Goal: Transaction & Acquisition: Purchase product/service

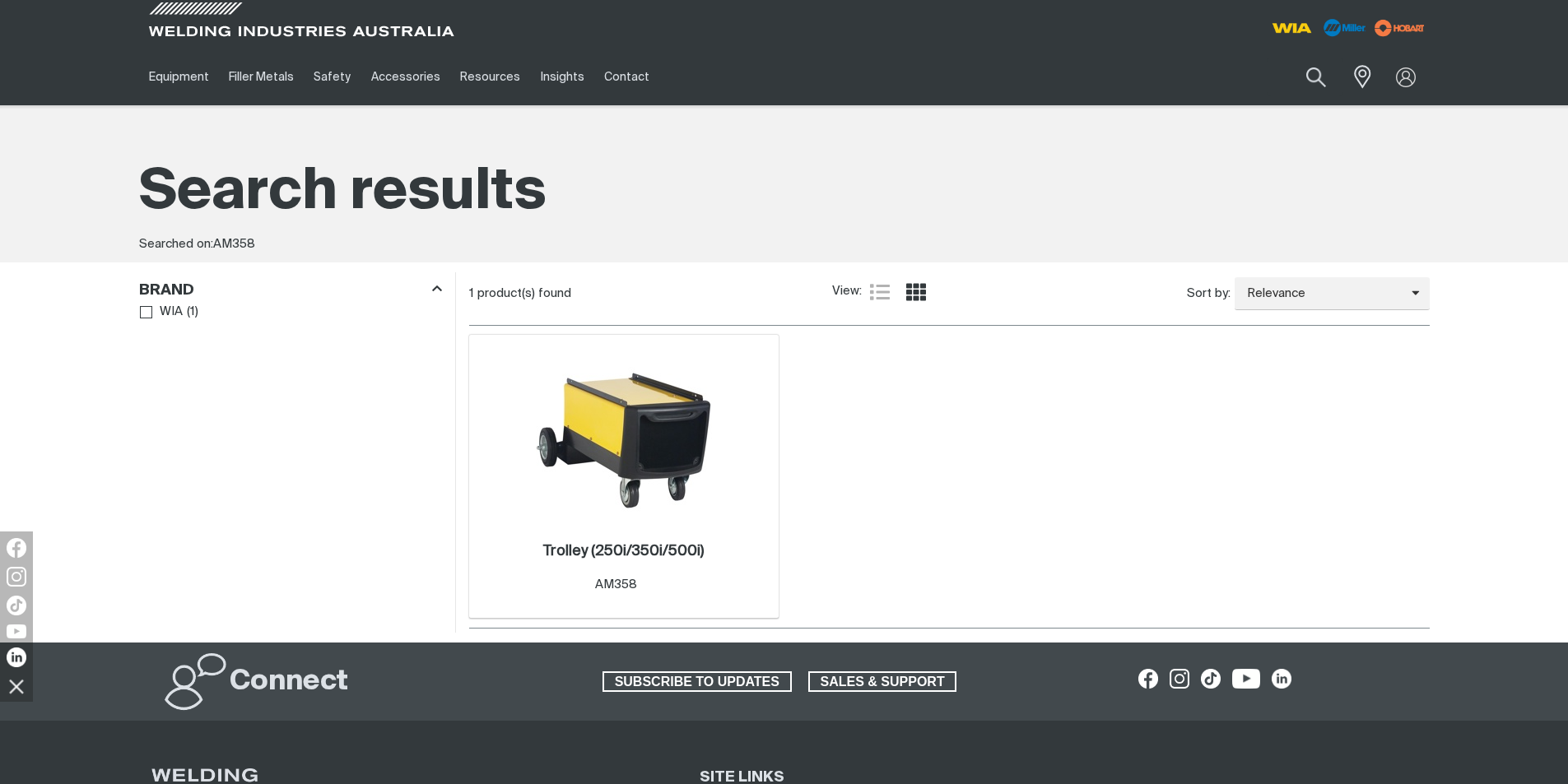
click at [588, 493] on img at bounding box center [624, 435] width 176 height 176
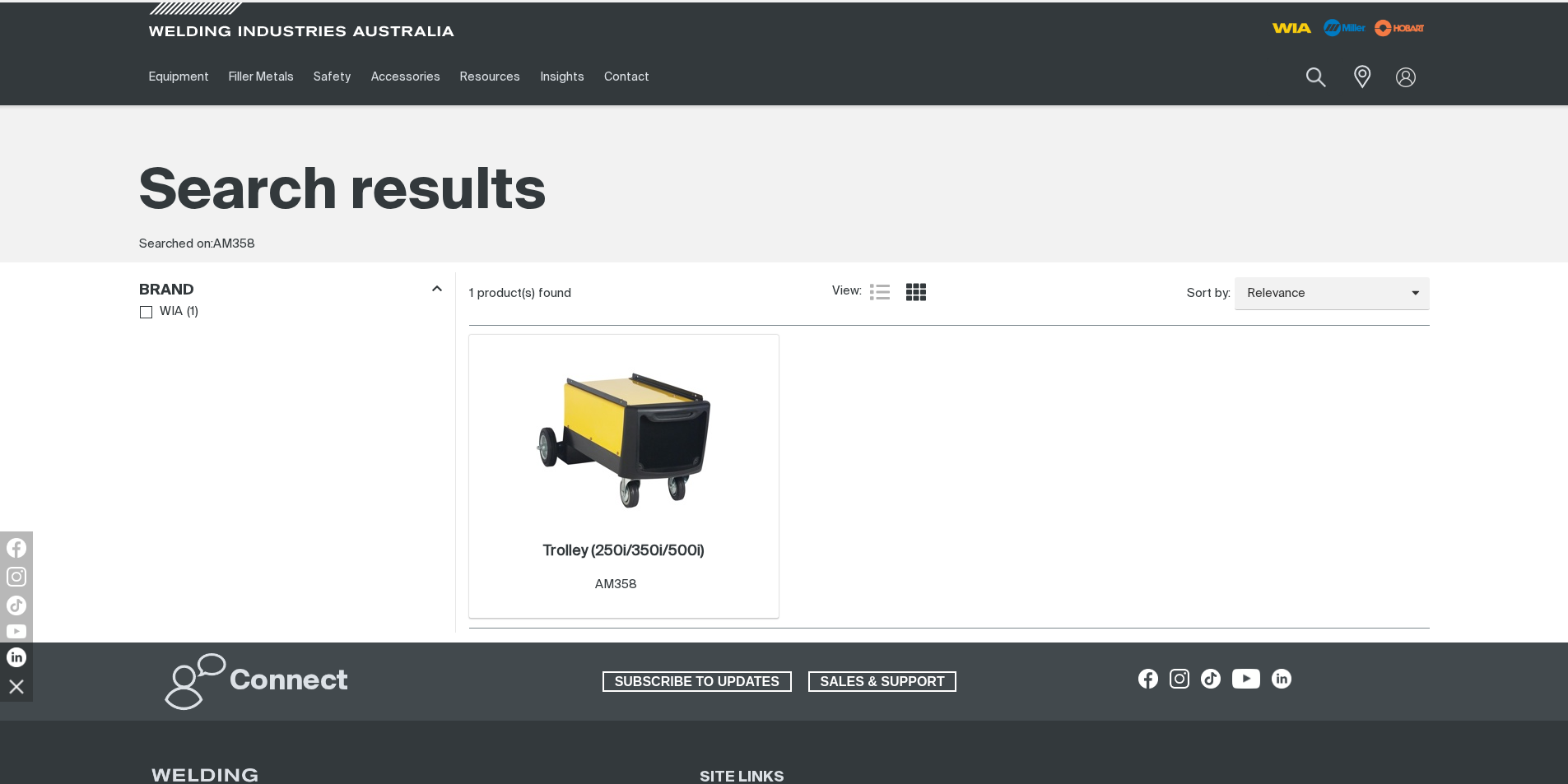
click at [590, 491] on img at bounding box center [624, 435] width 176 height 176
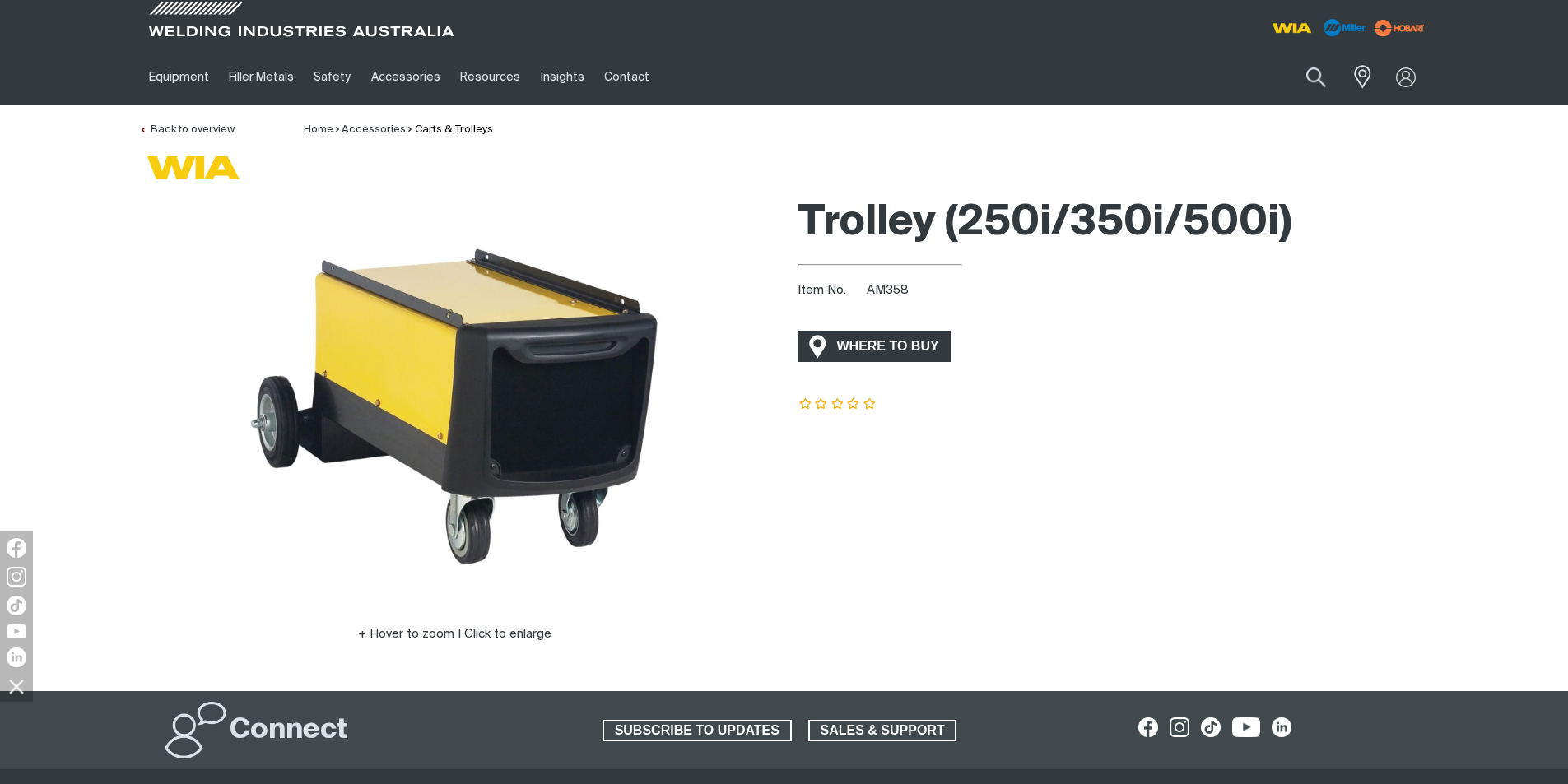
click at [896, 343] on span "WHERE TO BUY" at bounding box center [887, 346] width 123 height 26
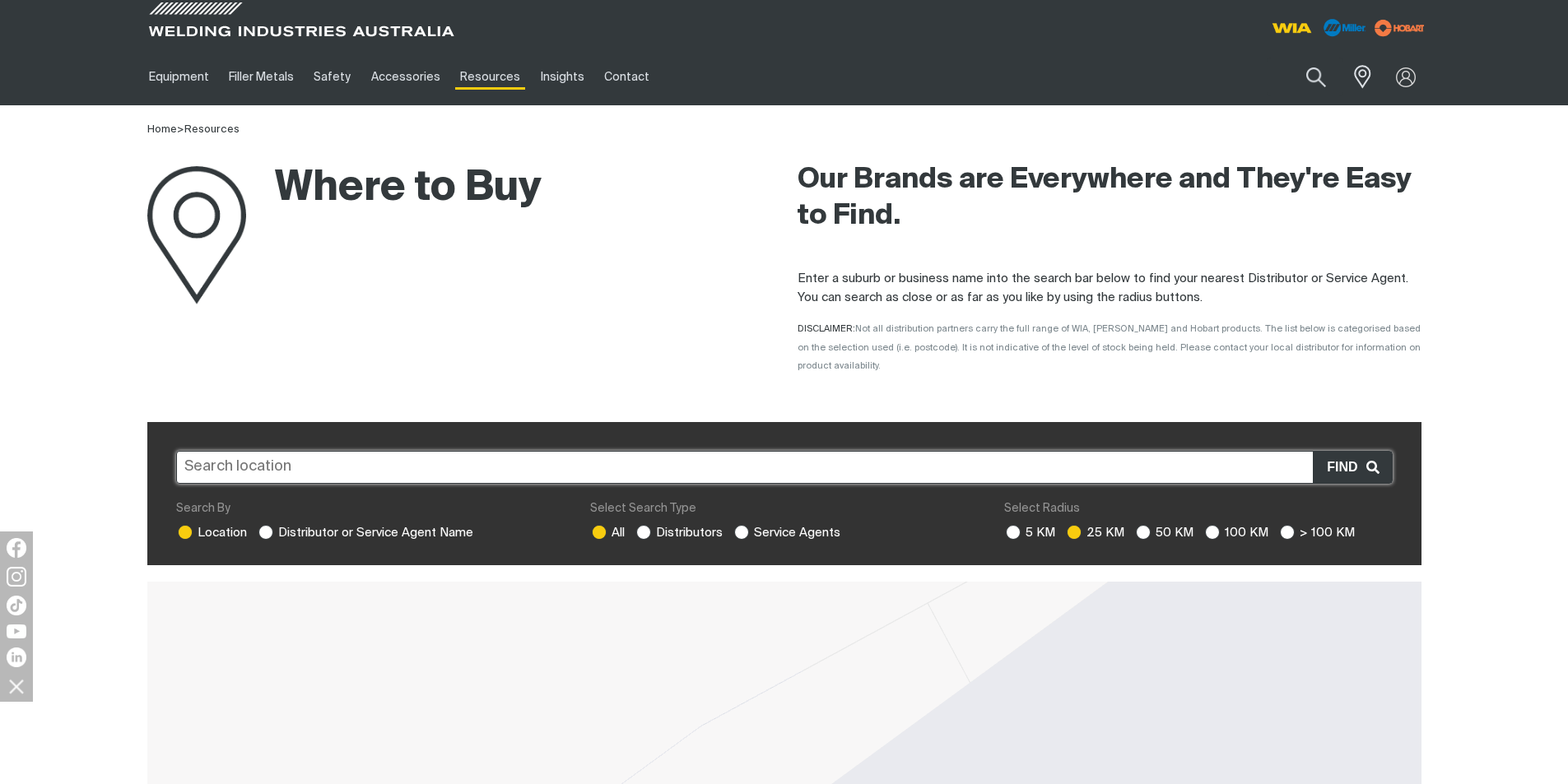
click at [248, 451] on input "text" at bounding box center [784, 467] width 1217 height 33
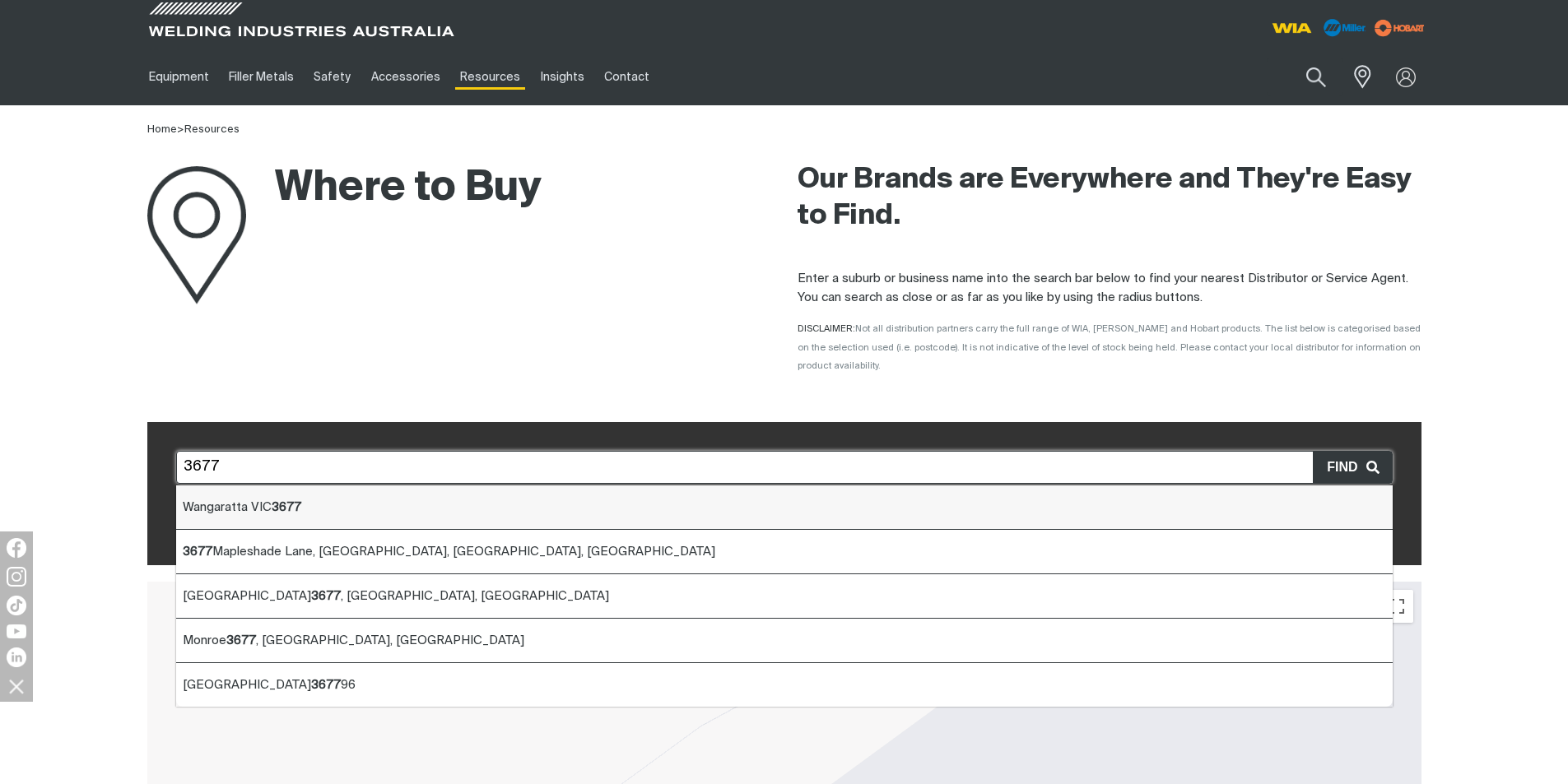
click at [241, 501] on span "Wangaratta VIC 3677" at bounding box center [242, 507] width 118 height 13
type input "Wangaratta VIC 3677"
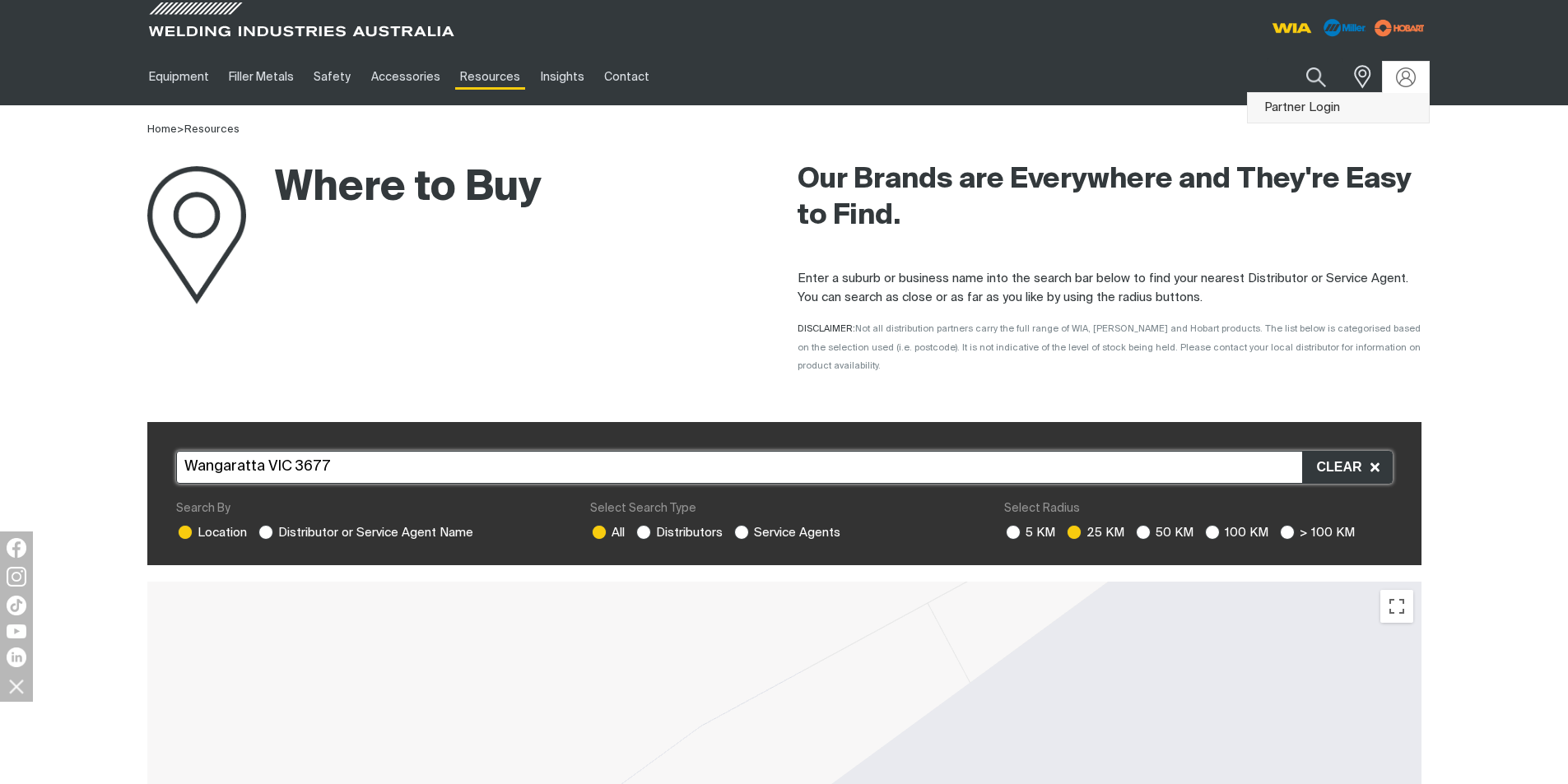
click at [1320, 110] on link "Partner Login" at bounding box center [1337, 108] width 181 height 31
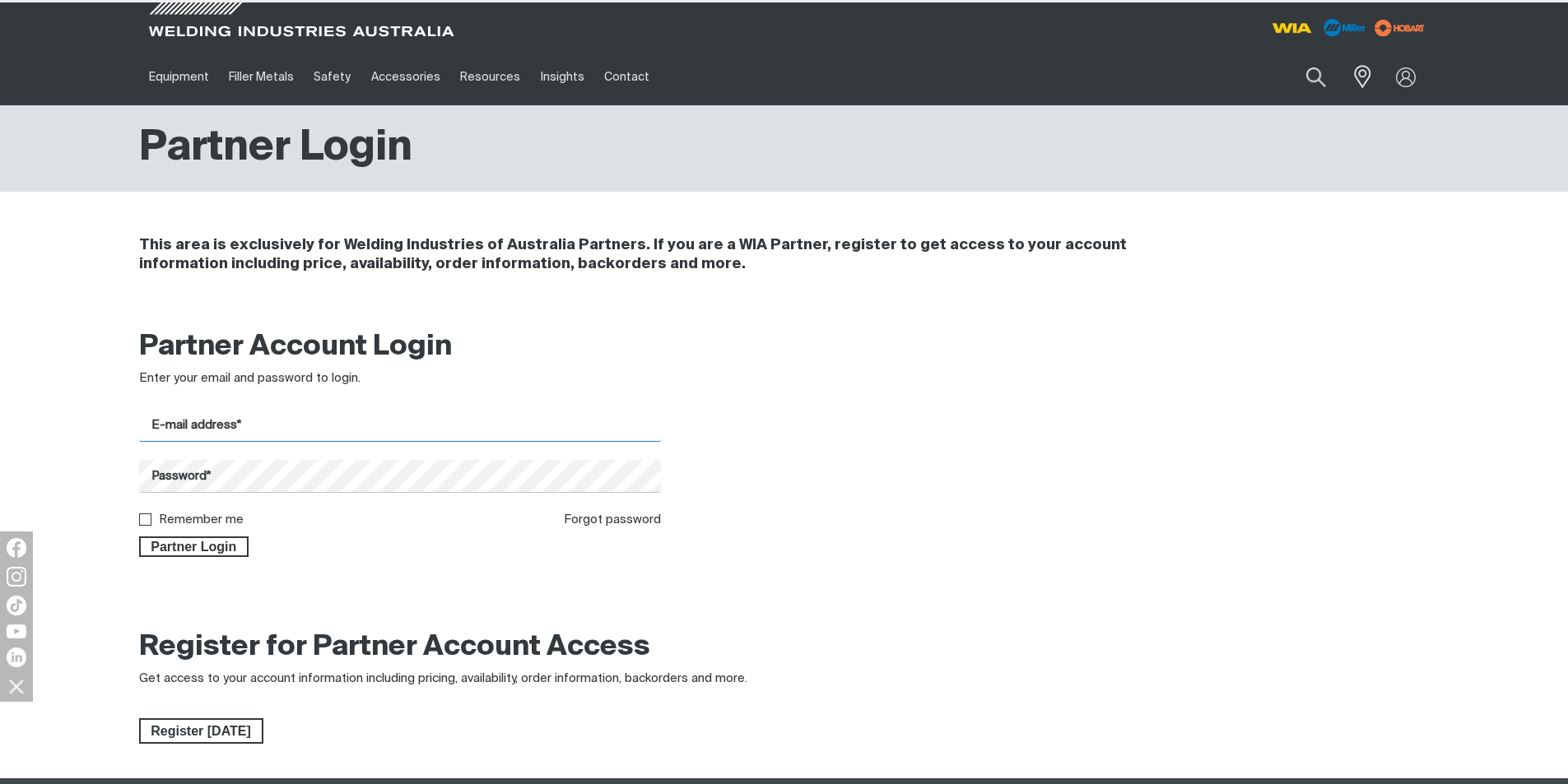
type input "[EMAIL_ADDRESS][DOMAIN_NAME]"
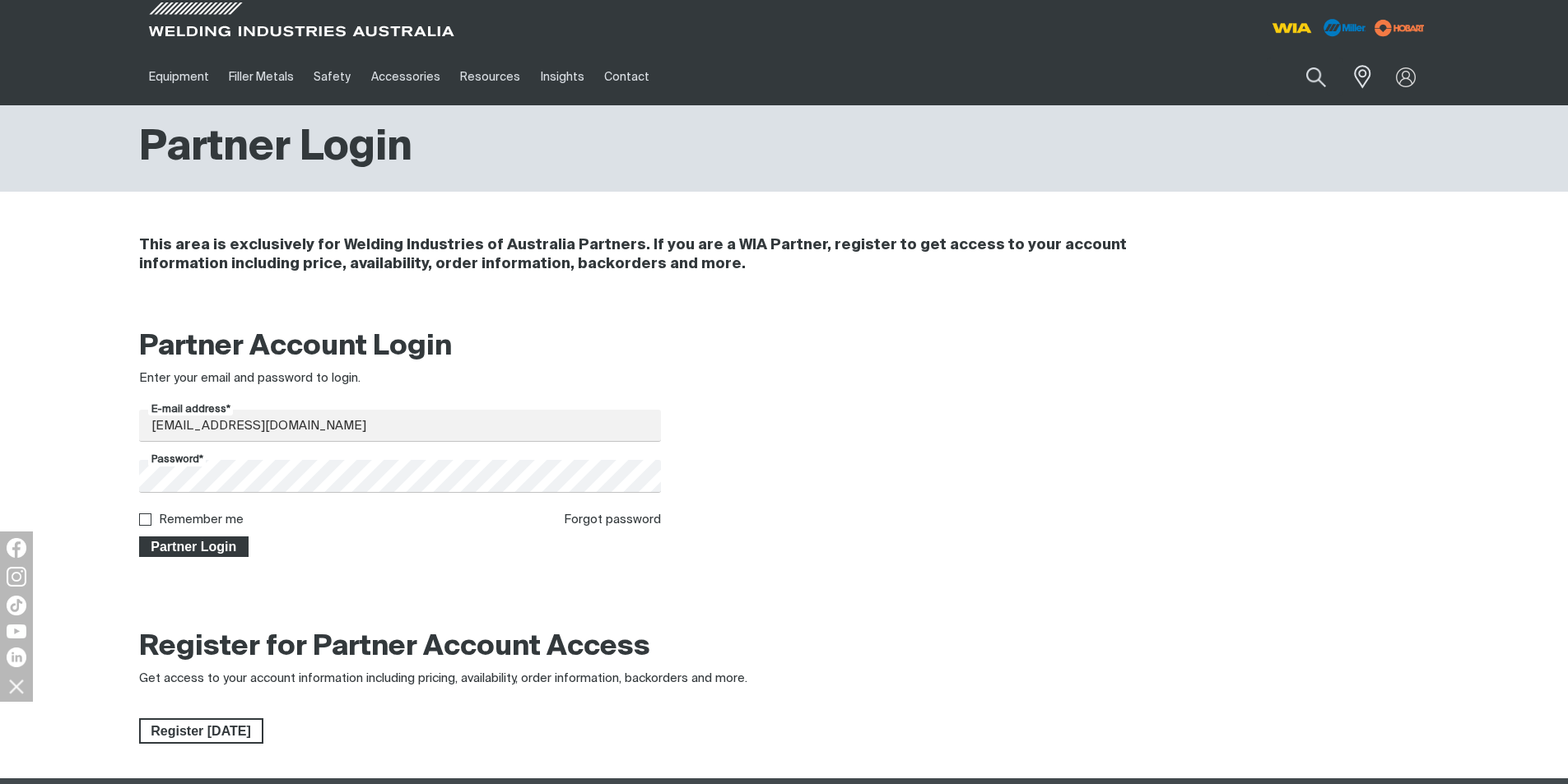
click at [160, 545] on span "Partner Login" at bounding box center [194, 547] width 107 height 21
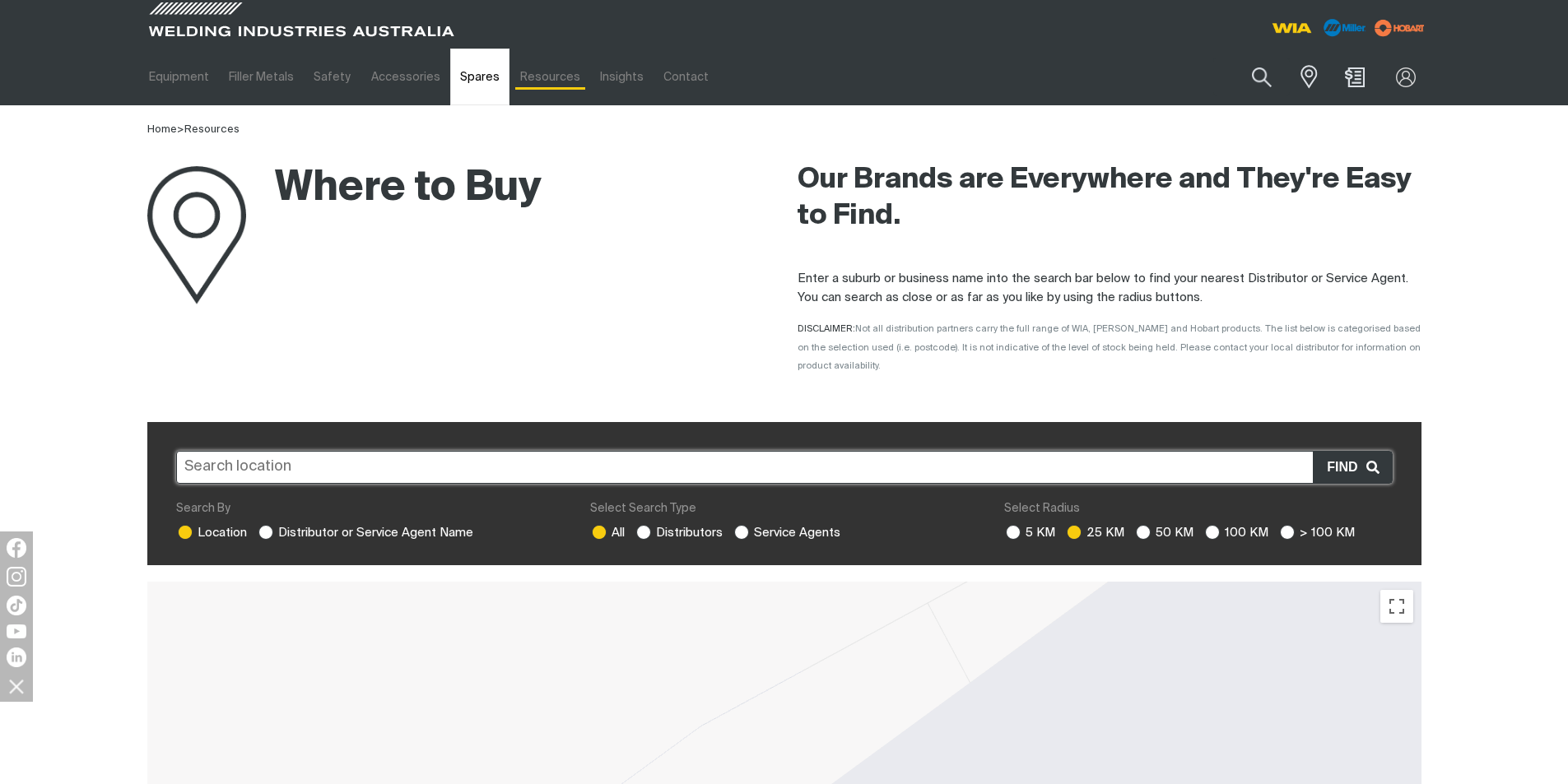
click at [465, 71] on link "Spares" at bounding box center [480, 77] width 60 height 57
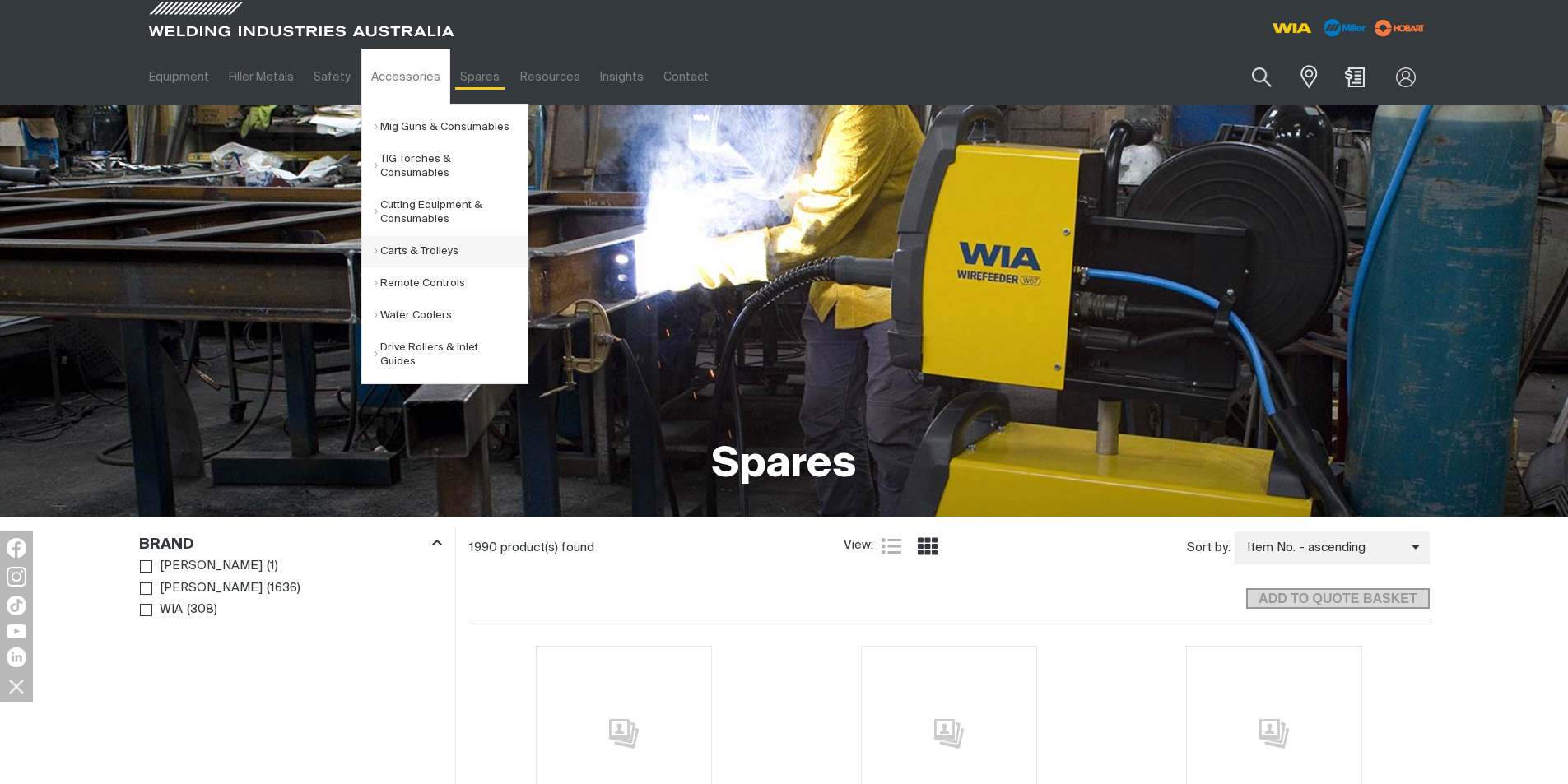
click at [383, 253] on link "Carts & Trolleys" at bounding box center [451, 252] width 153 height 32
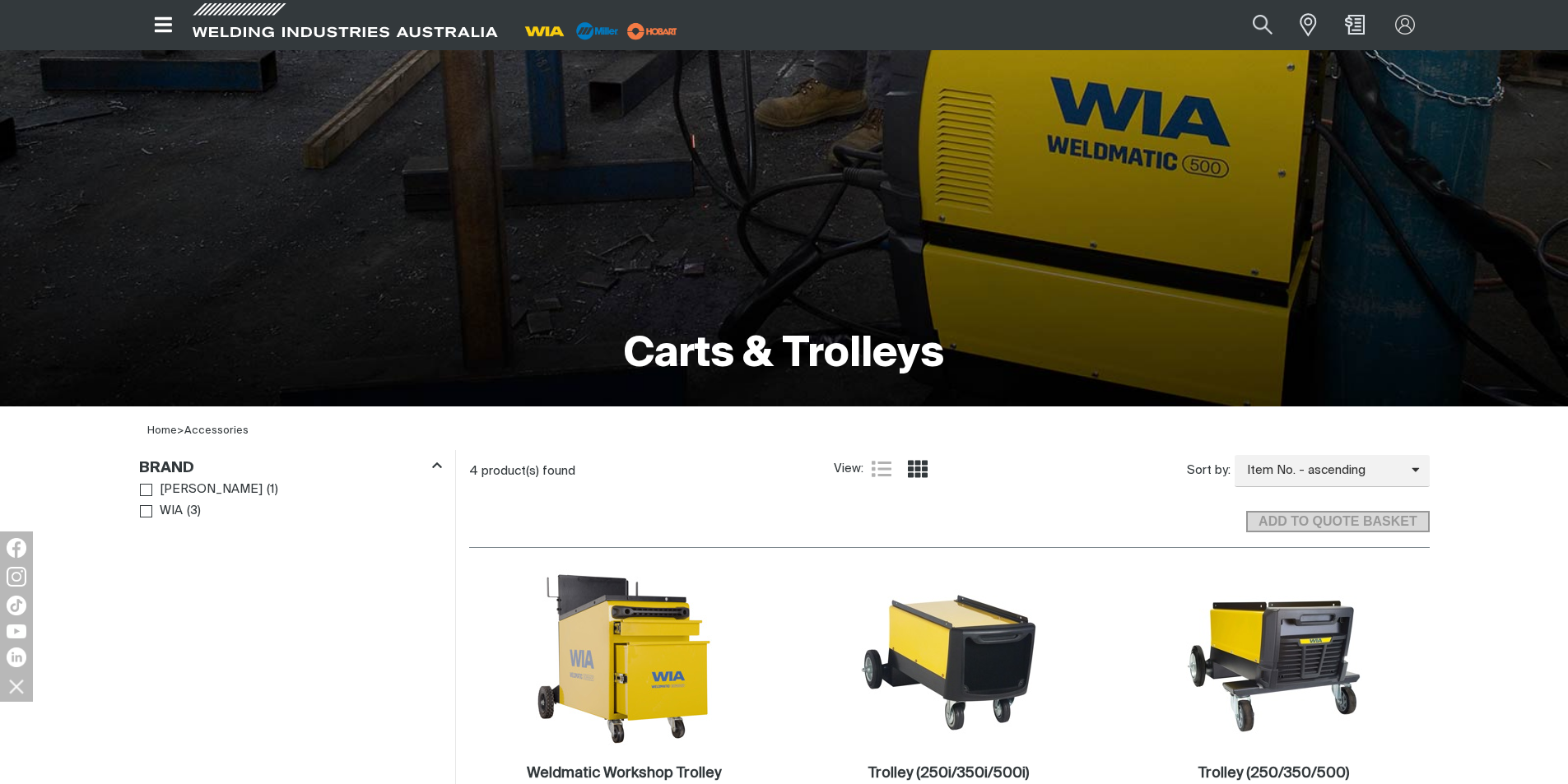
scroll to position [82, 0]
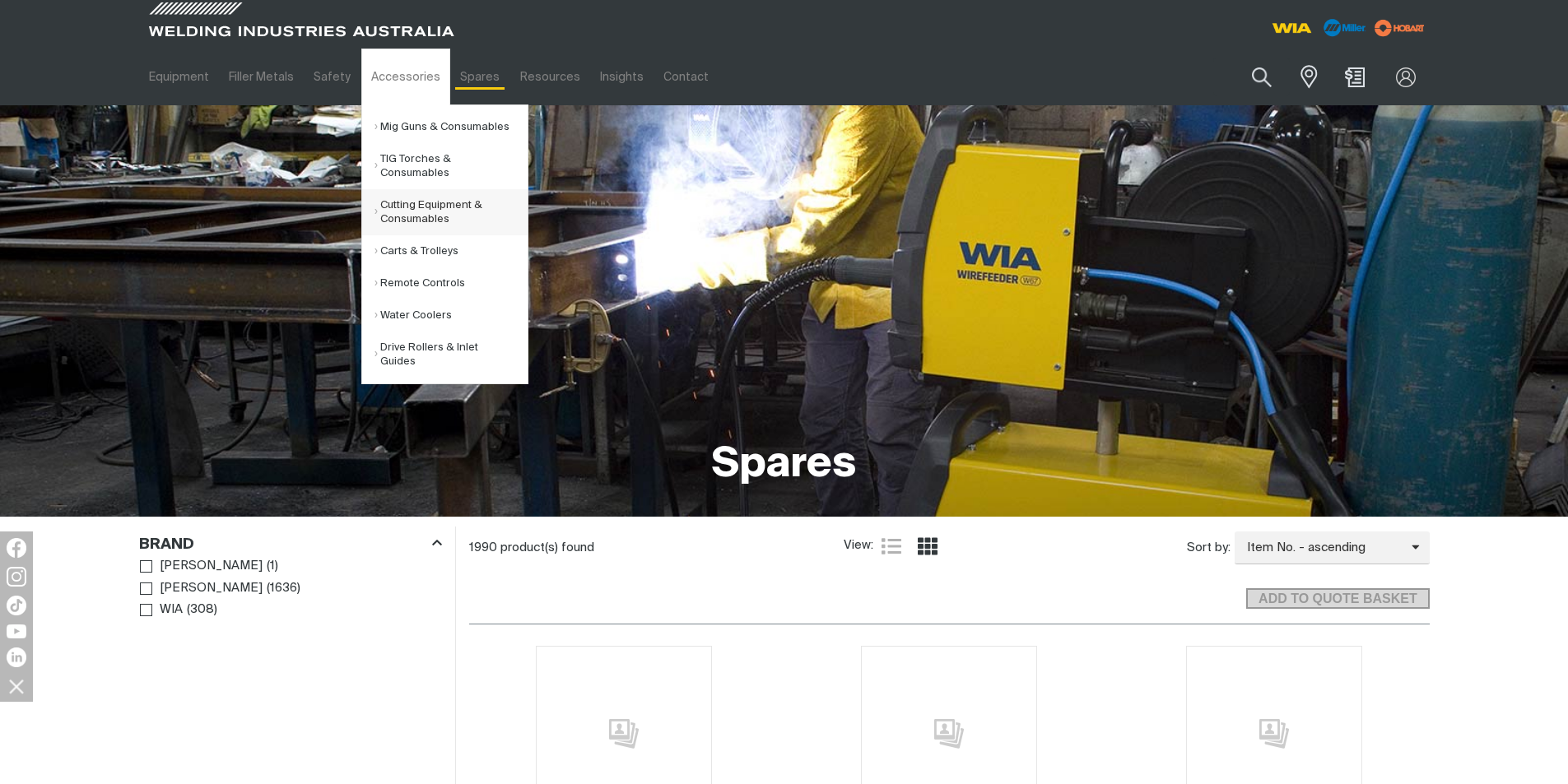
click at [408, 205] on link "Cutting Equipment & Consumables" at bounding box center [451, 212] width 153 height 46
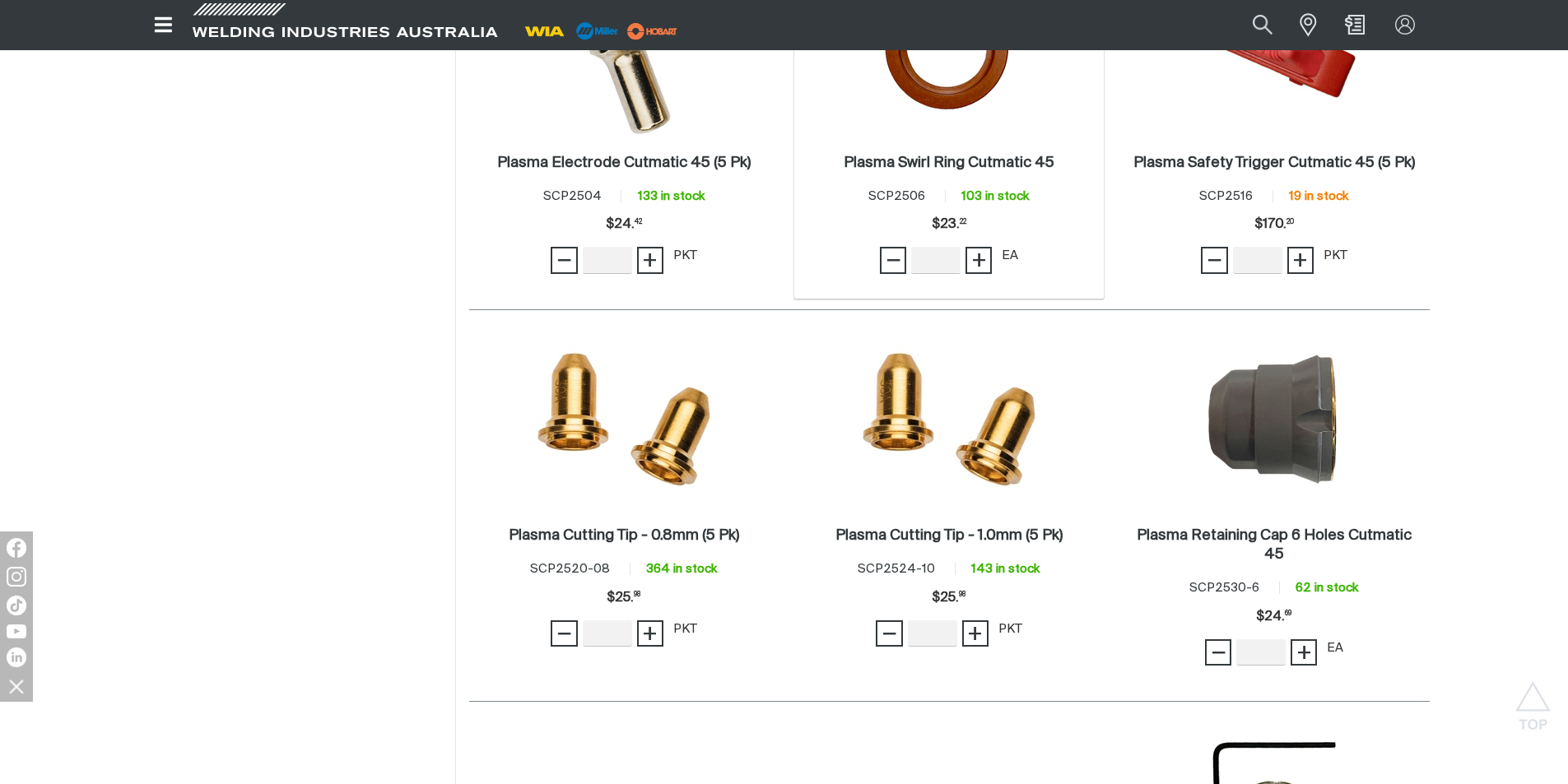
scroll to position [741, 0]
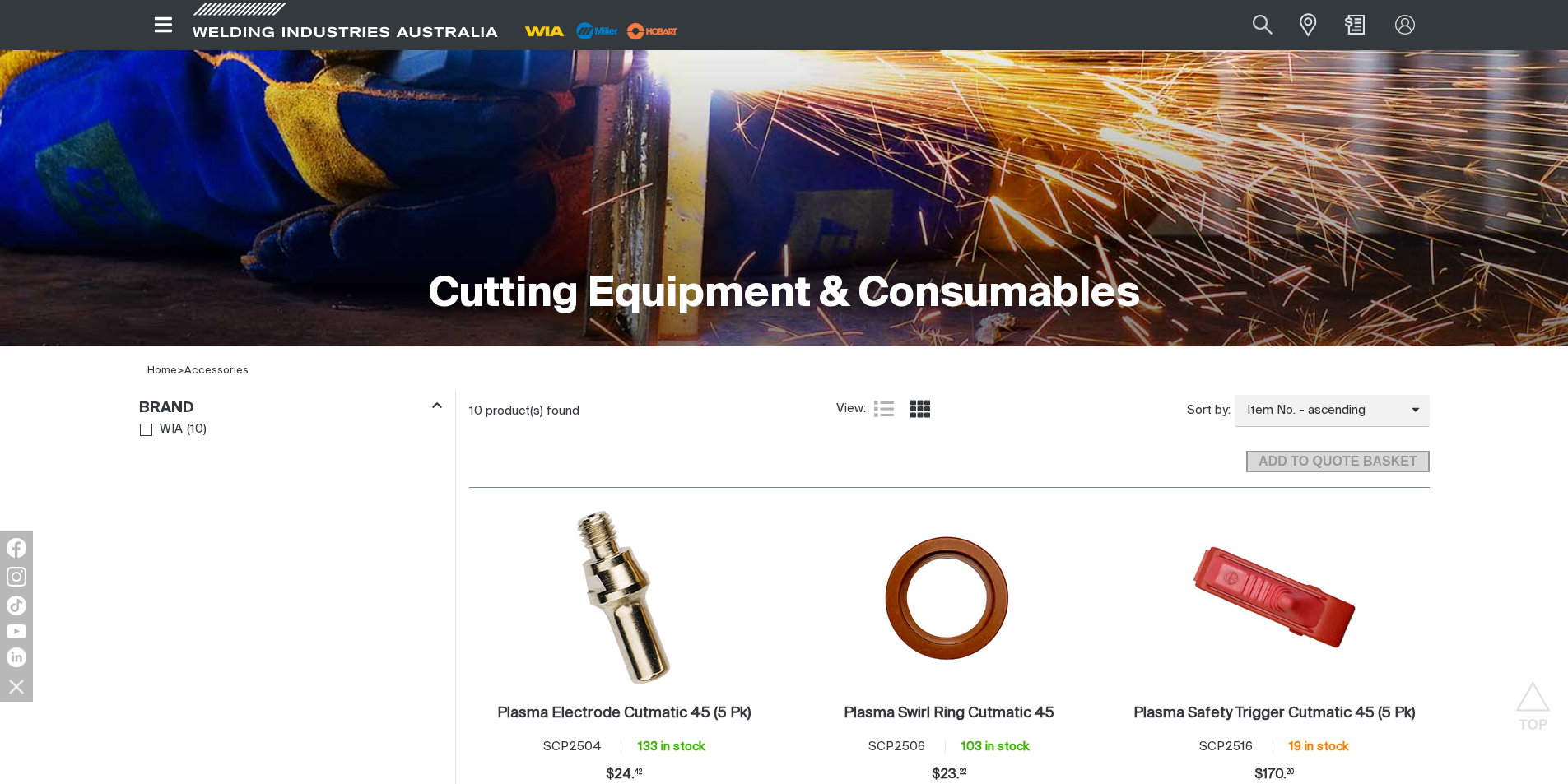
scroll to position [164, 0]
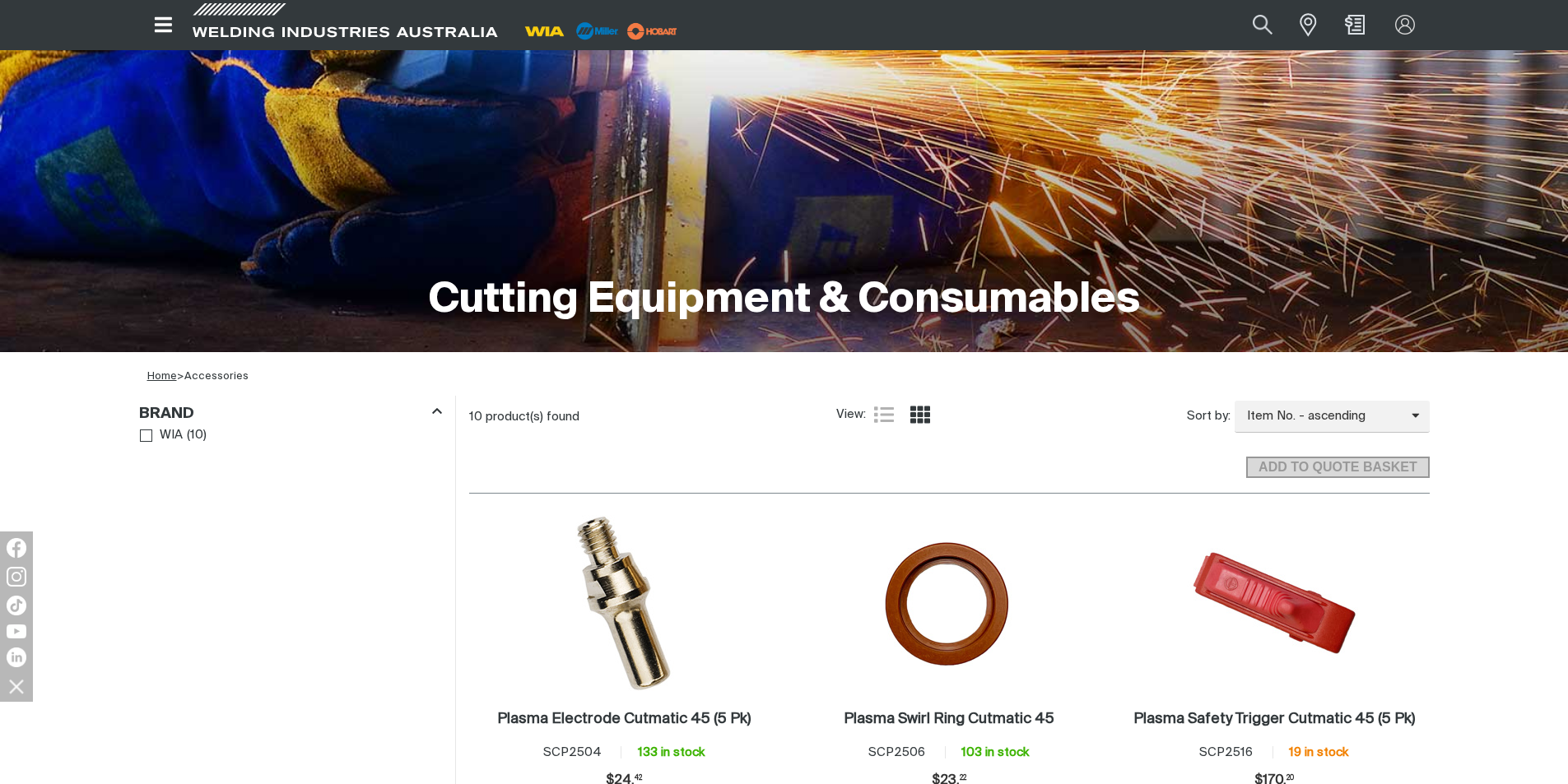
click at [162, 379] on link "Home" at bounding box center [162, 376] width 30 height 11
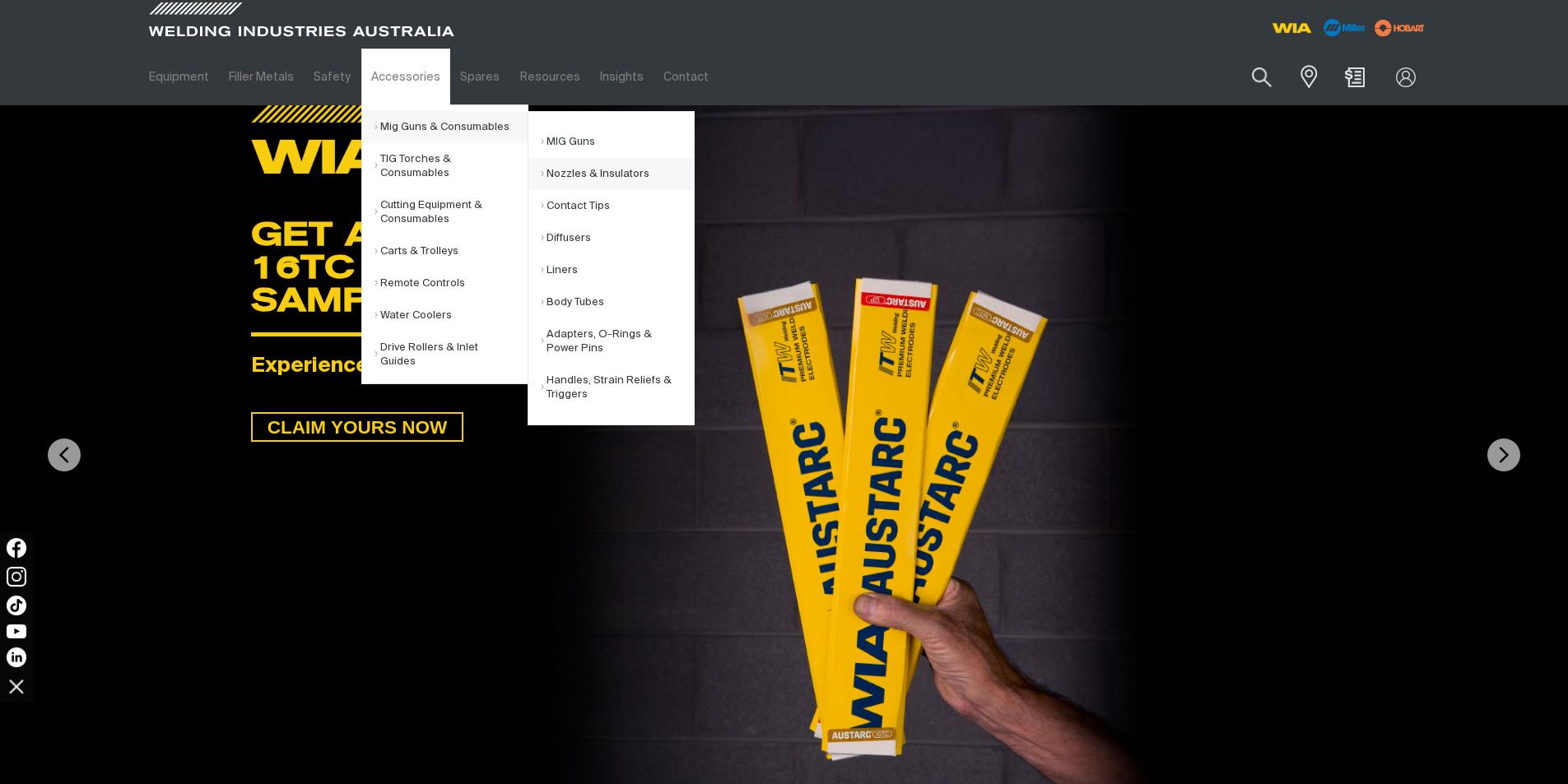
click at [564, 175] on link "Nozzles & Insulators" at bounding box center [618, 174] width 153 height 32
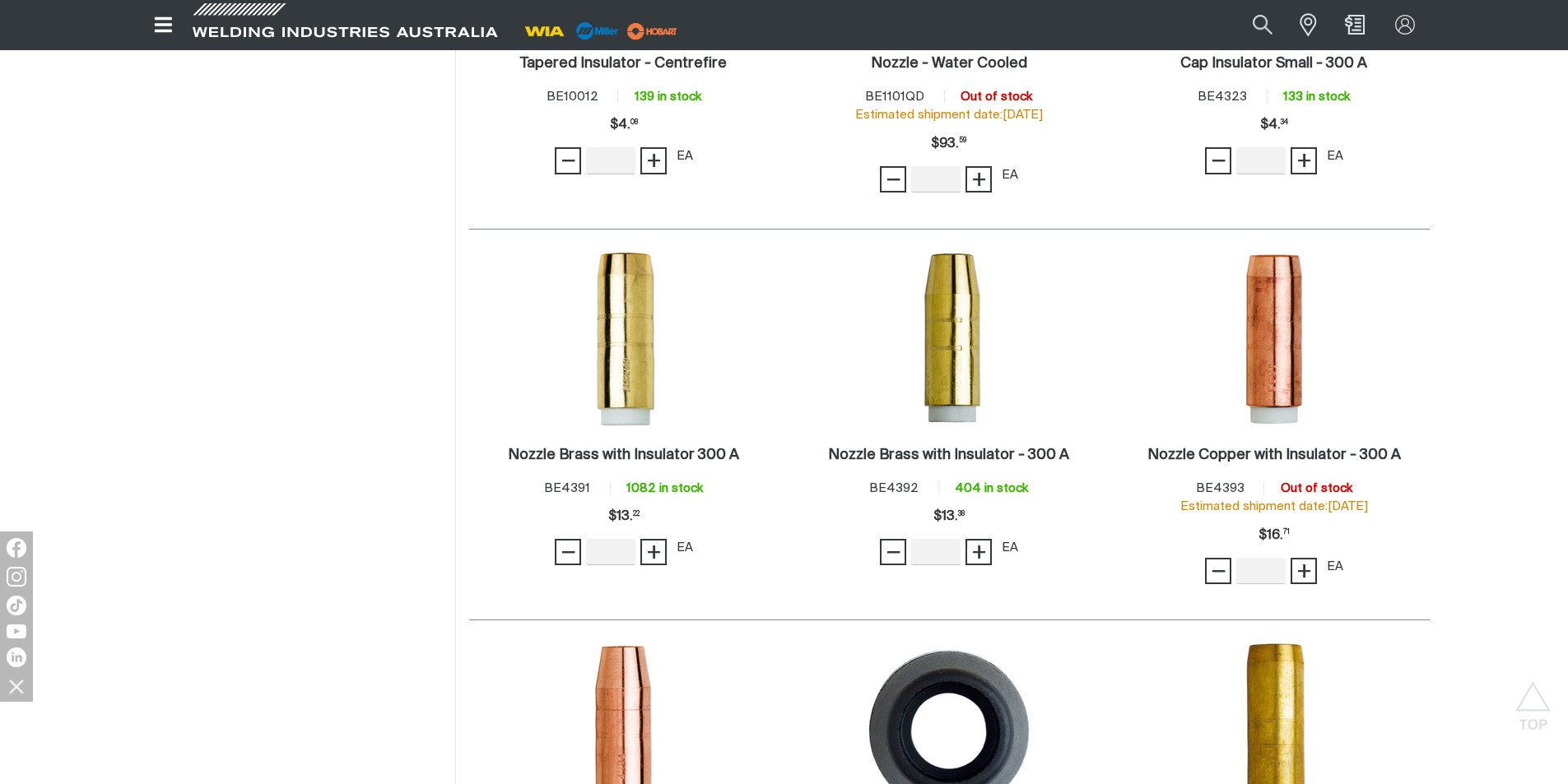
scroll to position [822, 0]
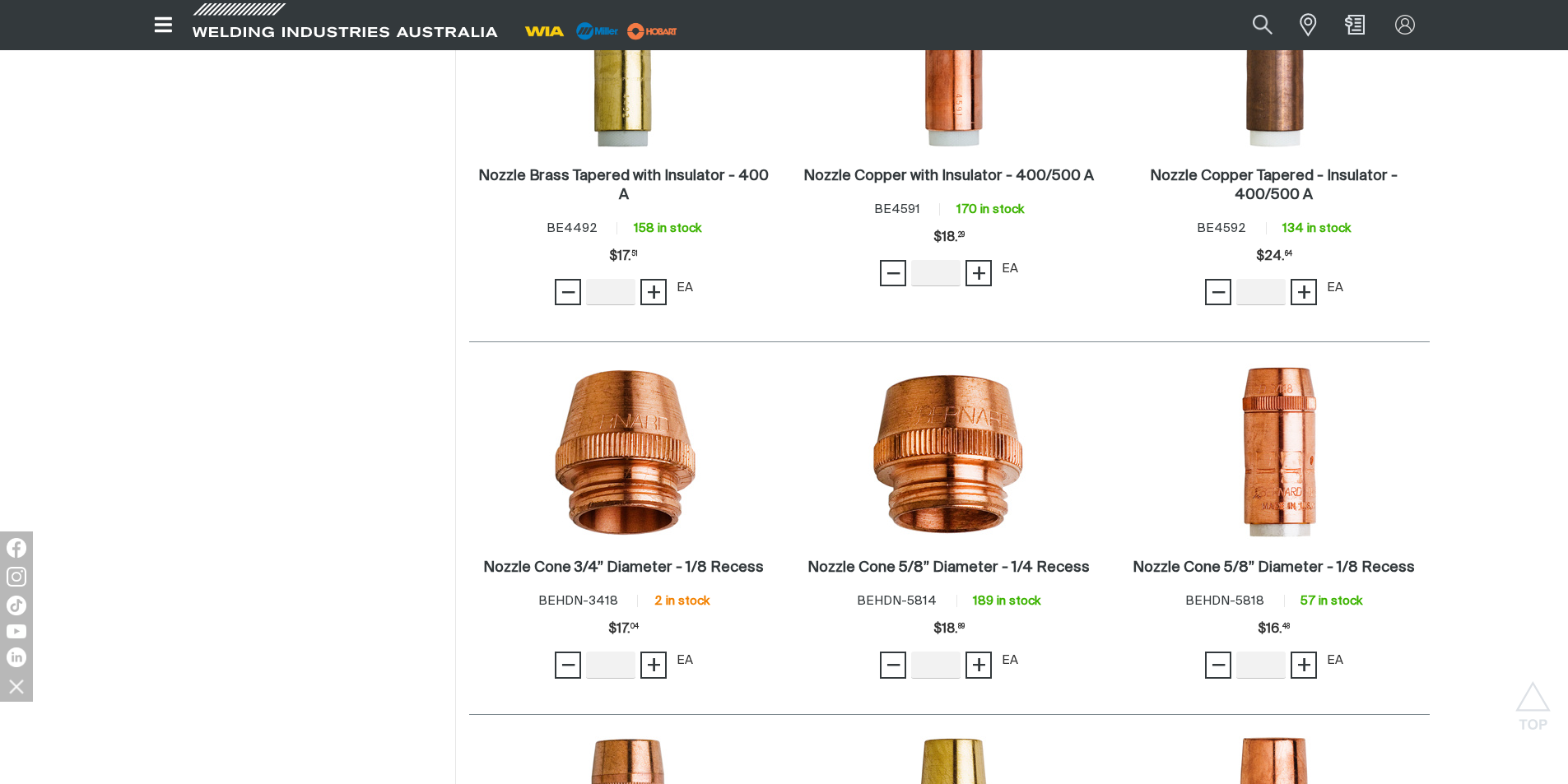
scroll to position [1892, 0]
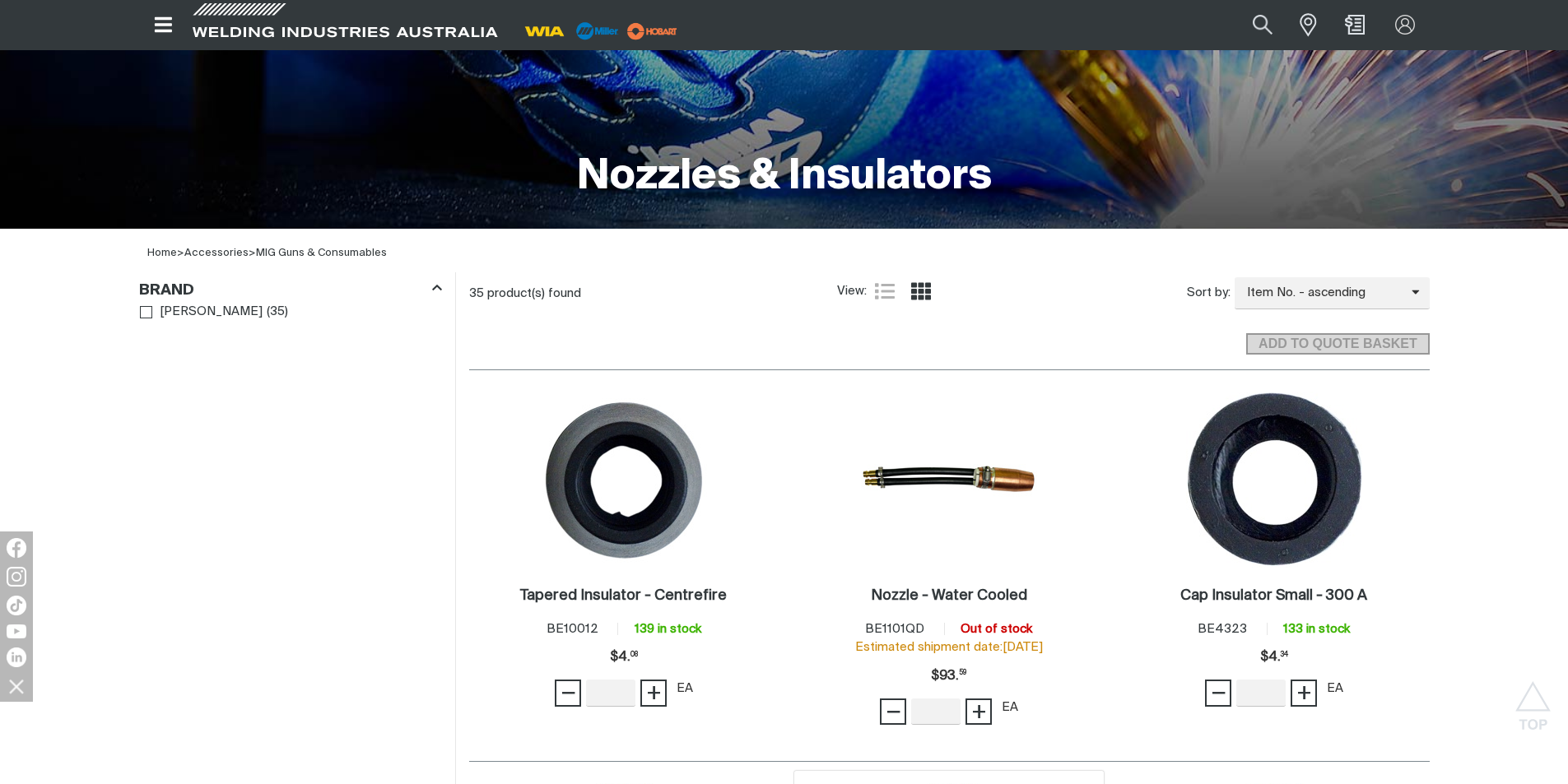
scroll to position [247, 0]
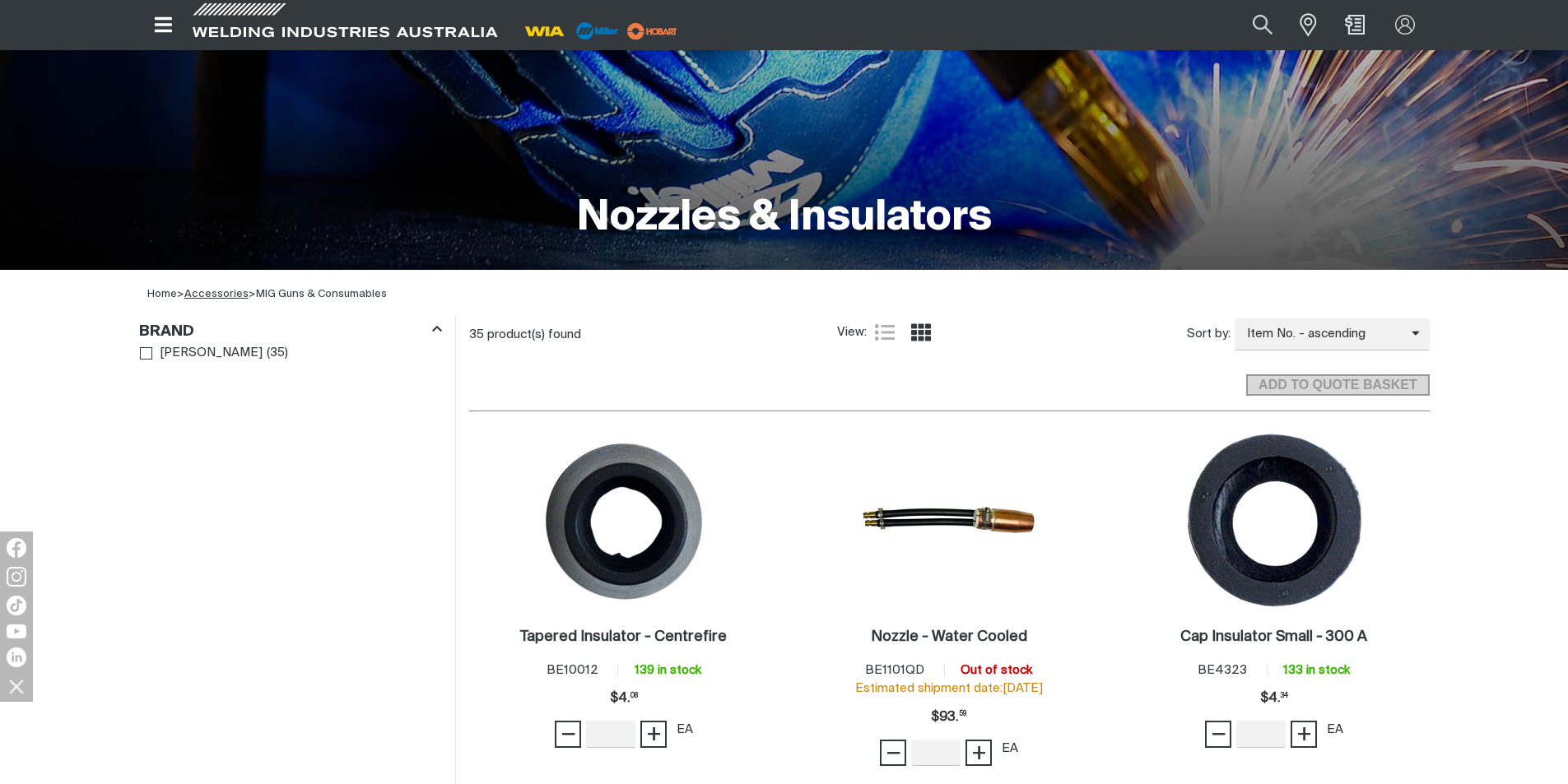
click at [238, 298] on link "Accessories" at bounding box center [216, 294] width 64 height 11
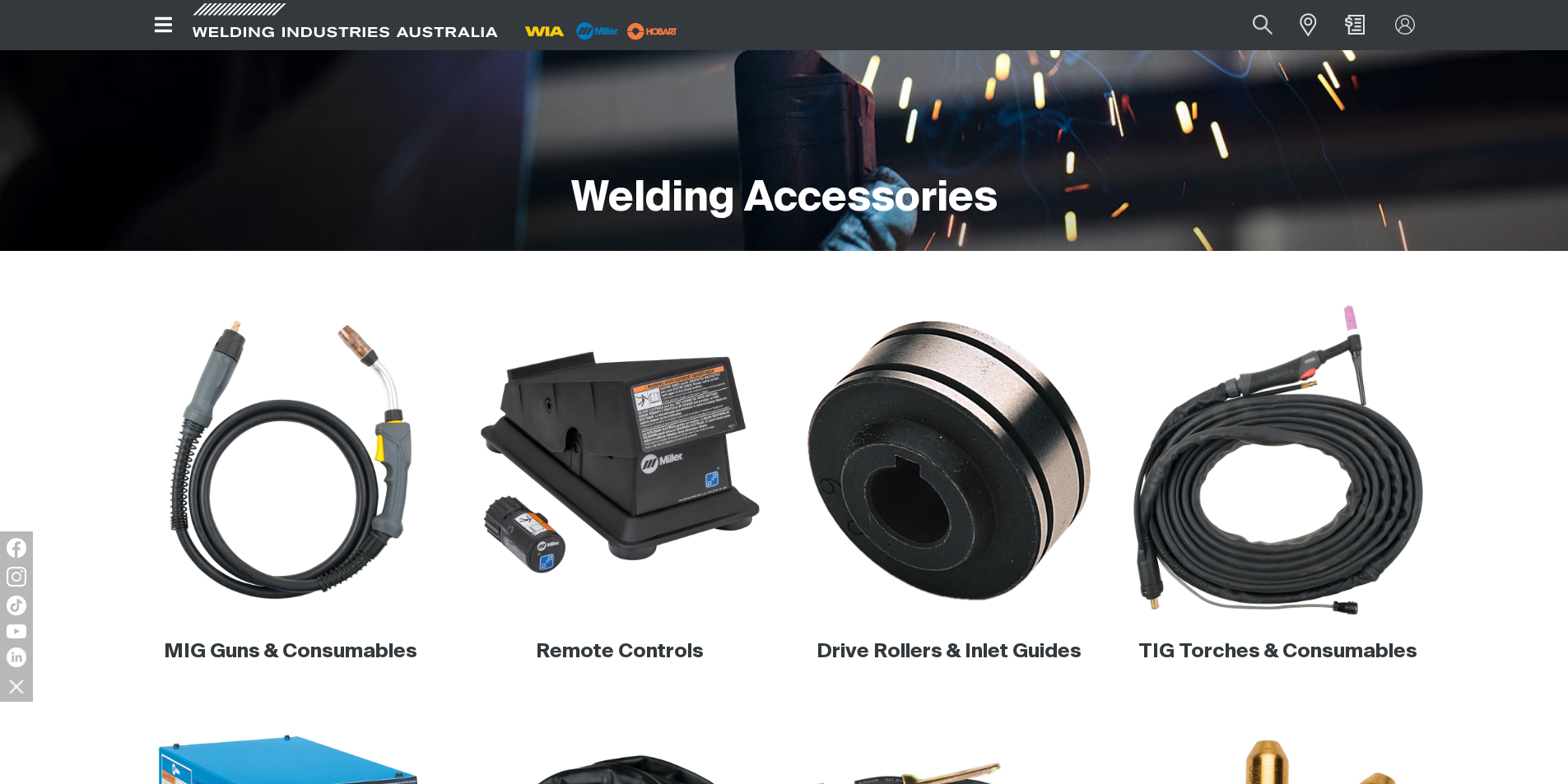
scroll to position [247, 0]
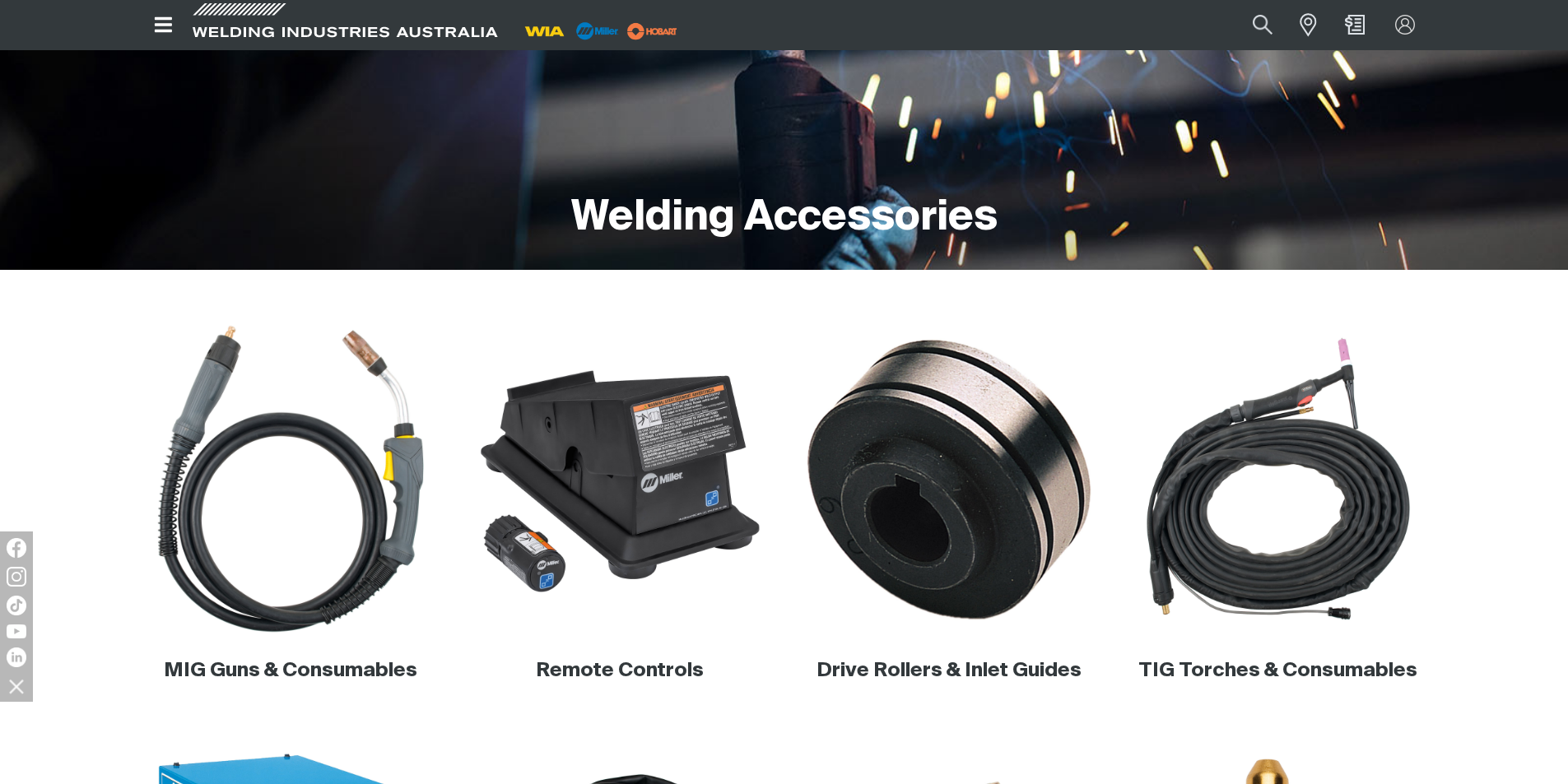
click at [317, 456] on img at bounding box center [290, 479] width 315 height 315
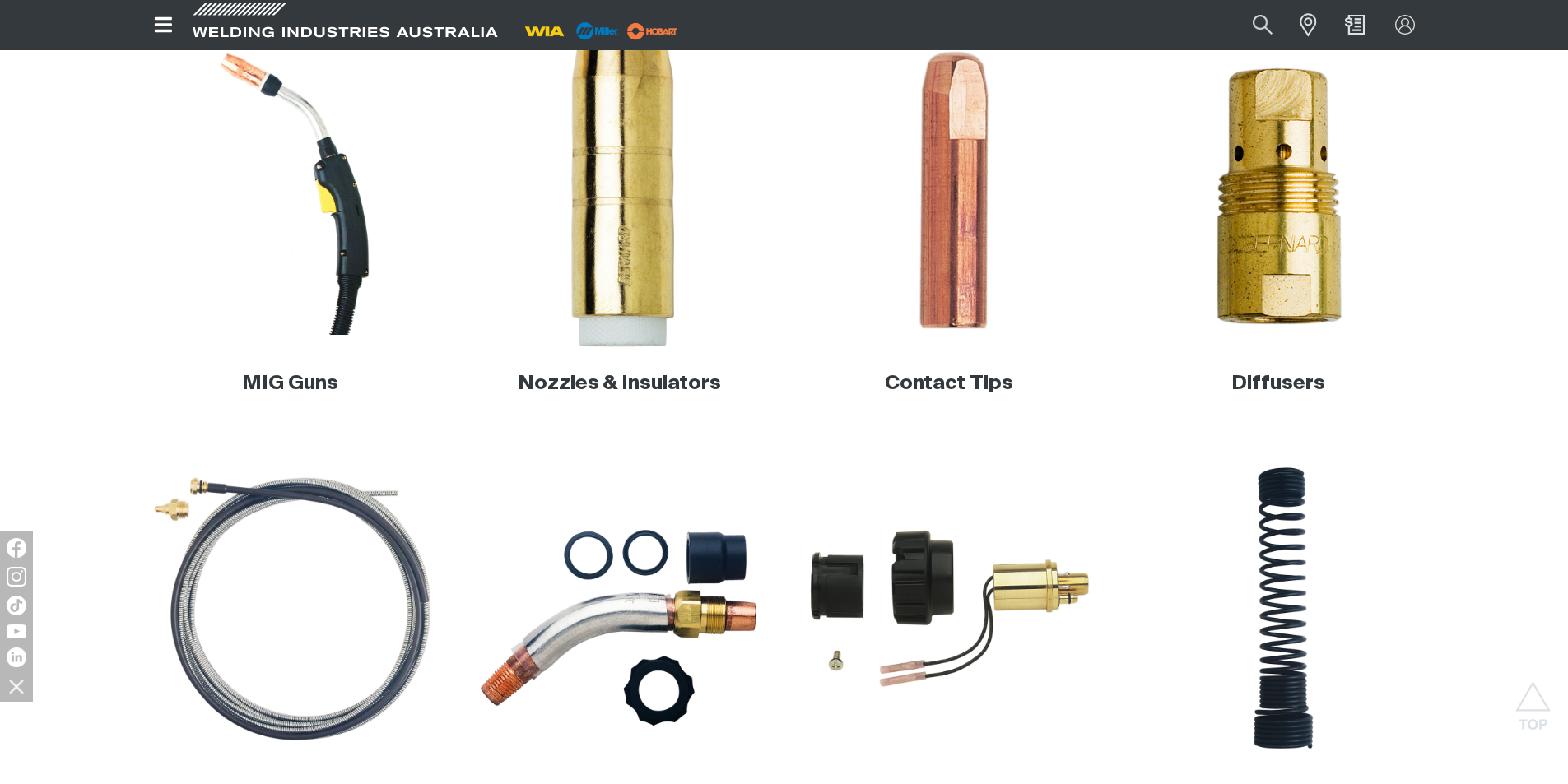
scroll to position [576, 0]
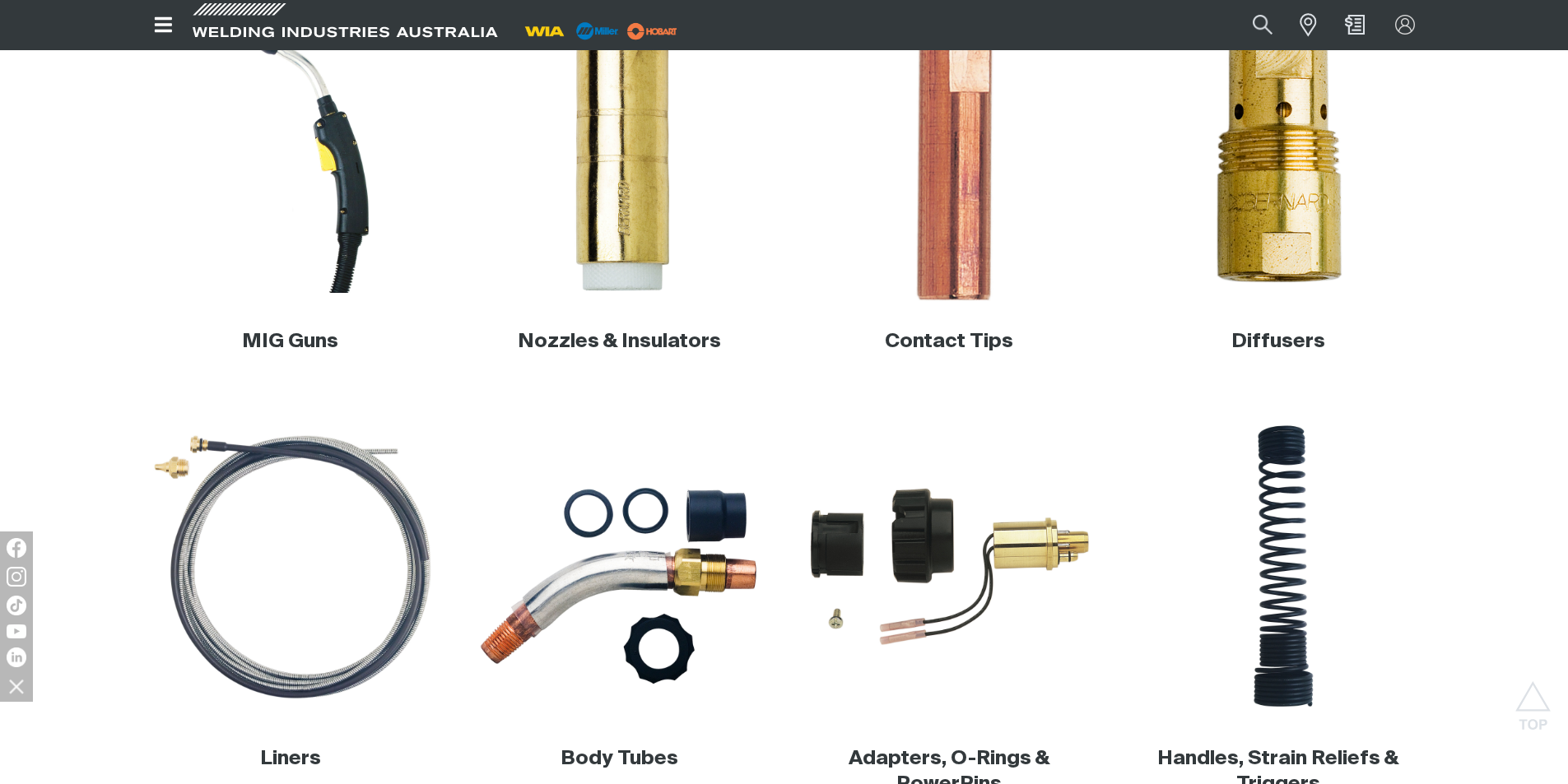
click at [954, 137] on img at bounding box center [949, 150] width 315 height 315
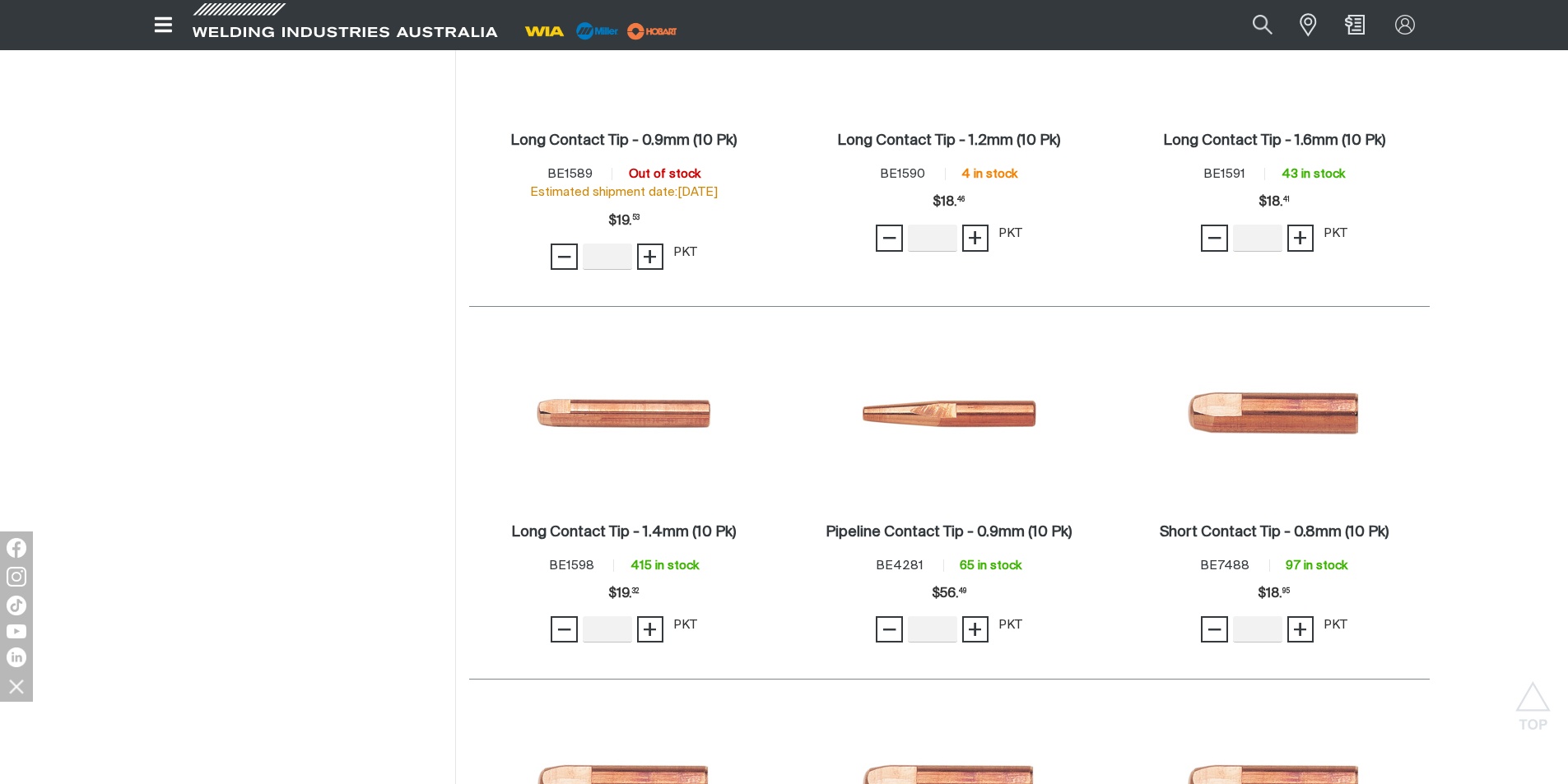
scroll to position [822, 0]
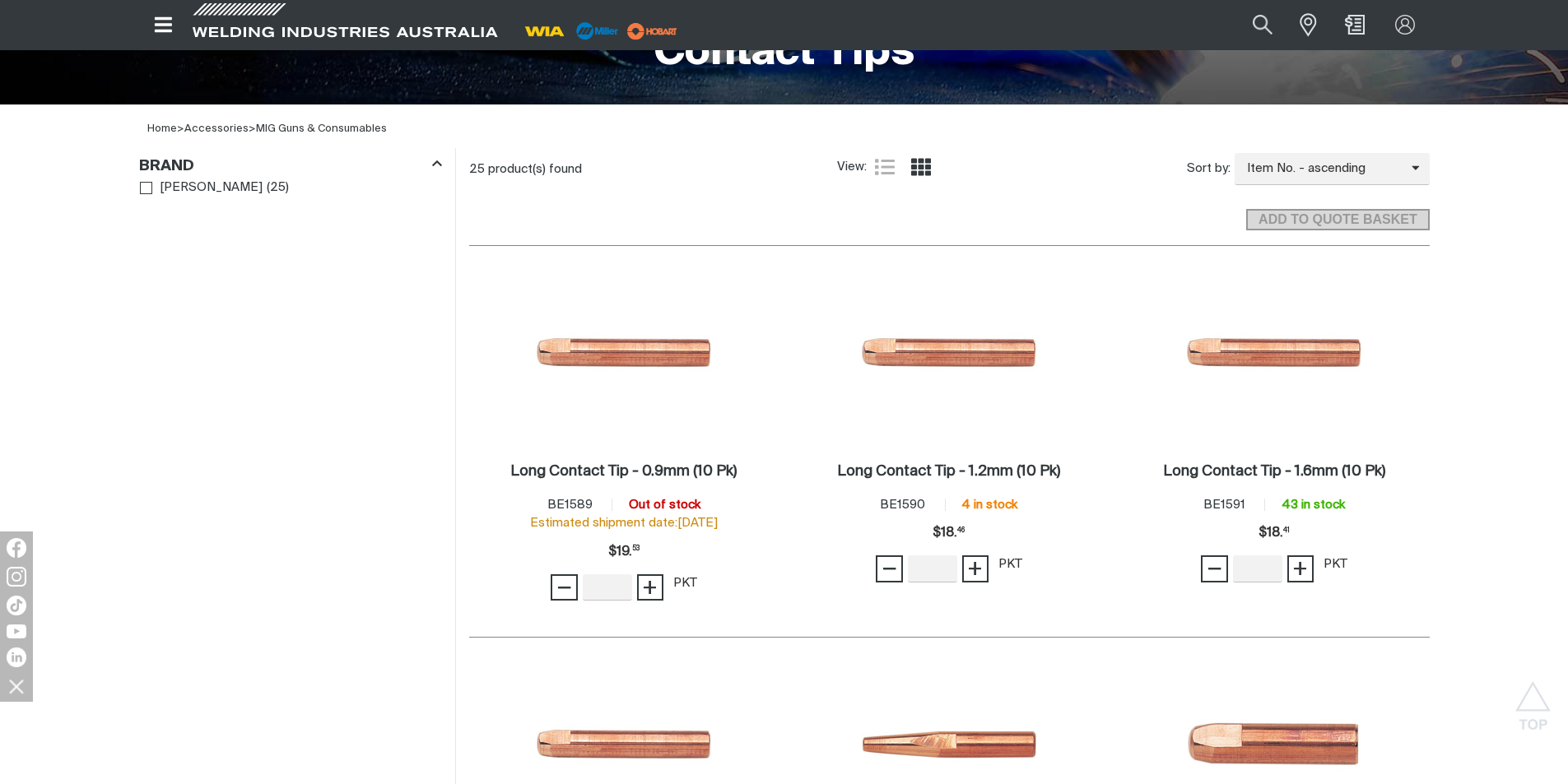
scroll to position [412, 0]
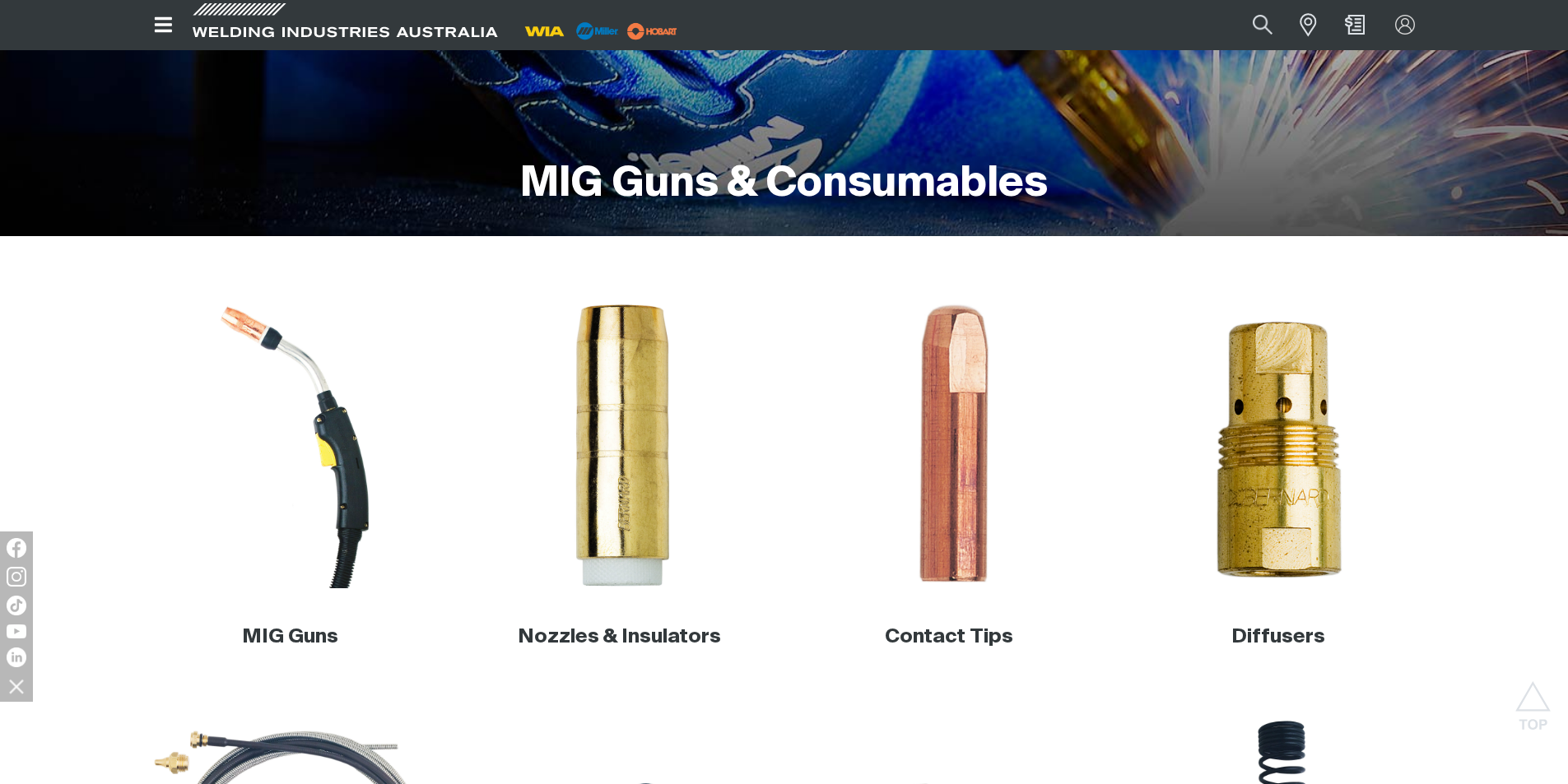
scroll to position [164, 0]
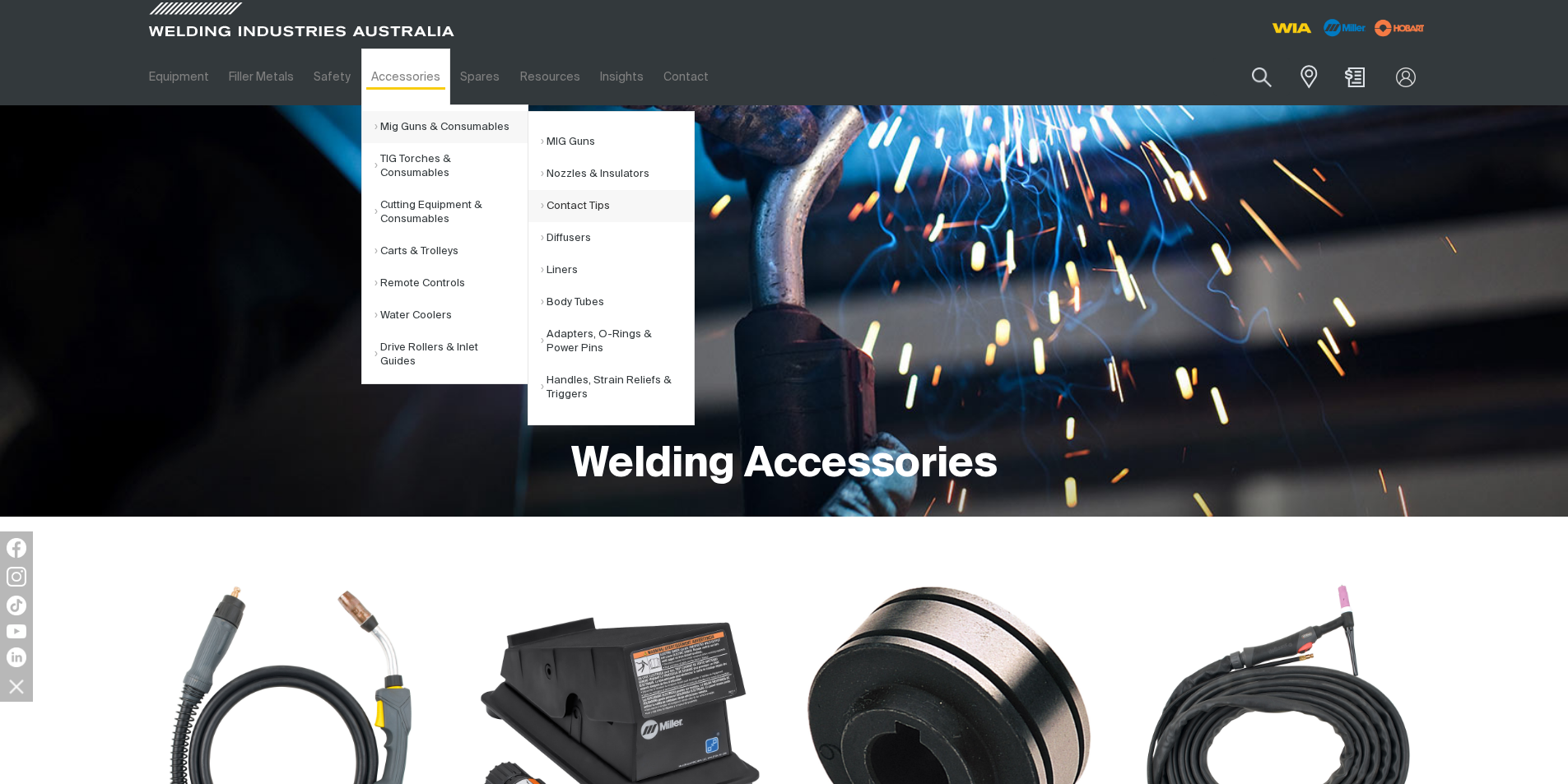
click at [574, 204] on link "Contact Tips" at bounding box center [618, 206] width 153 height 32
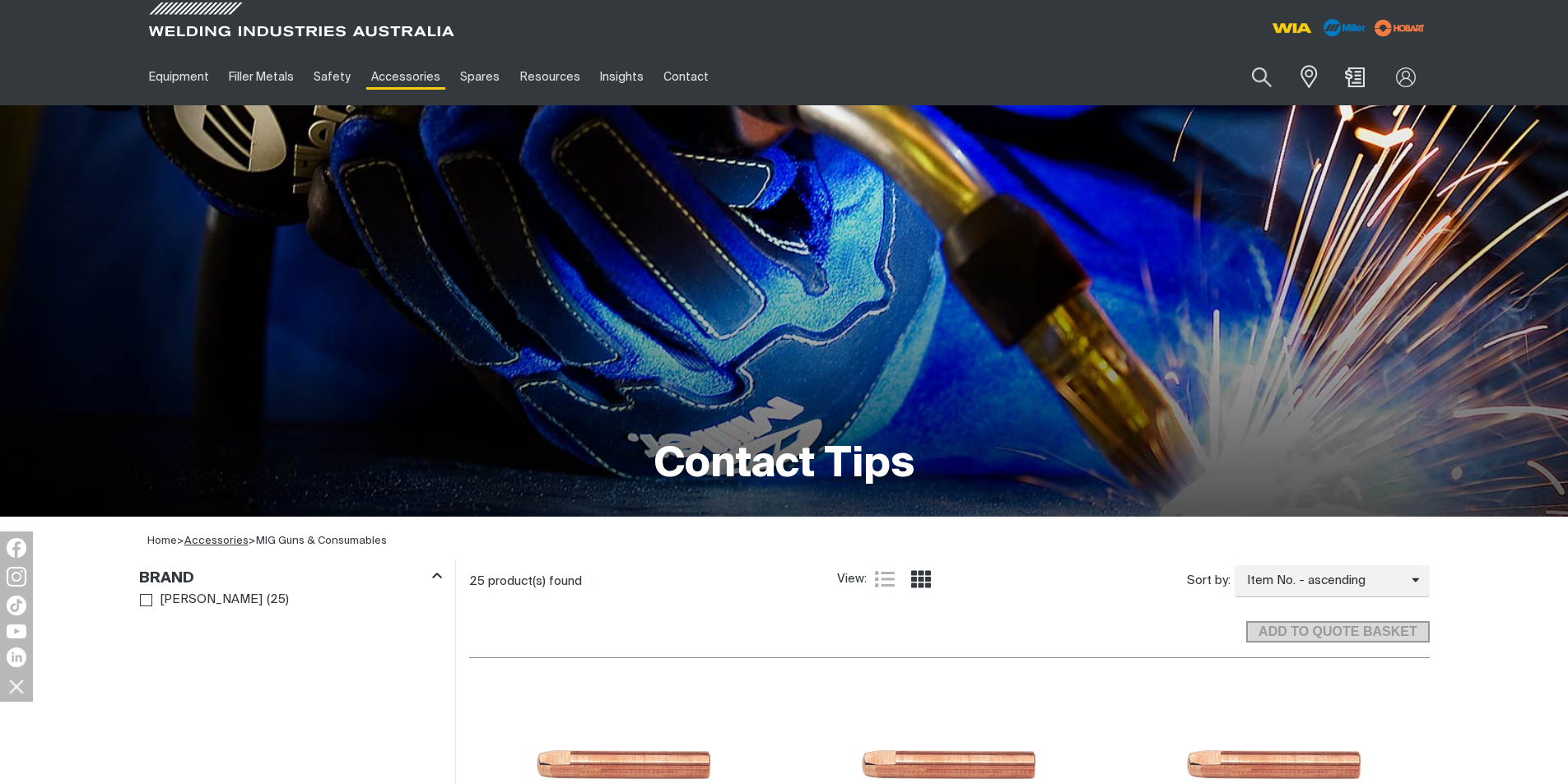
click at [207, 537] on link "Accessories" at bounding box center [216, 541] width 64 height 11
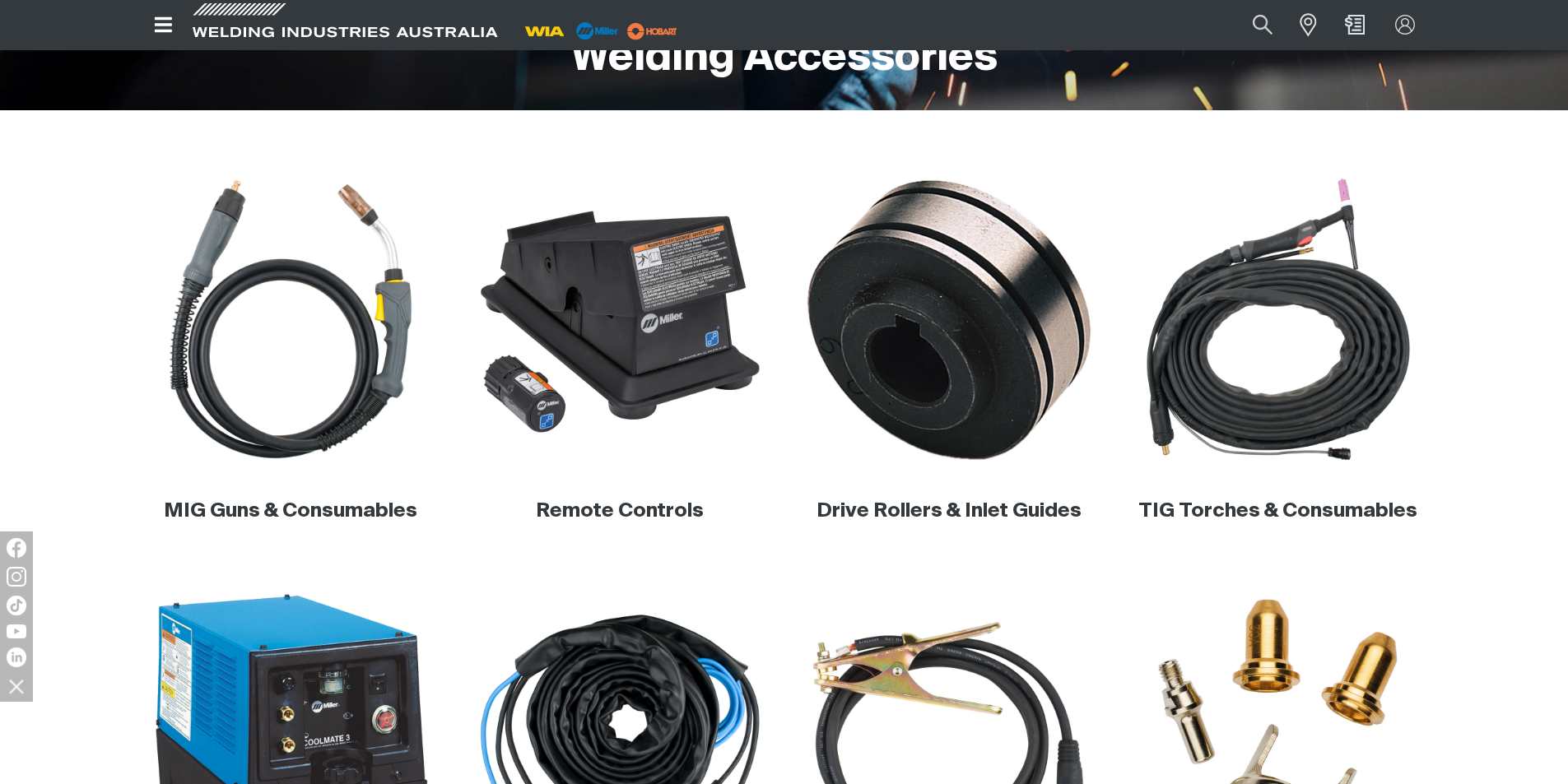
scroll to position [412, 0]
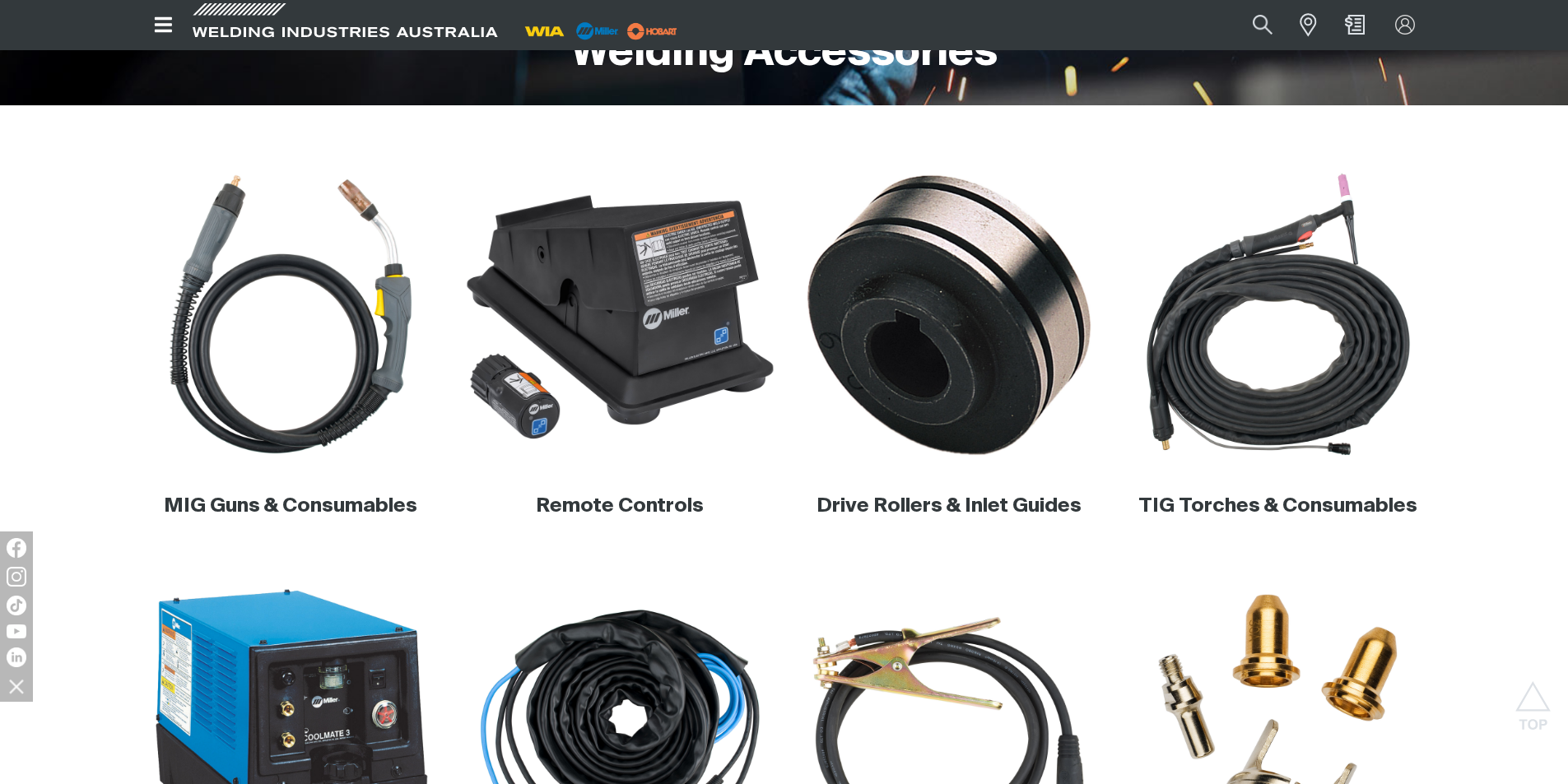
click at [702, 347] on img at bounding box center [619, 315] width 315 height 315
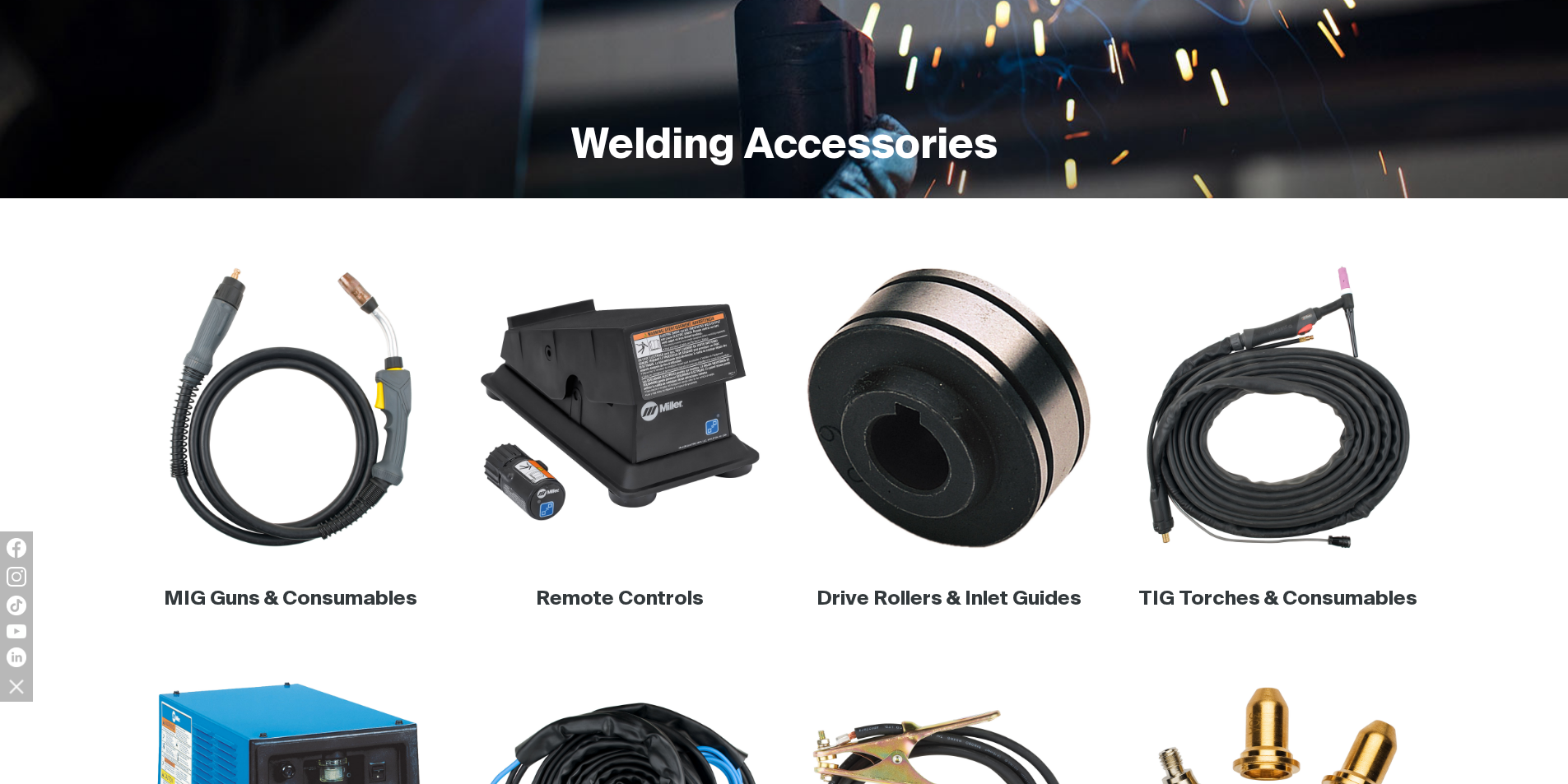
scroll to position [412, 0]
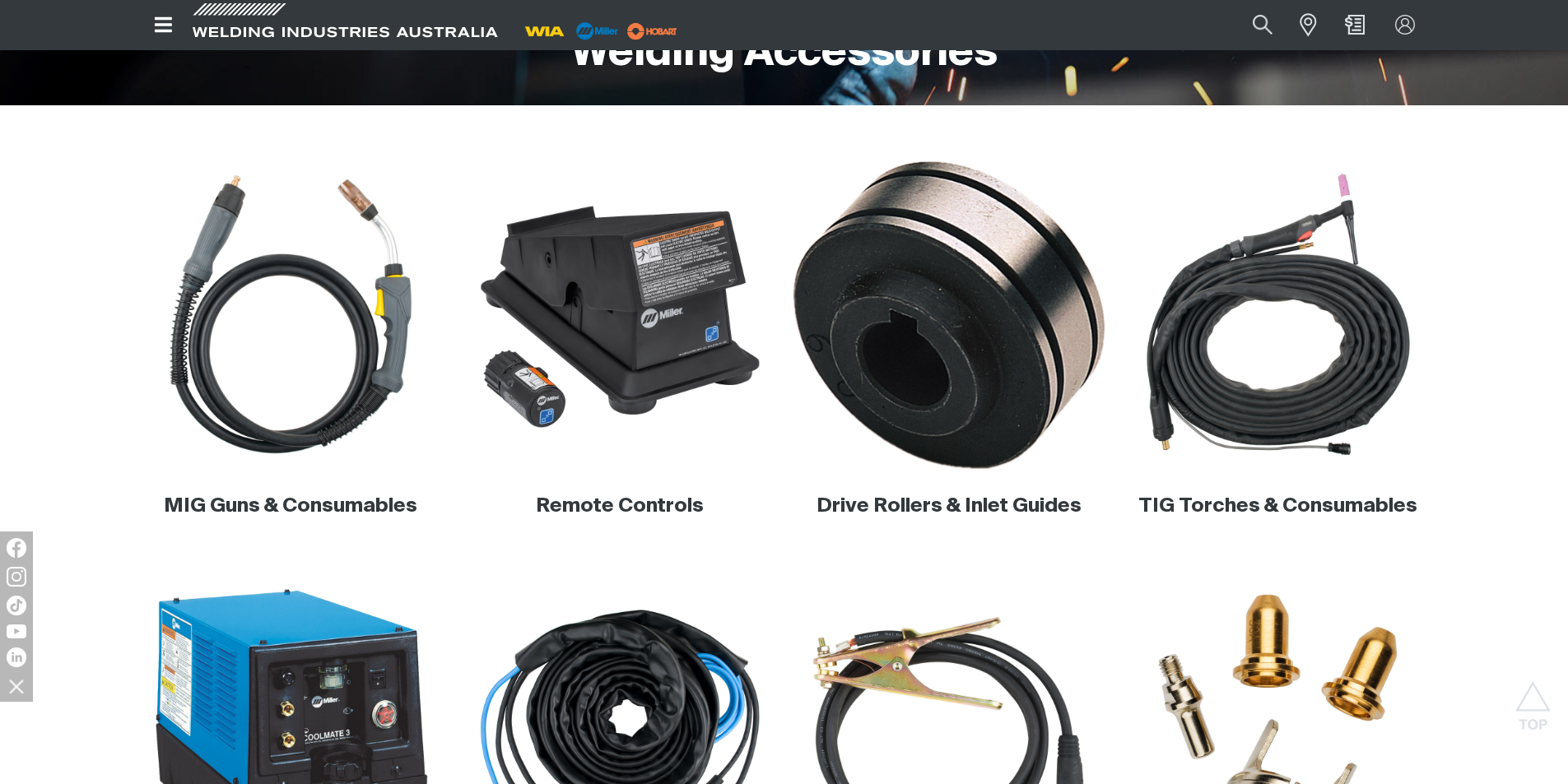
click at [928, 327] on img at bounding box center [949, 315] width 315 height 315
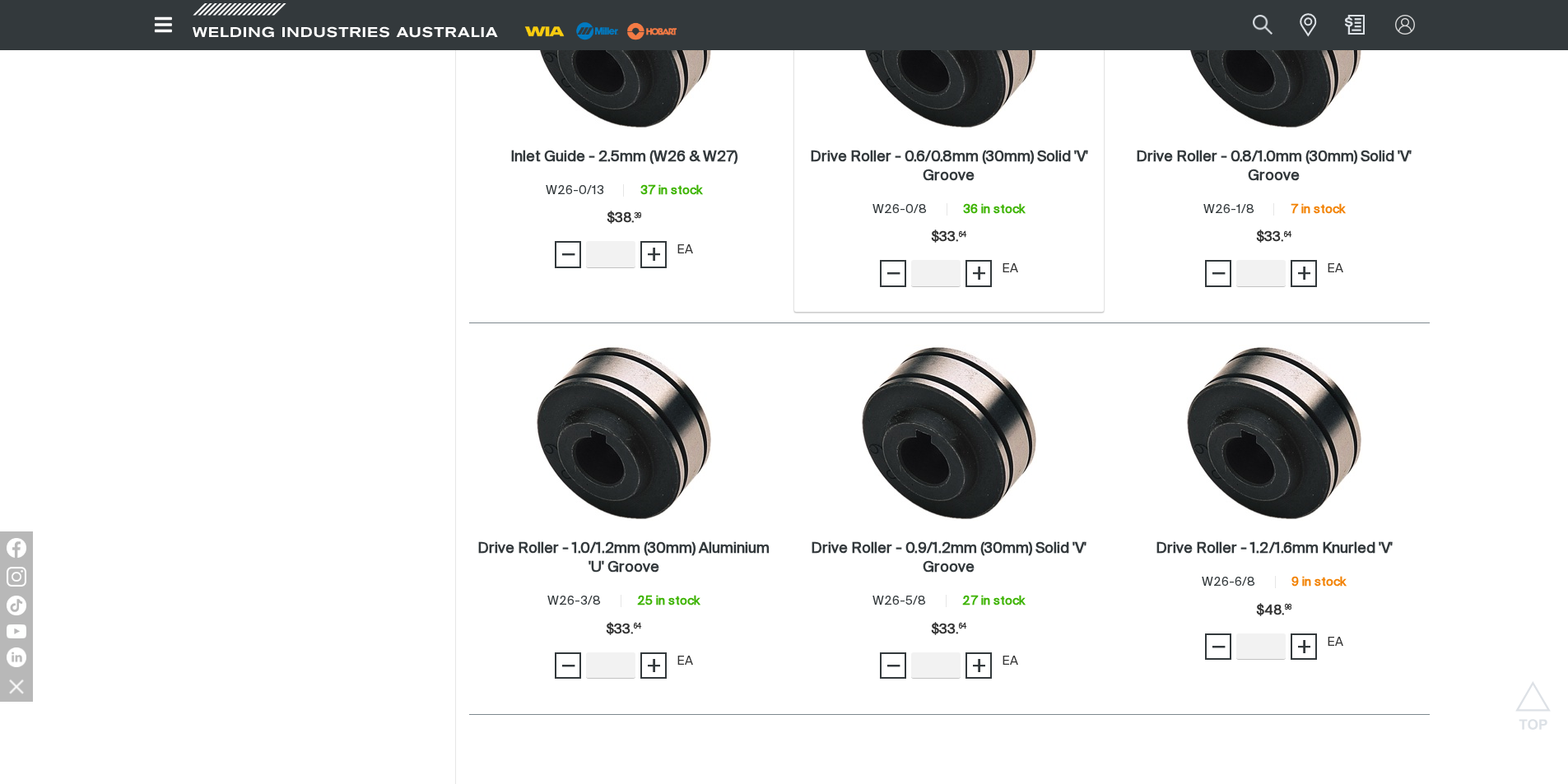
scroll to position [741, 0]
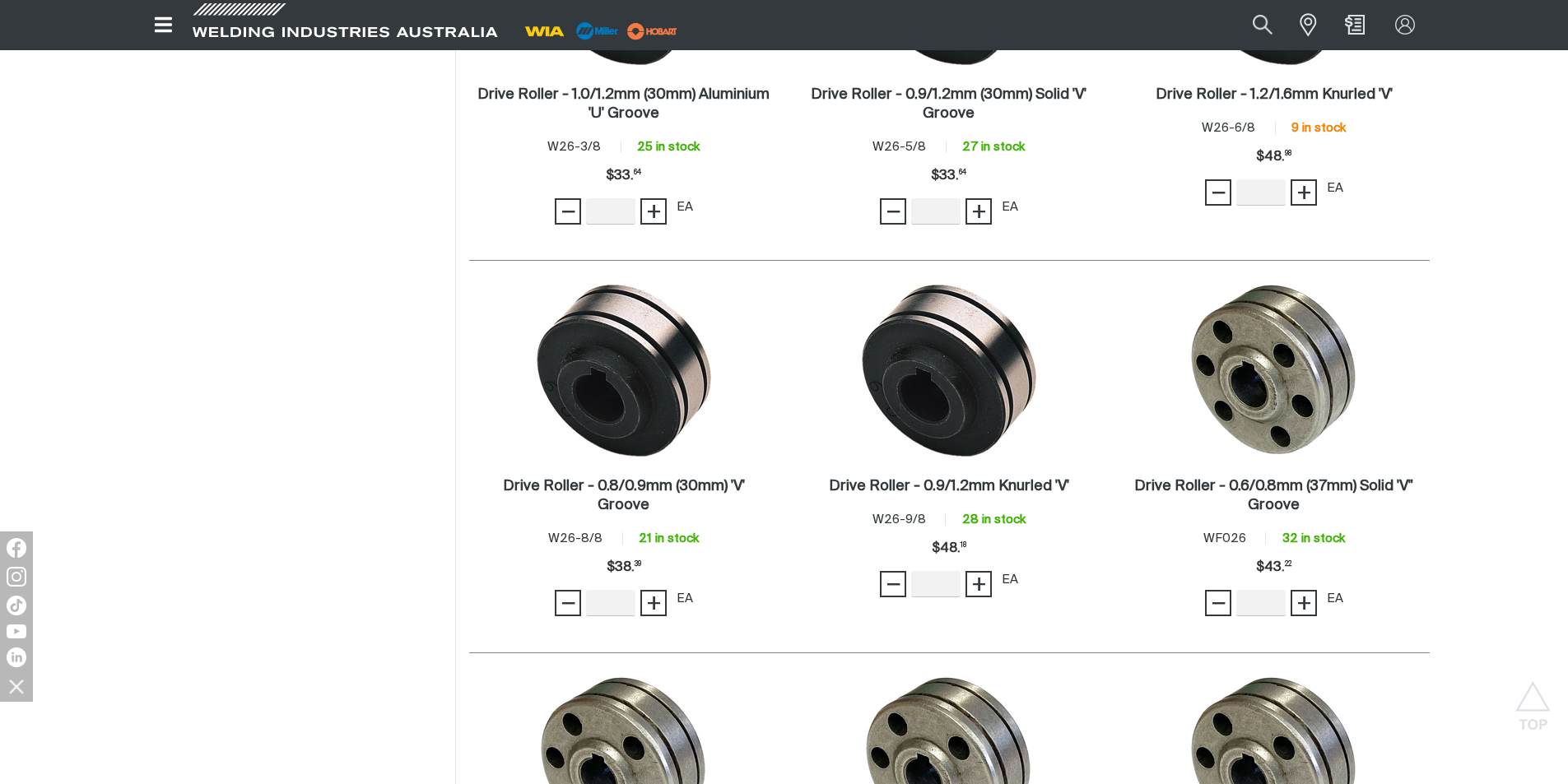
scroll to position [1151, 0]
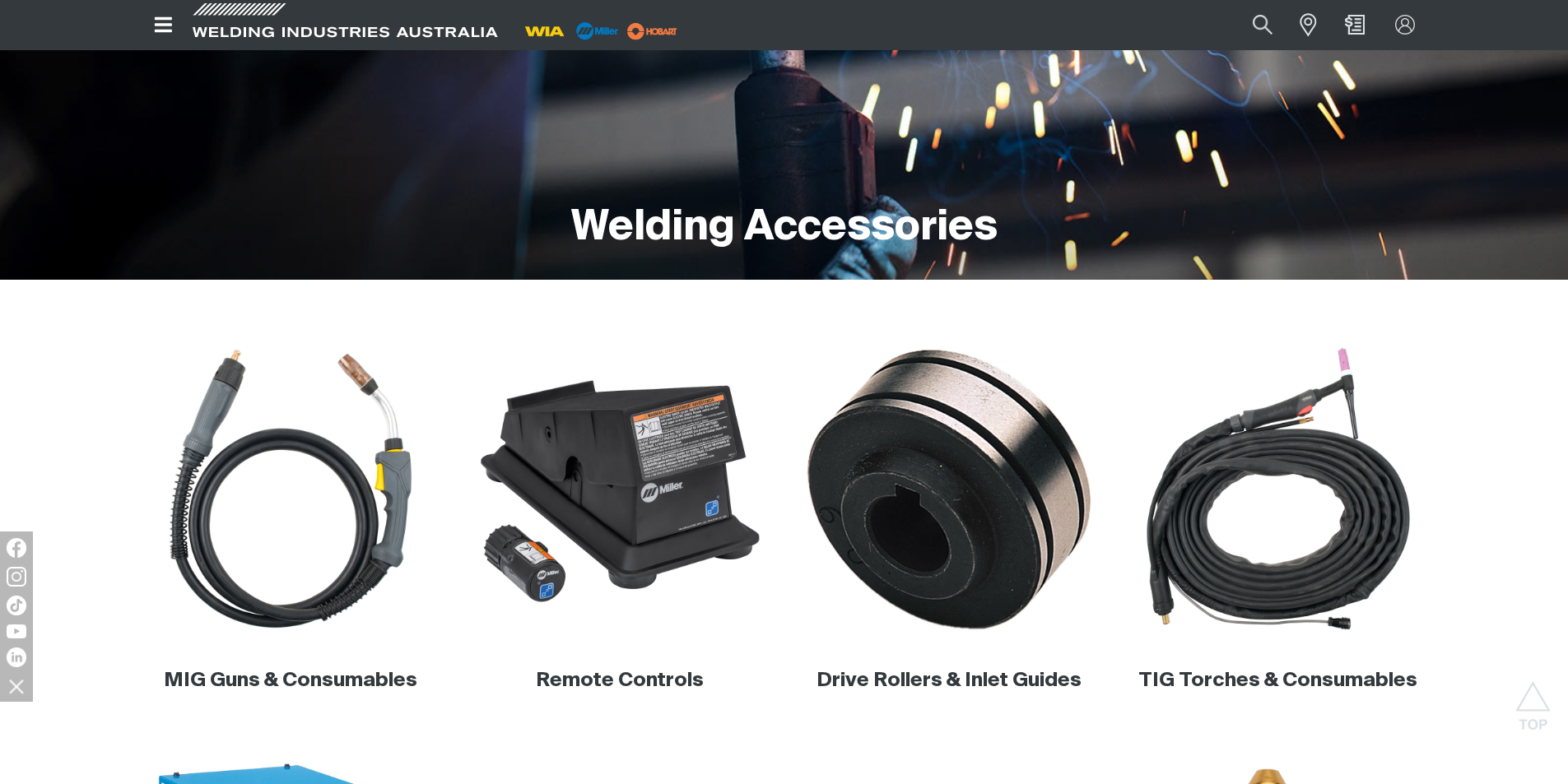
scroll to position [82, 0]
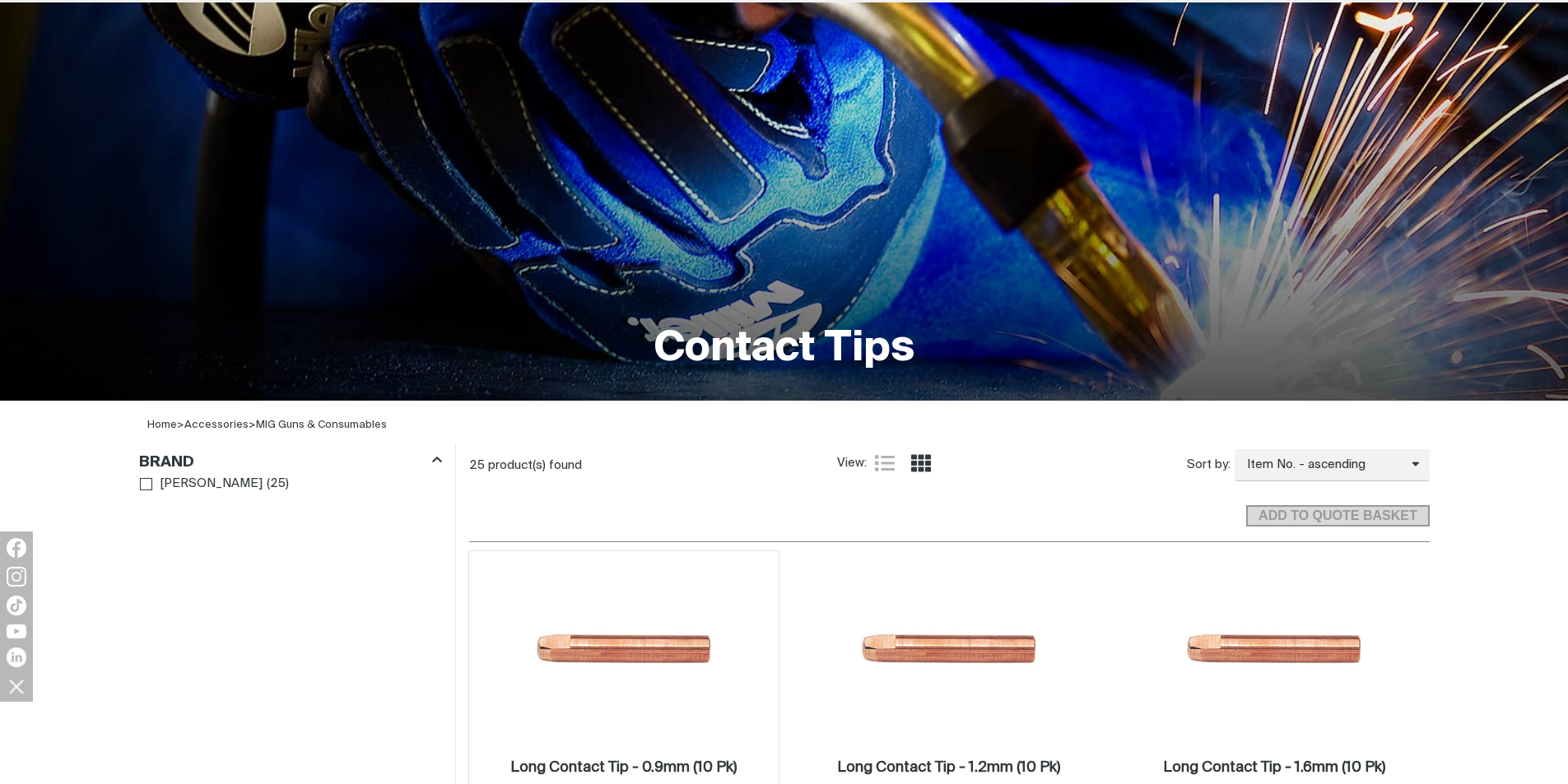
scroll to position [411, 0]
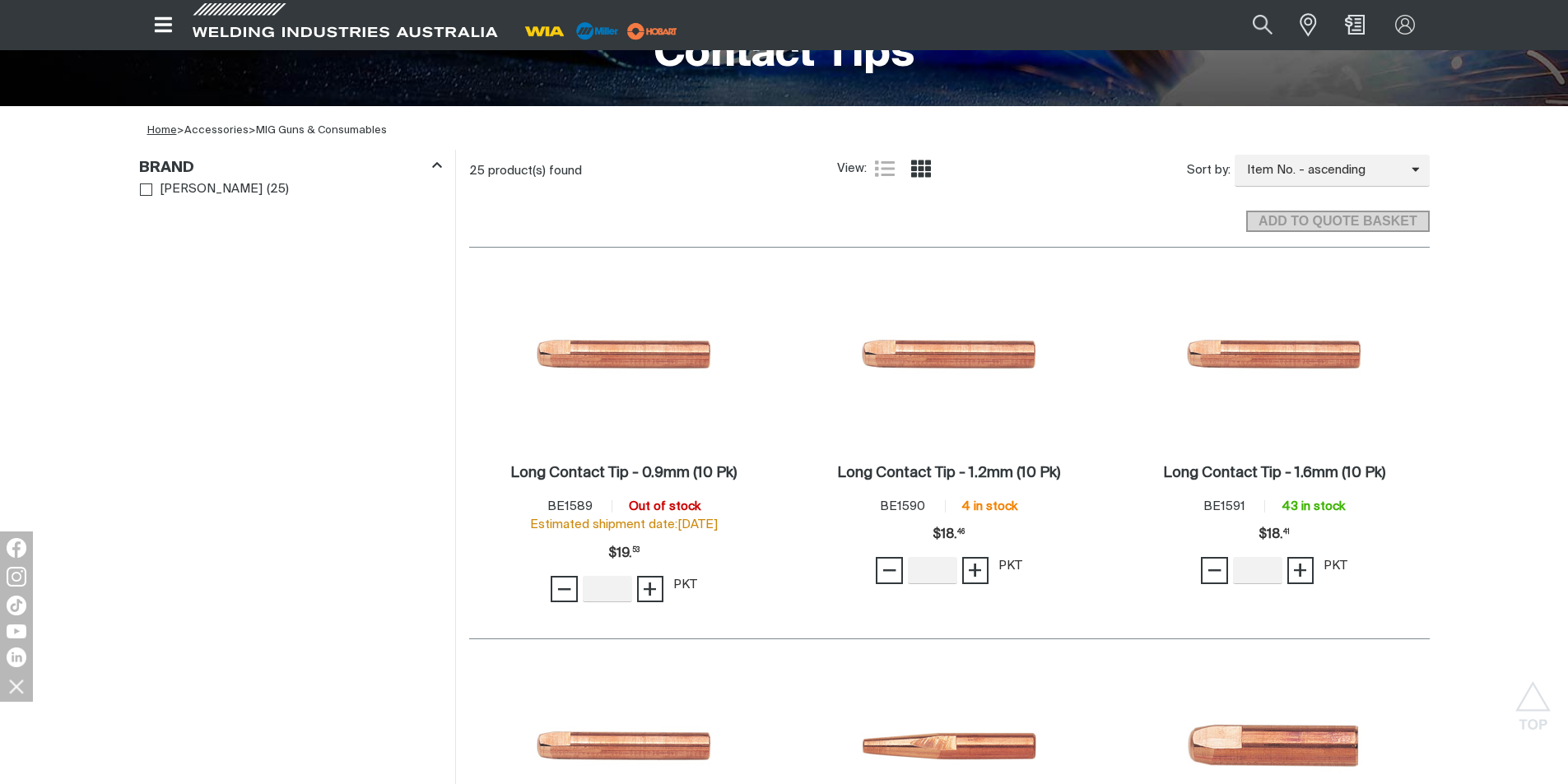
click at [168, 128] on link "Home" at bounding box center [162, 130] width 30 height 11
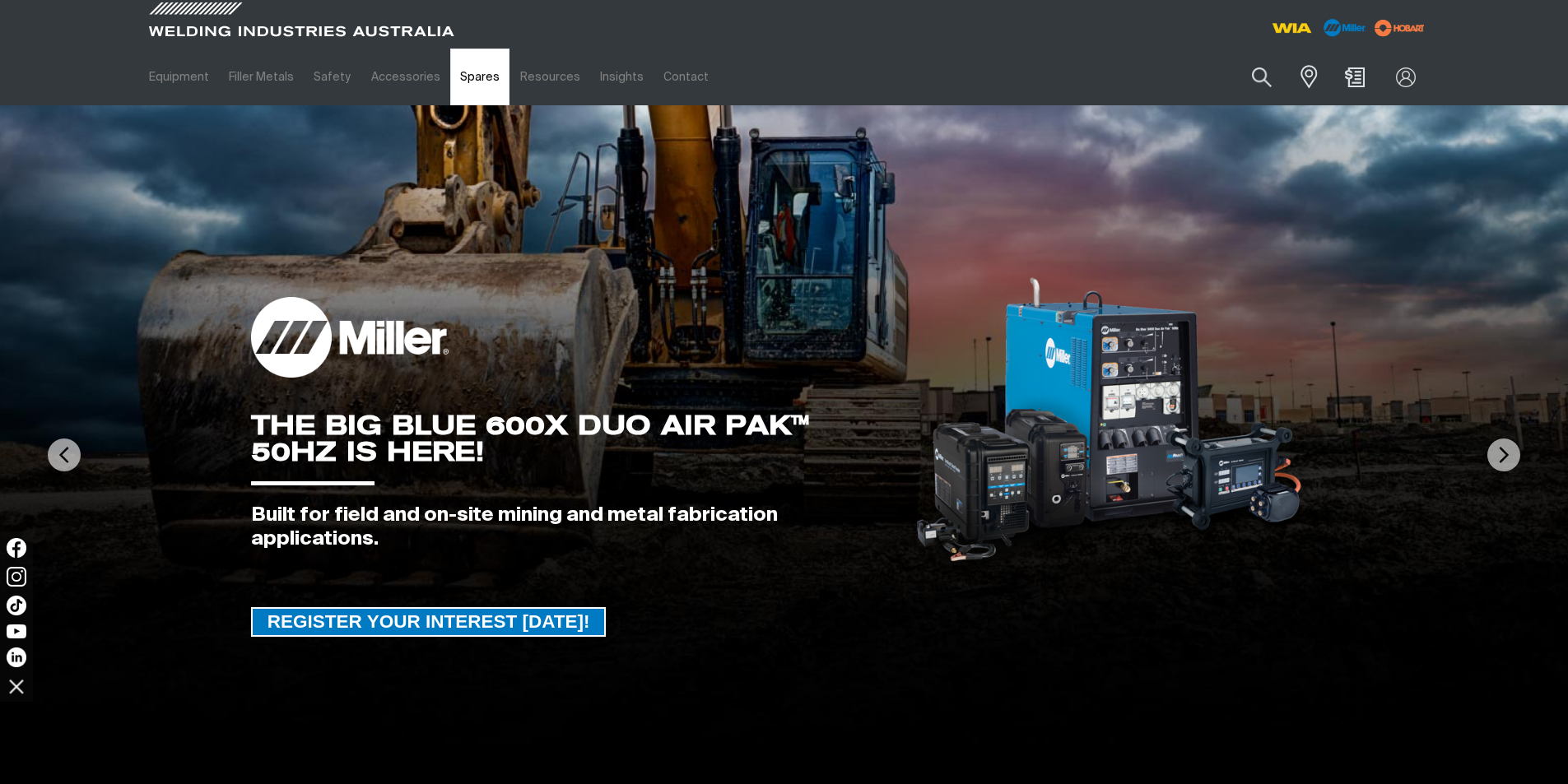
click at [466, 78] on link "Spares" at bounding box center [480, 77] width 60 height 57
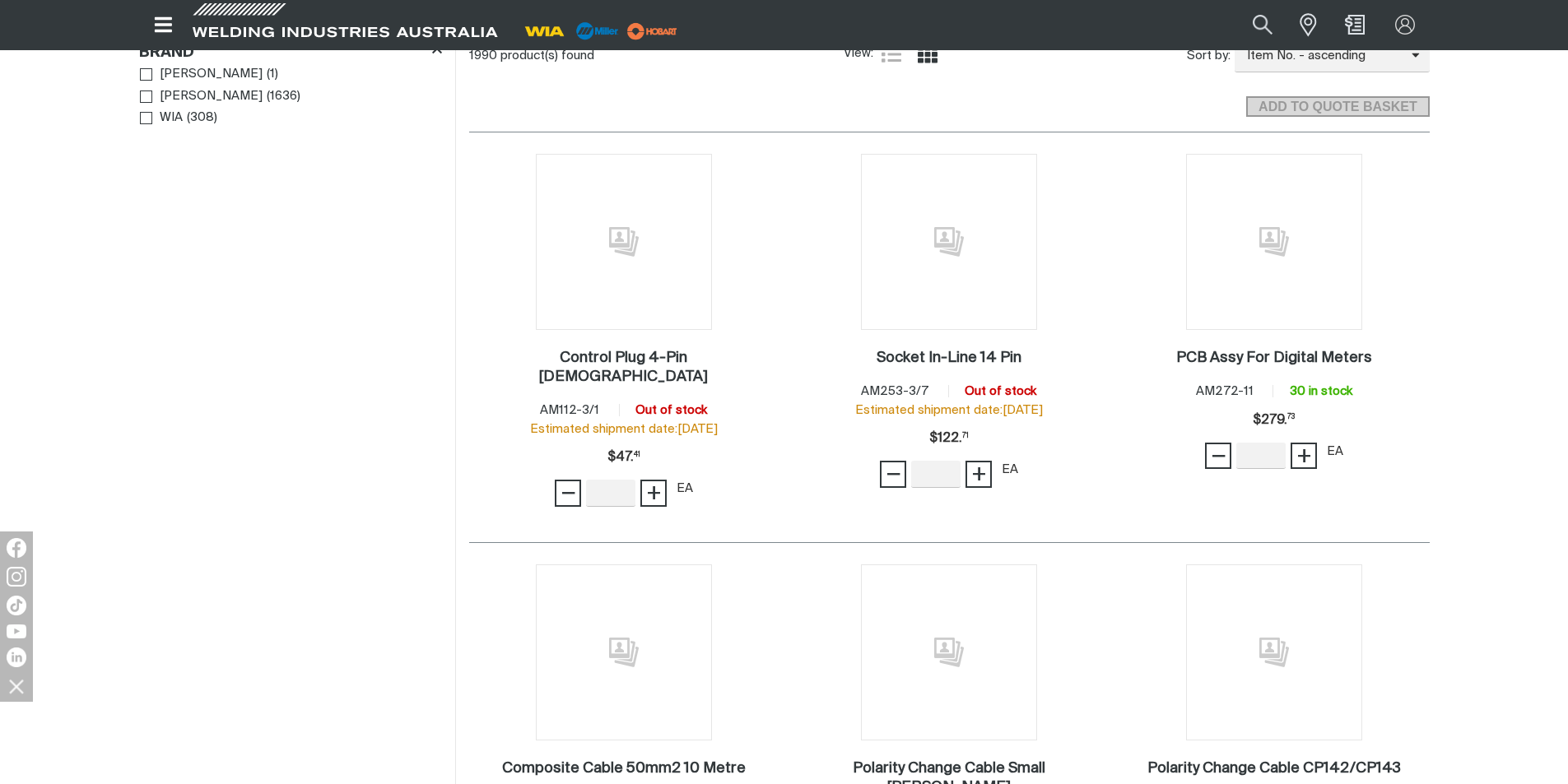
scroll to position [493, 0]
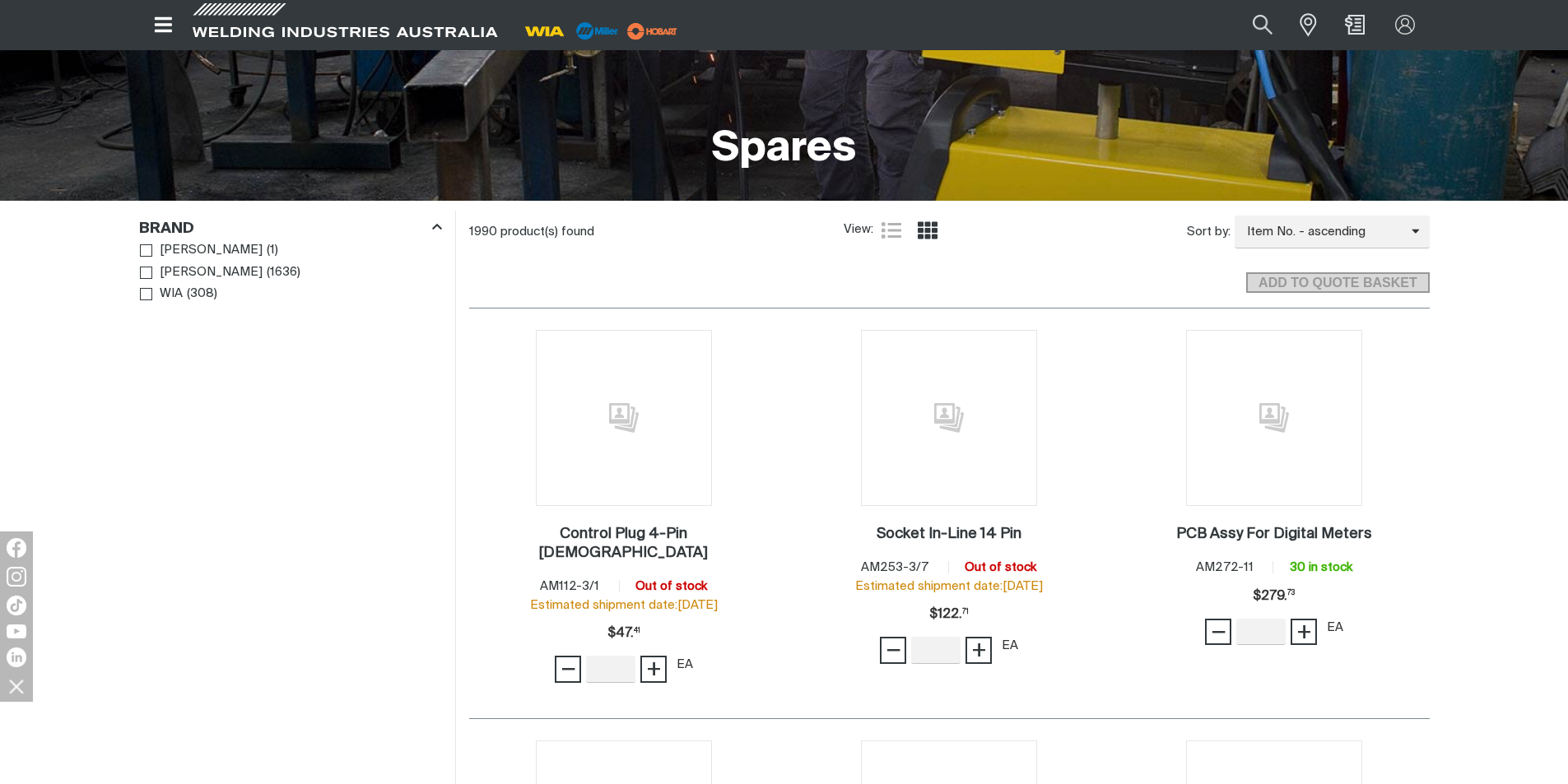
scroll to position [329, 0]
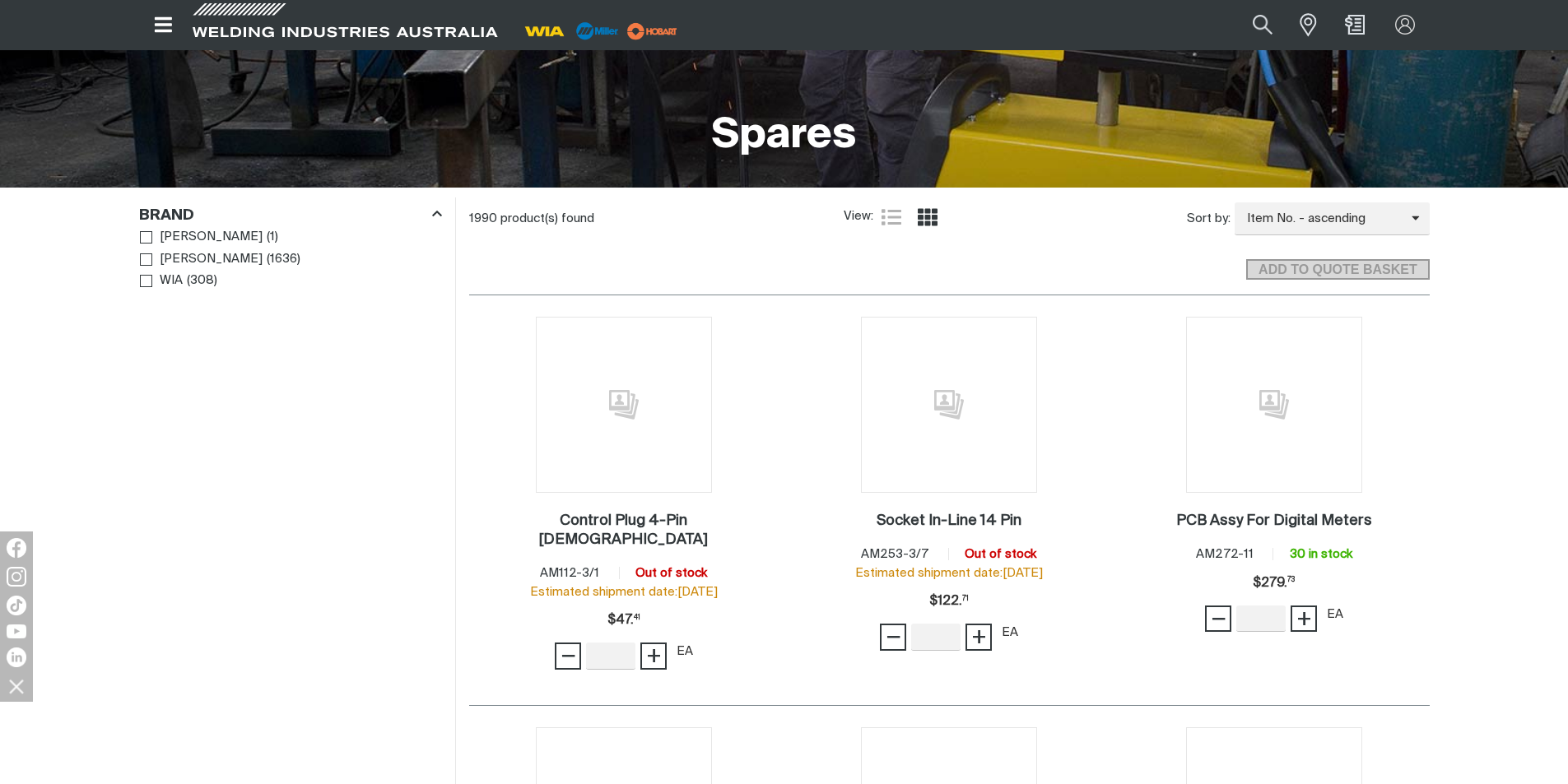
click at [561, 283] on div "ADD TO QUOTE BASKET" at bounding box center [949, 262] width 961 height 45
click at [1309, 23] on span at bounding box center [1304, 25] width 37 height 33
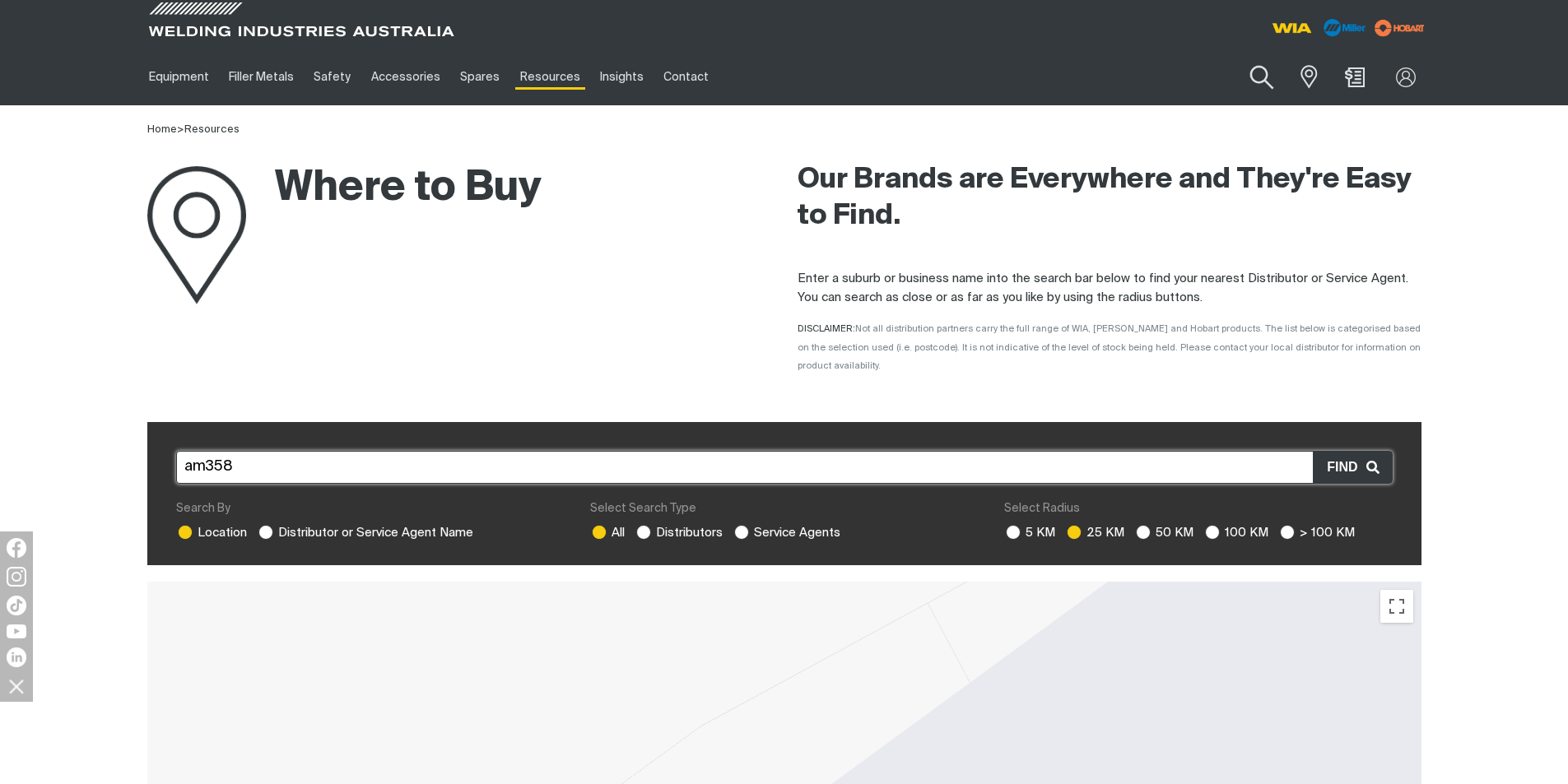
type input "am358"
click at [1255, 76] on button "Search products" at bounding box center [1262, 77] width 66 height 47
click at [1109, 82] on input "Search" at bounding box center [1162, 77] width 254 height 37
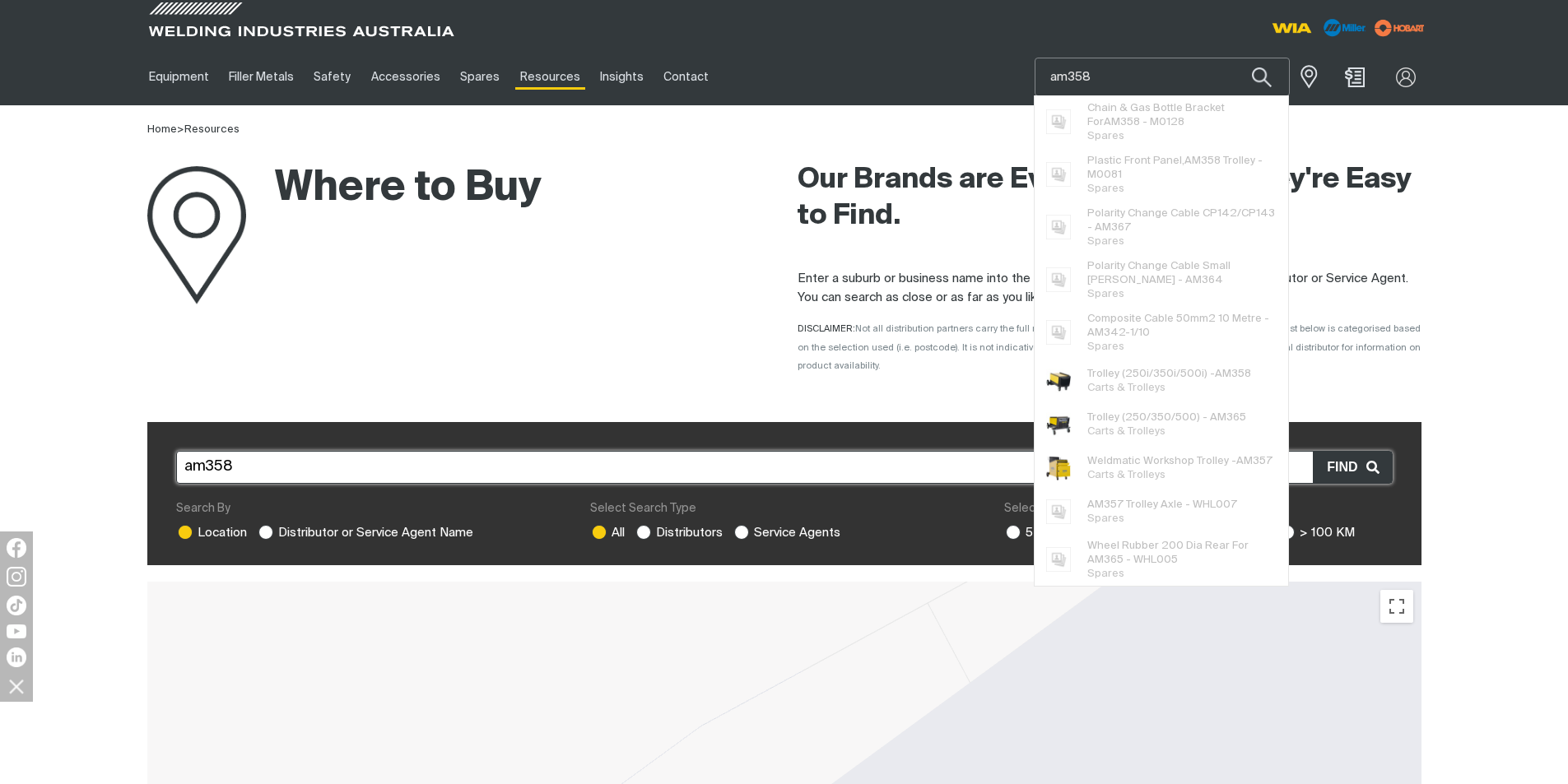
type input "am358"
click at [1234, 58] on button "Search products" at bounding box center [1262, 77] width 56 height 38
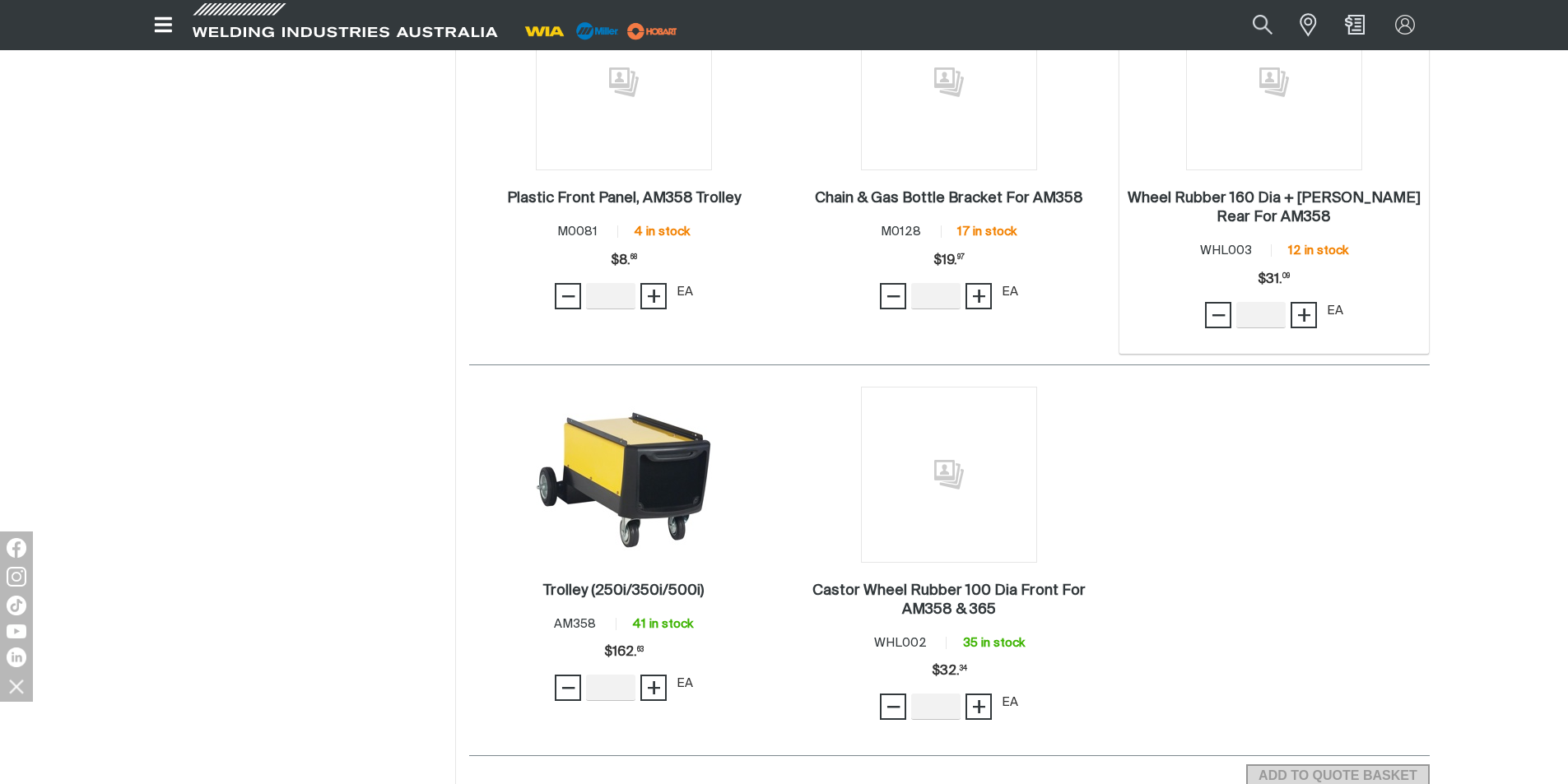
scroll to position [412, 0]
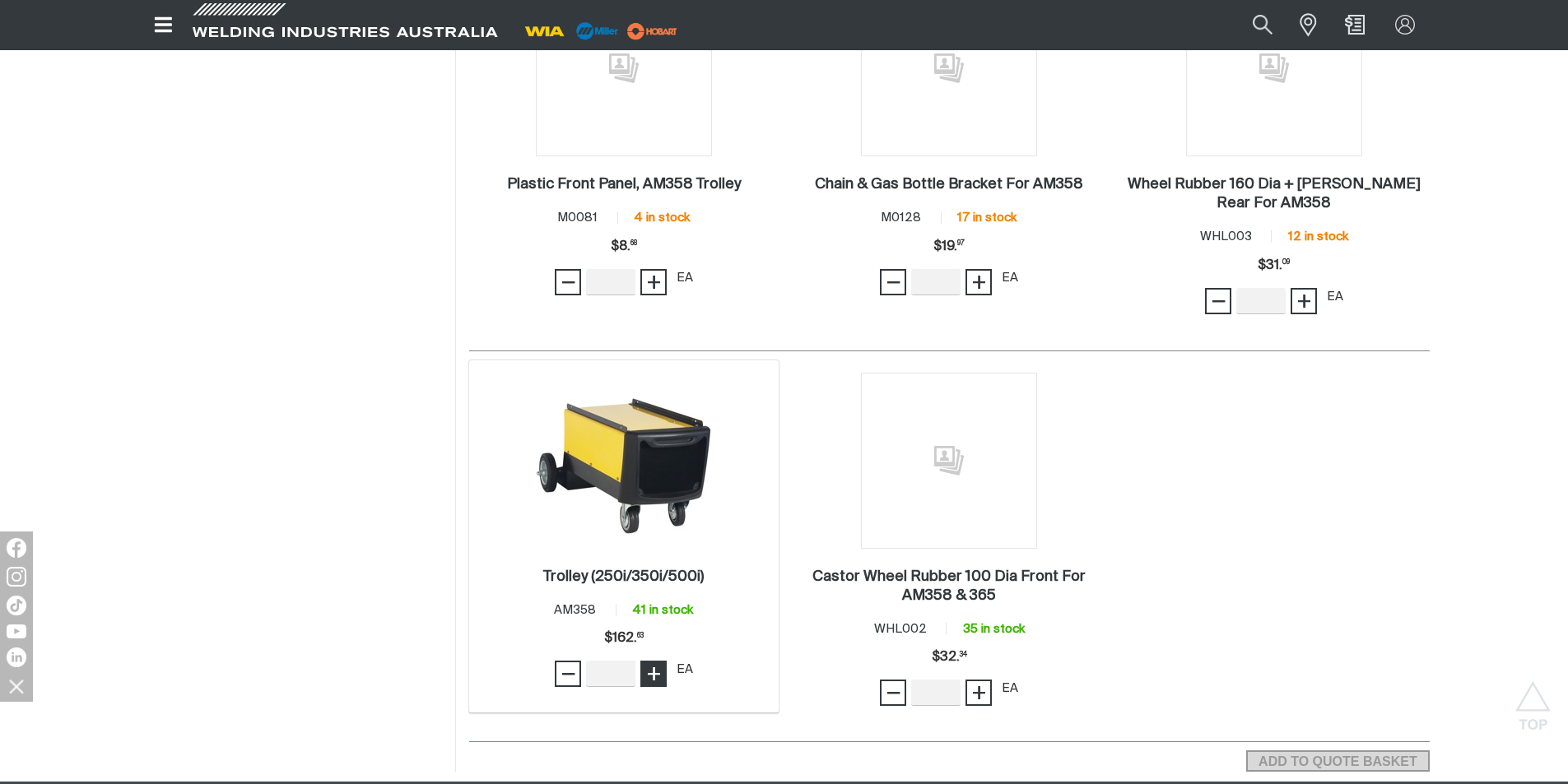
type input "1"
click at [656, 673] on span "+" at bounding box center [653, 673] width 15 height 28
click at [1337, 758] on span "ADD TO QUOTE BASKET" at bounding box center [1337, 760] width 180 height 21
click at [1258, 20] on button "Search products" at bounding box center [1263, 25] width 66 height 44
drag, startPoint x: 1093, startPoint y: 25, endPoint x: 1007, endPoint y: 25, distance: 86.0
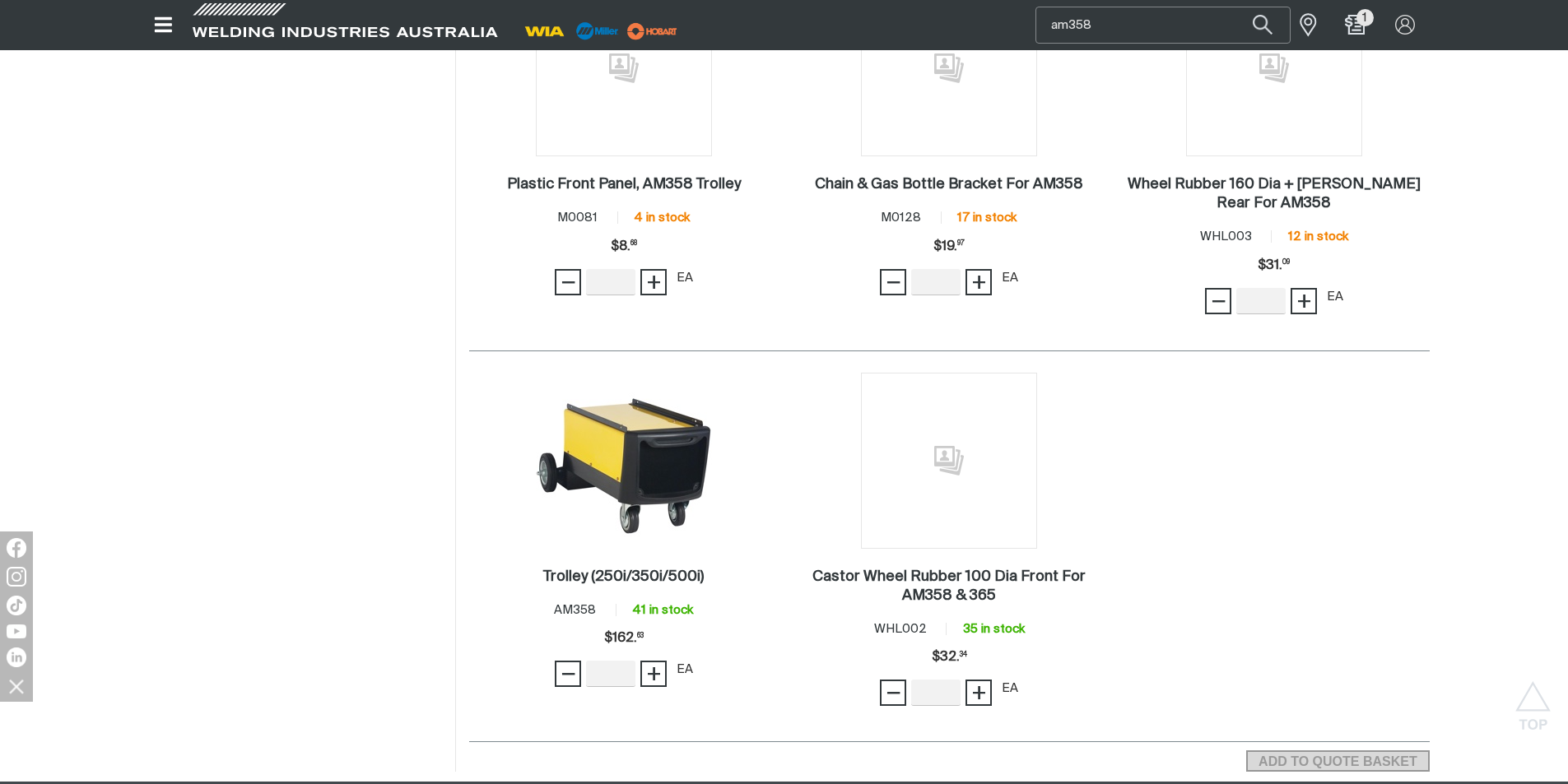
click at [1007, 25] on div "Search am358 When search results are available use up and down arrows to review…" at bounding box center [1214, 25] width 430 height 49
type input "mc110-0"
click at [1234, 7] on button "Search products" at bounding box center [1263, 26] width 56 height 37
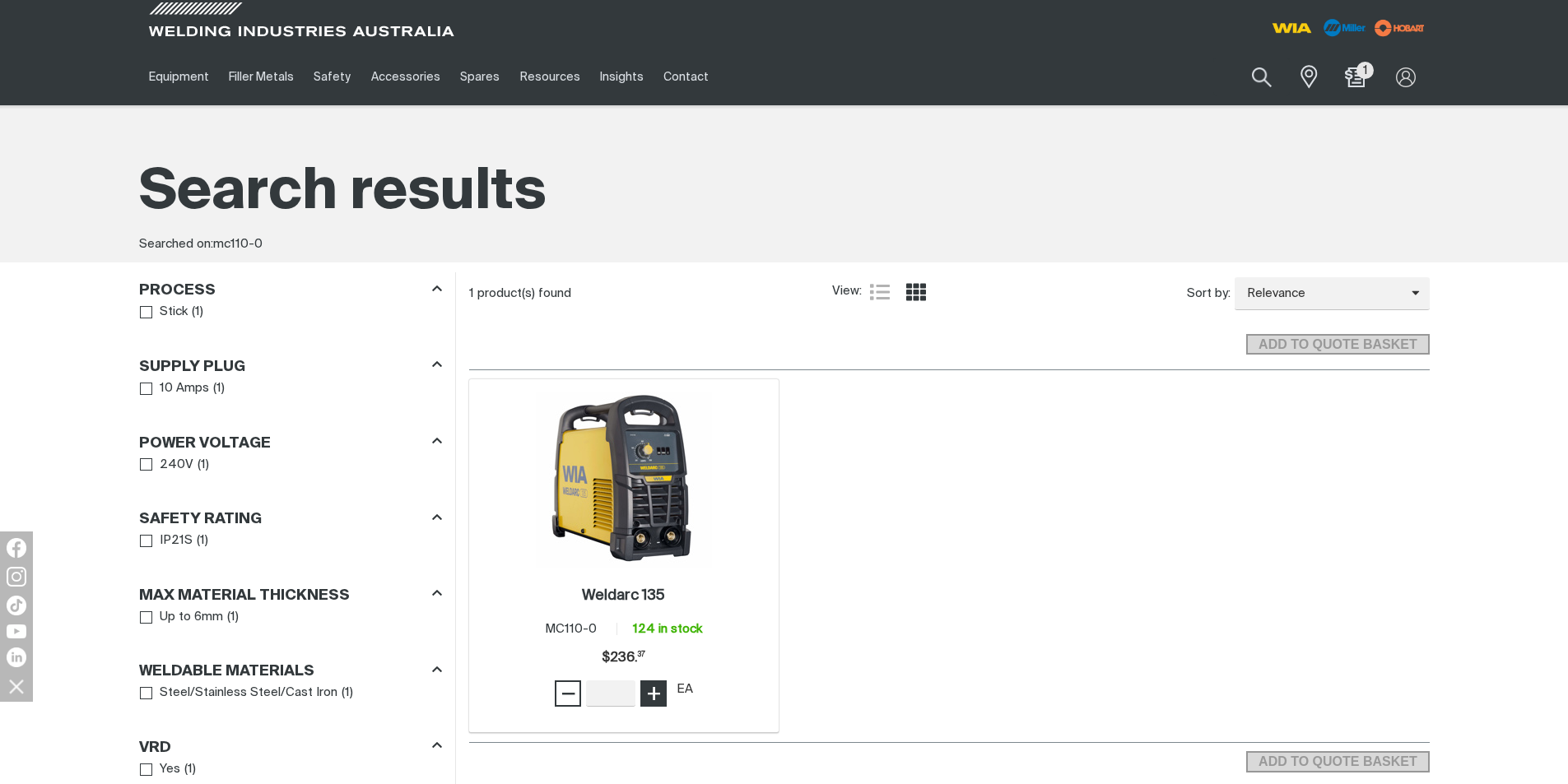
type input "1"
click at [659, 692] on span "+" at bounding box center [653, 693] width 15 height 28
click at [1272, 758] on span "ADD TO QUOTE BASKET" at bounding box center [1337, 761] width 180 height 21
click at [1260, 77] on button "Search products" at bounding box center [1262, 77] width 66 height 47
click at [1099, 77] on input "mc110-0" at bounding box center [1162, 77] width 254 height 37
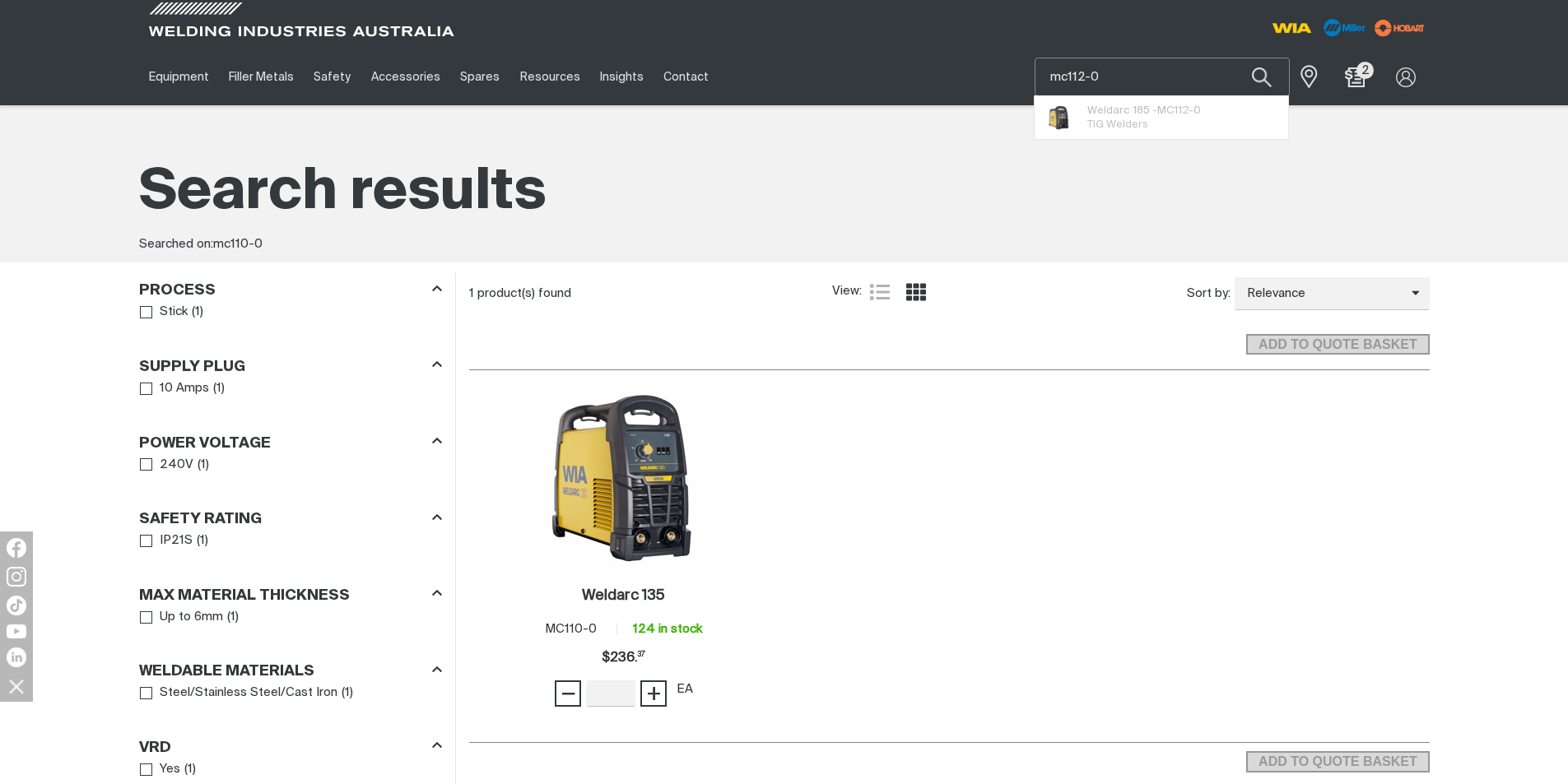
type input "mc112-0"
click at [1234, 58] on button "Search products" at bounding box center [1262, 77] width 56 height 38
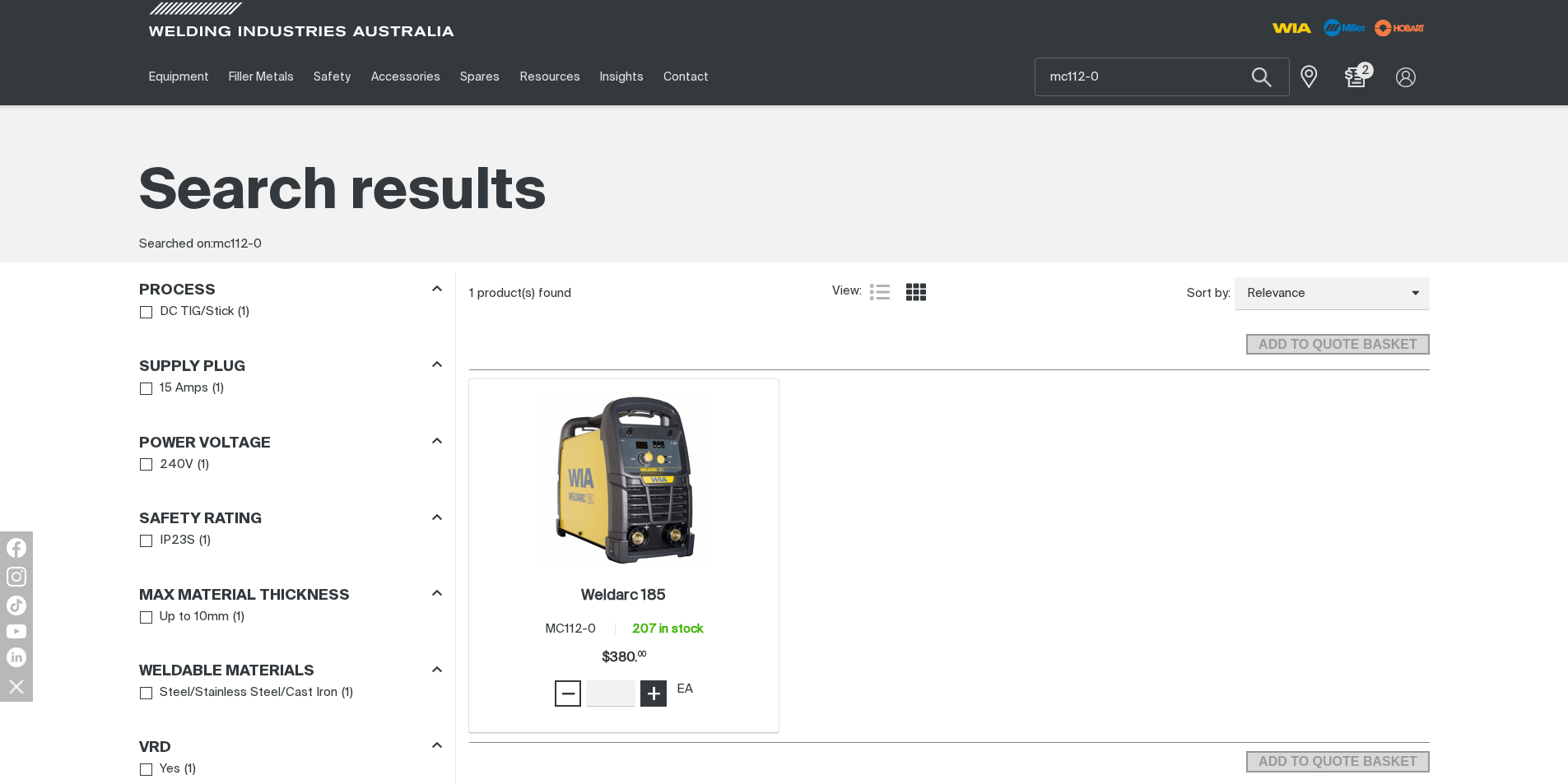
type input "1"
click at [657, 690] on span "+" at bounding box center [653, 693] width 15 height 28
click at [1308, 757] on span "ADD TO QUOTE BASKET" at bounding box center [1337, 761] width 180 height 21
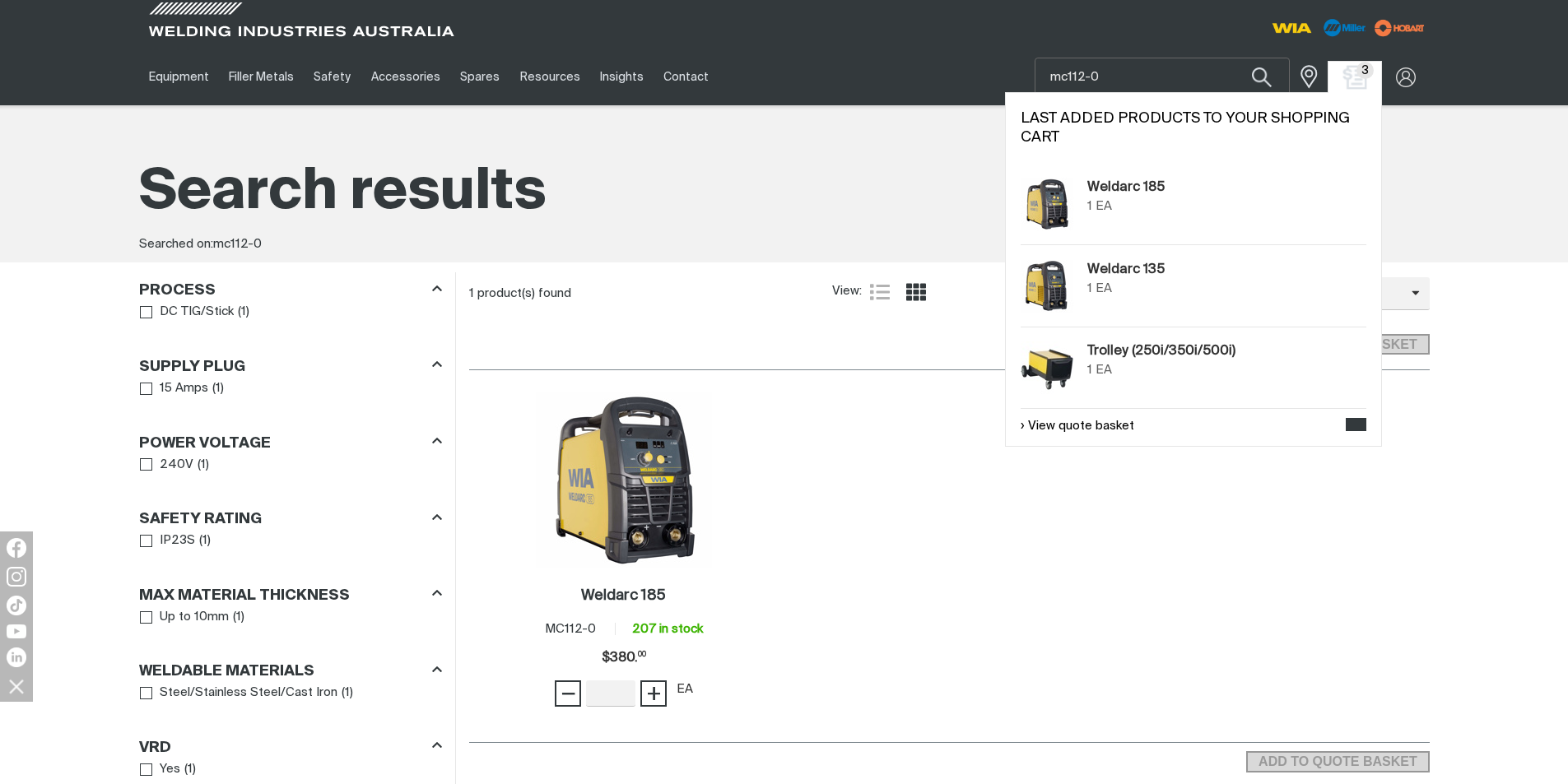
click at [1356, 79] on img "Shopping cart (3 product(s))" at bounding box center [1354, 77] width 24 height 24
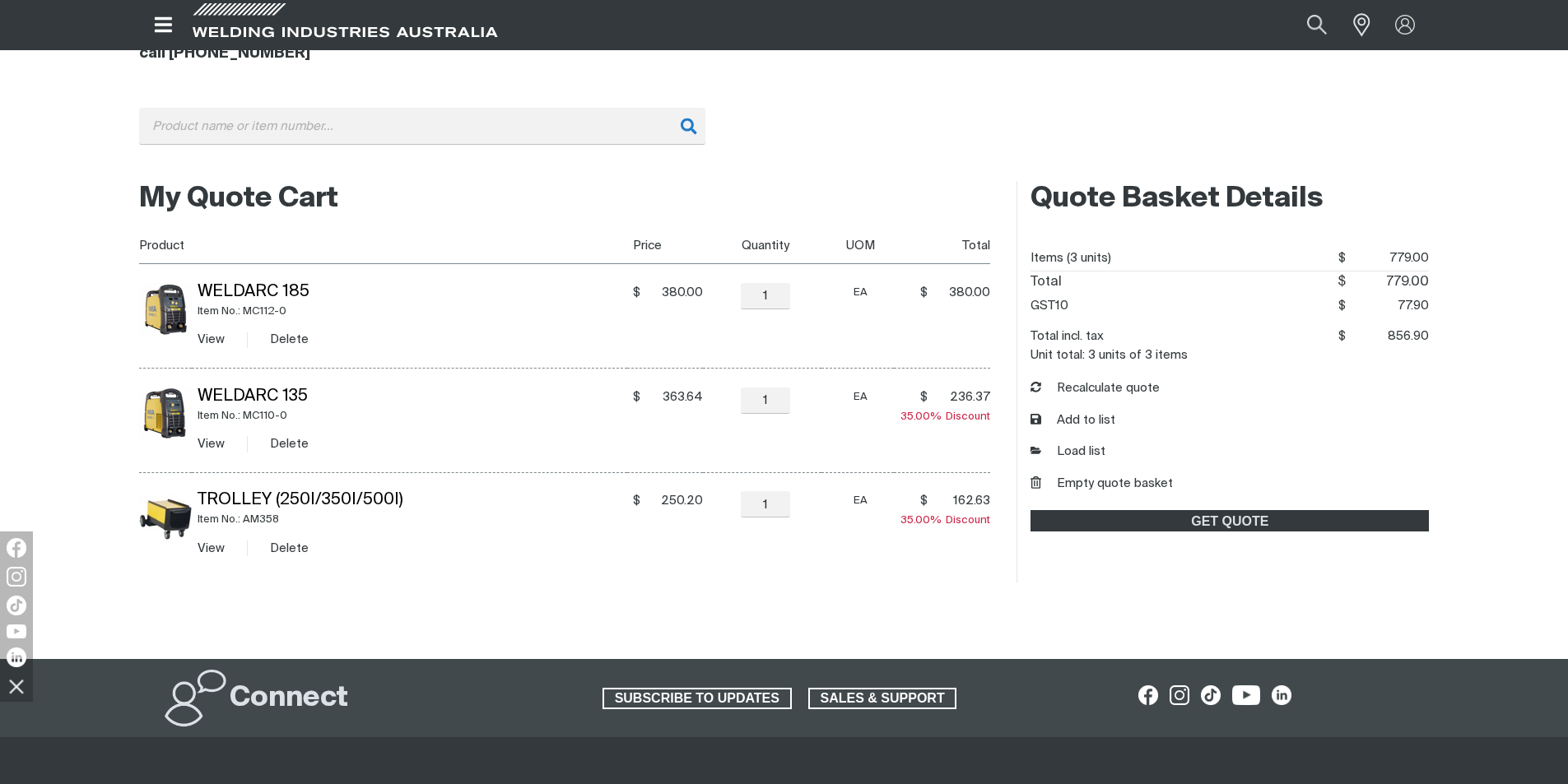
scroll to position [247, 0]
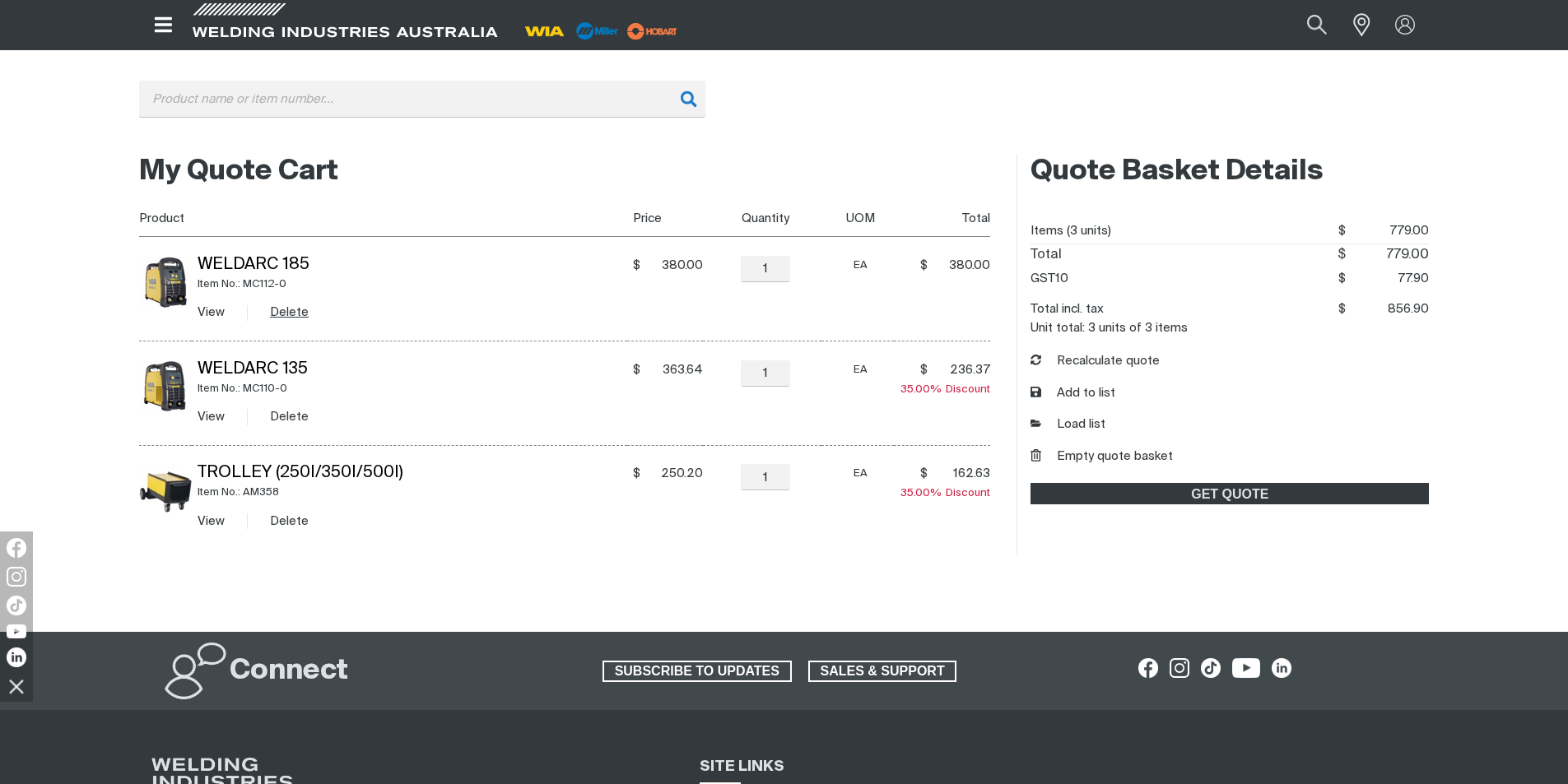
click at [294, 315] on button "Delete" at bounding box center [288, 312] width 38 height 19
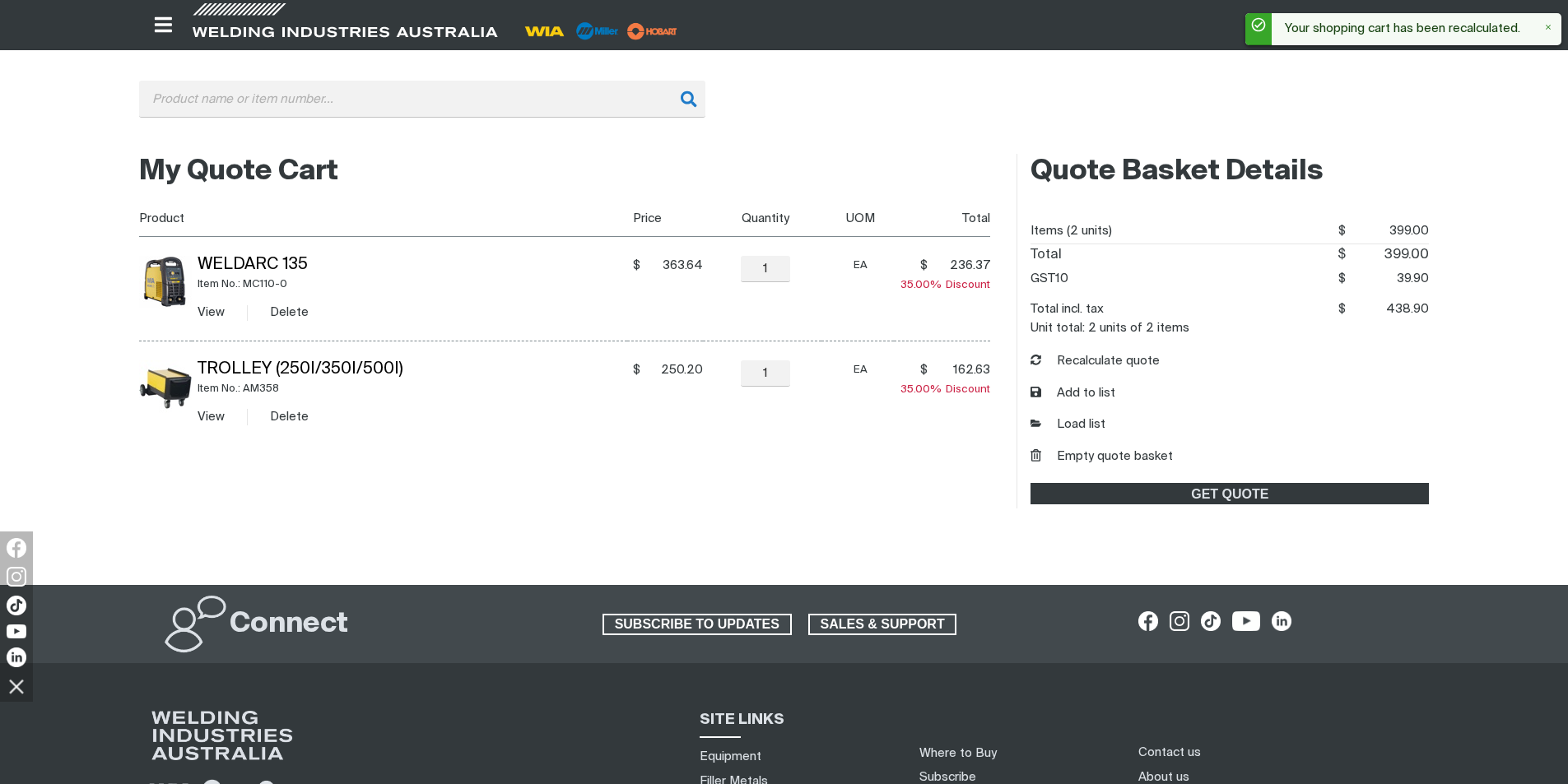
click at [1110, 90] on div "Search When search results are available use up and down arrows to review and e…" at bounding box center [784, 111] width 1291 height 62
click at [1314, 23] on button "Search products" at bounding box center [1316, 25] width 66 height 44
click at [1121, 28] on input "Search" at bounding box center [1217, 26] width 254 height 36
type input "a"
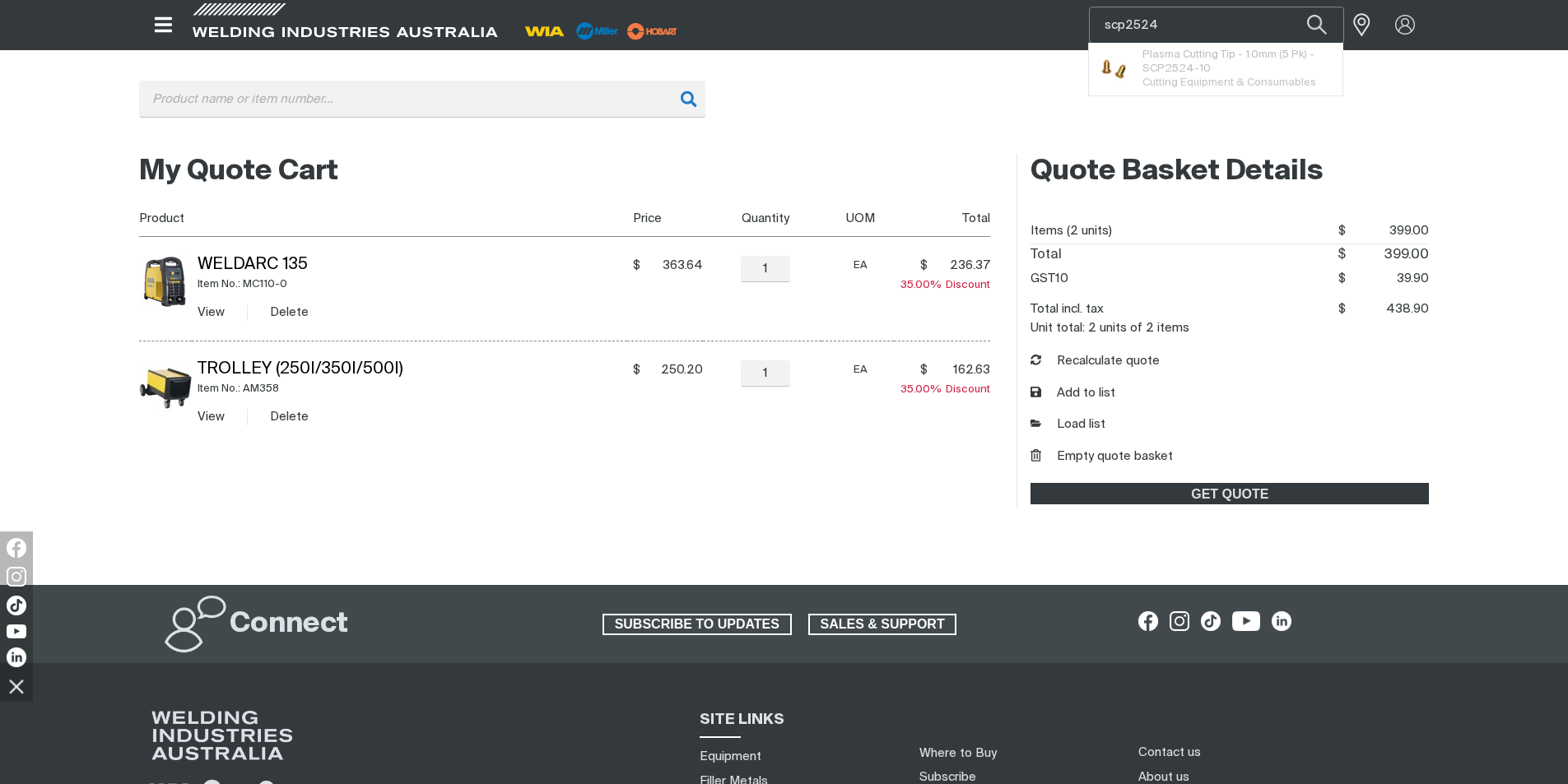
click at [1161, 21] on input "scp2524" at bounding box center [1217, 26] width 254 height 36
type input "scp2504"
click at [1289, 7] on button "Search products" at bounding box center [1317, 26] width 56 height 37
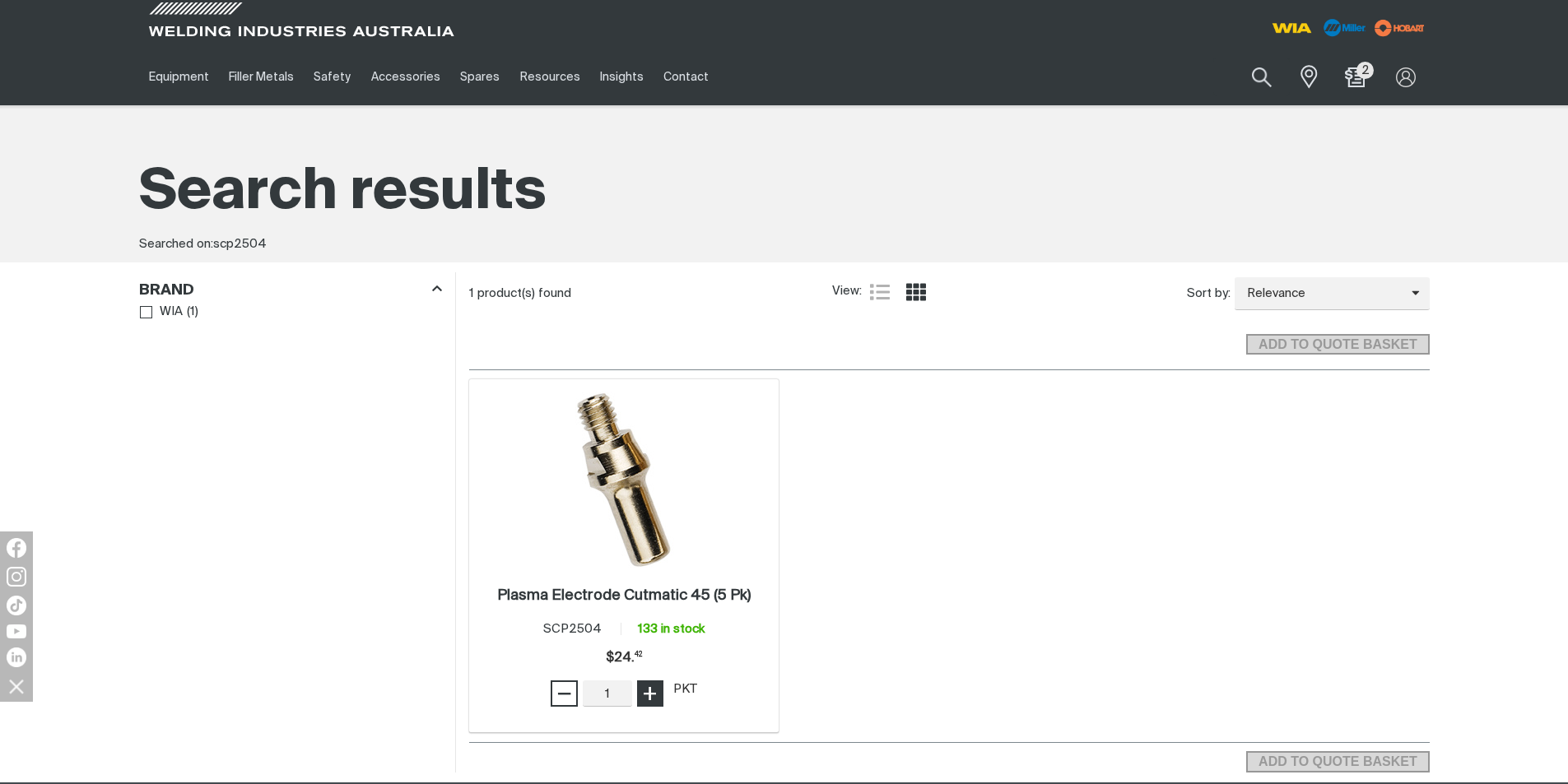
click at [655, 694] on span "+" at bounding box center [650, 693] width 15 height 28
type input "5"
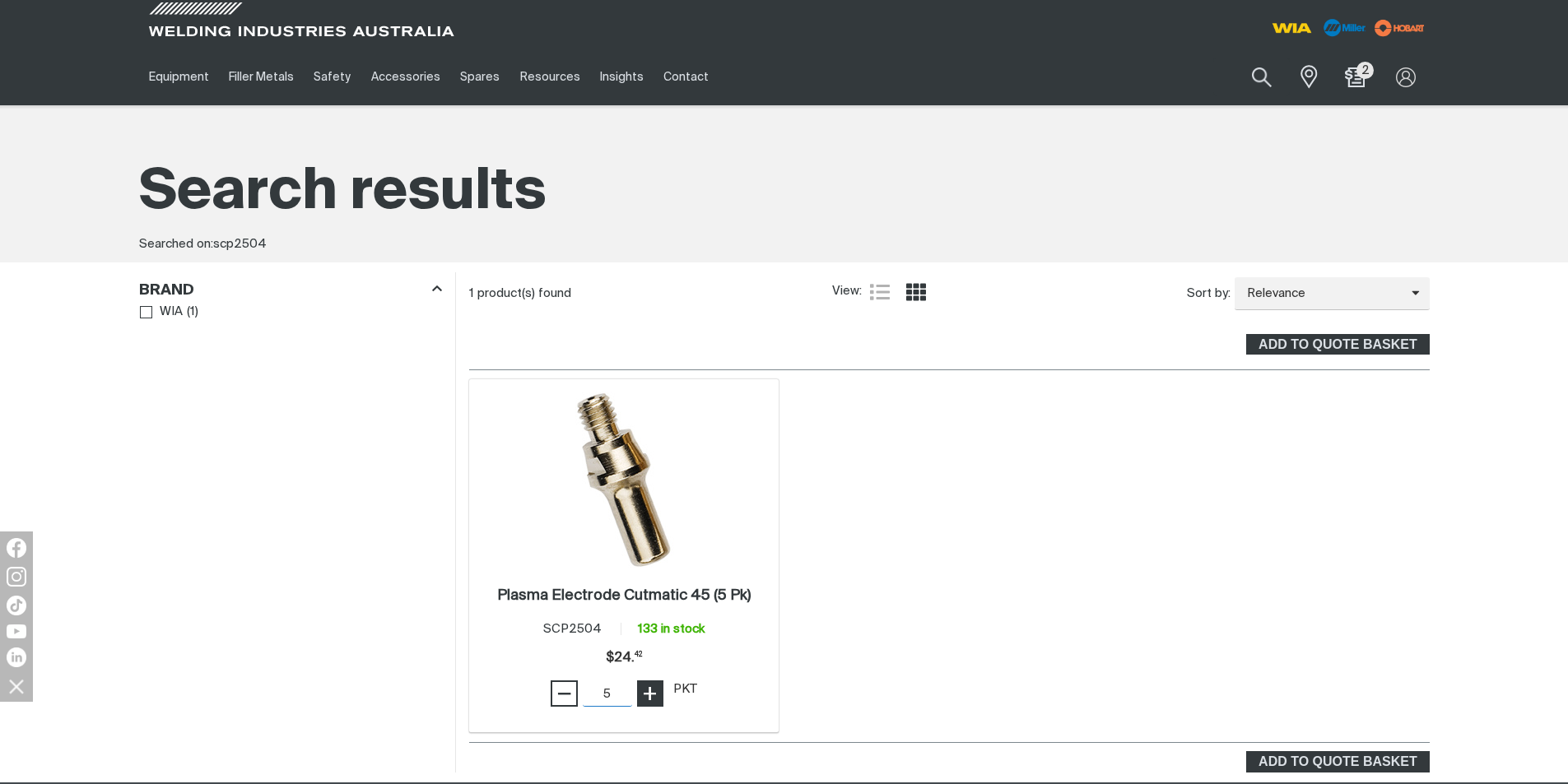
click at [655, 694] on span "+" at bounding box center [650, 693] width 15 height 28
drag, startPoint x: 1273, startPoint y: 763, endPoint x: 1268, endPoint y: 728, distance: 35.4
click at [1273, 762] on span "ADD TO QUOTE BASKET" at bounding box center [1337, 761] width 180 height 21
click at [1255, 73] on button "Search products" at bounding box center [1262, 77] width 66 height 47
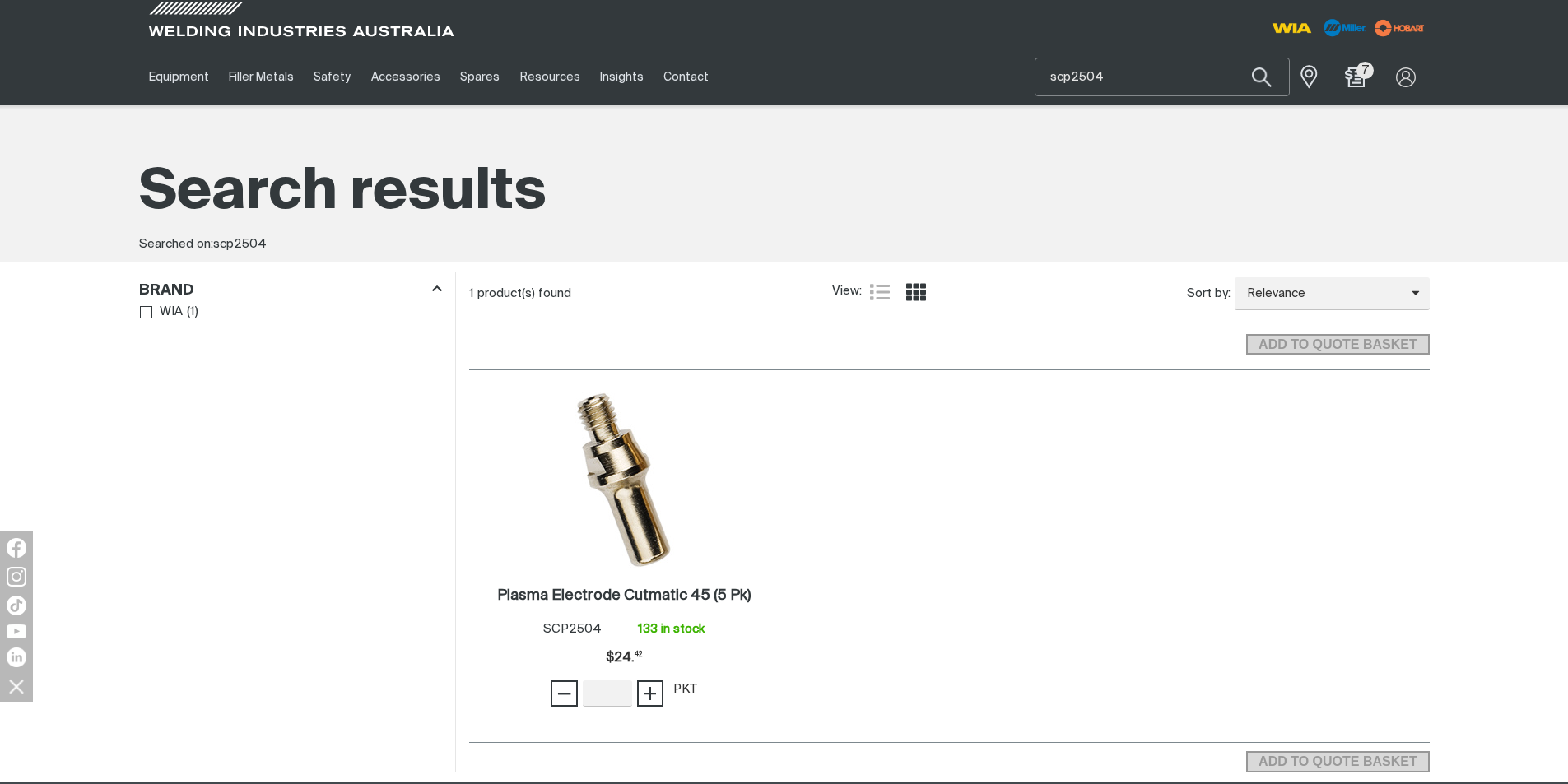
click at [1113, 77] on input "scp2504" at bounding box center [1162, 77] width 254 height 37
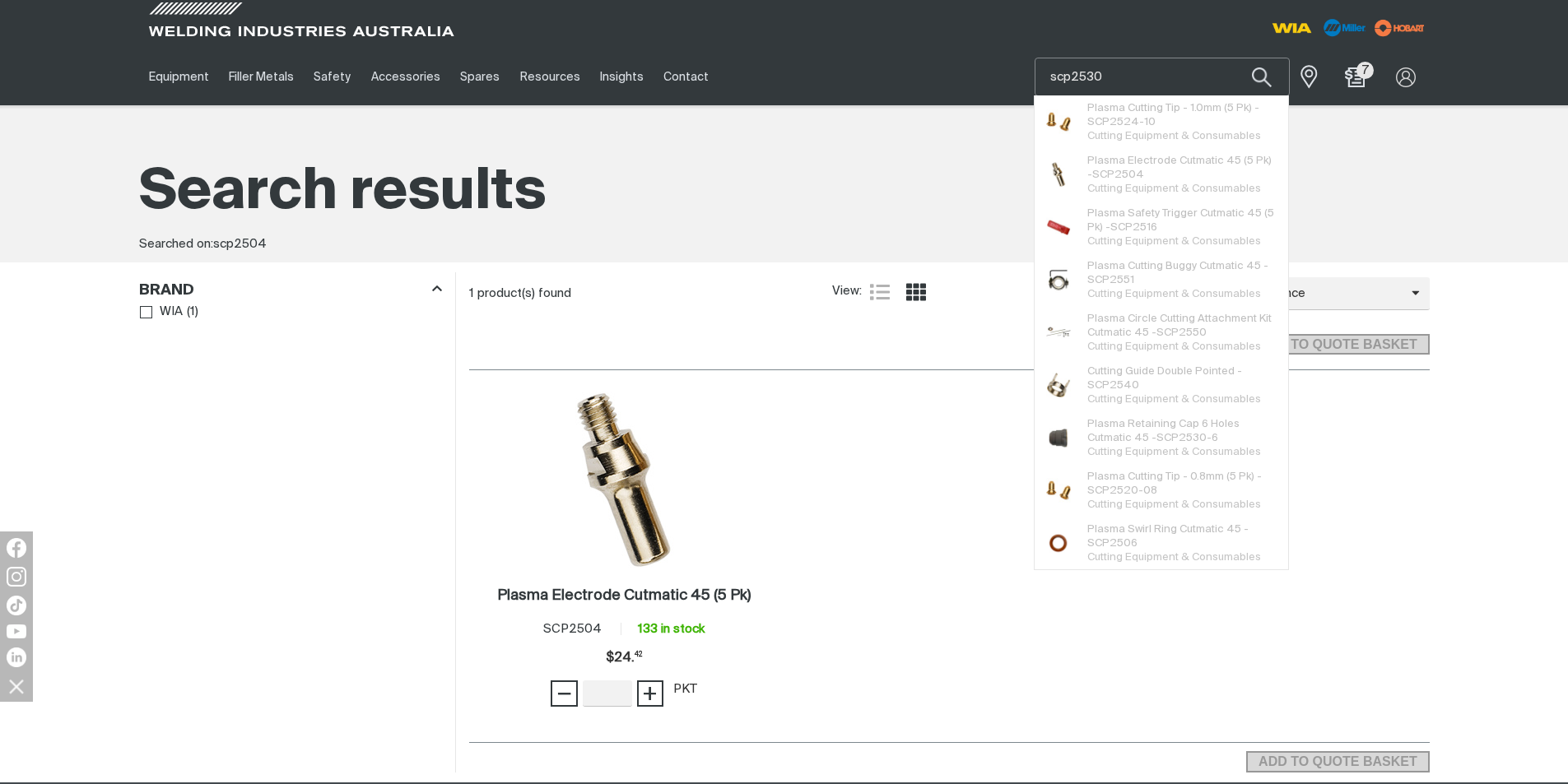
type input "scp2530"
click at [1234, 58] on button "Search products" at bounding box center [1262, 77] width 56 height 38
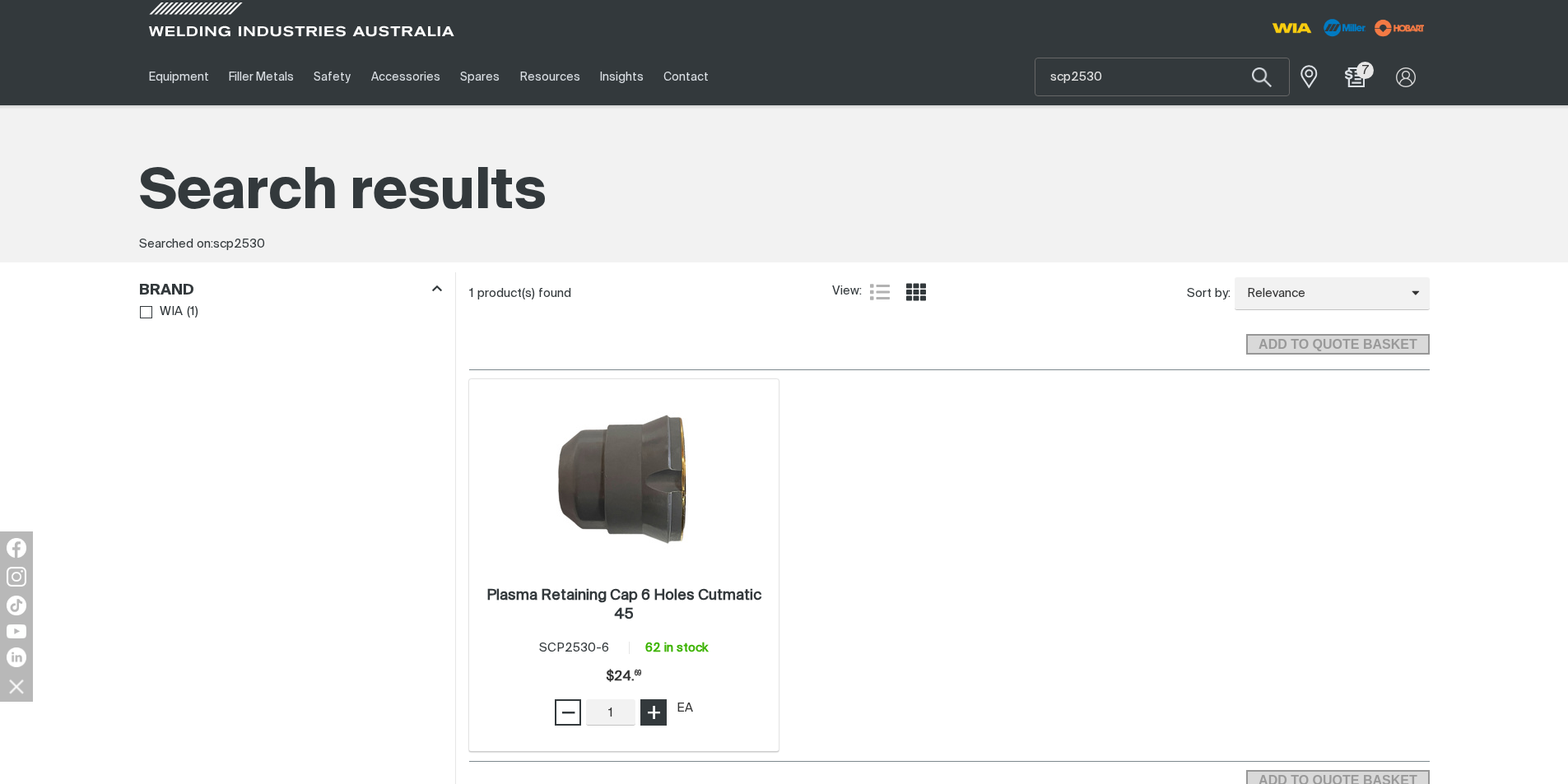
click at [665, 699] on button "+" at bounding box center [653, 712] width 26 height 26
type input "5"
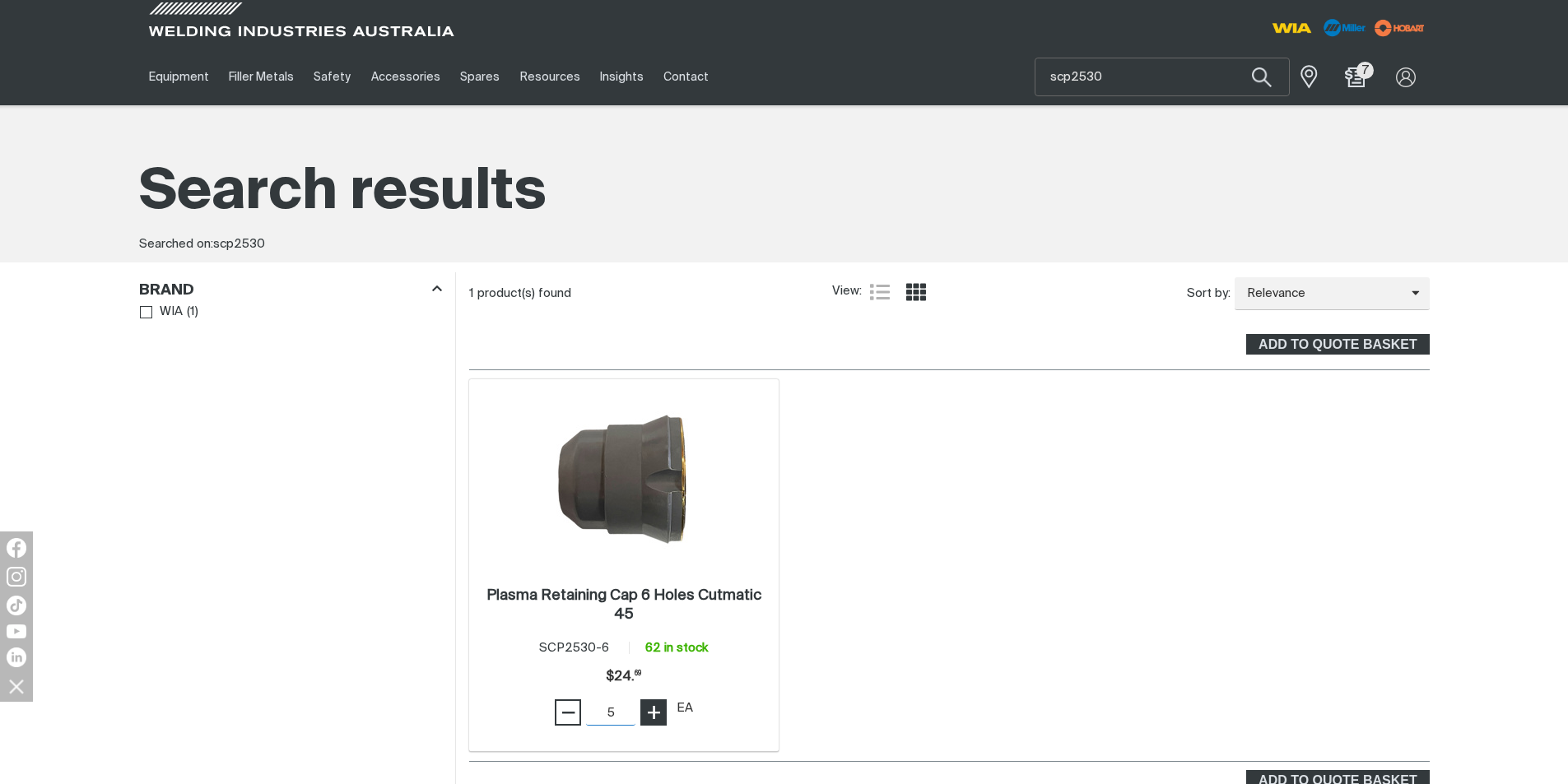
click at [666, 699] on button "+" at bounding box center [653, 712] width 26 height 26
click at [1346, 770] on span "ADD TO QUOTE BASKET" at bounding box center [1337, 780] width 180 height 21
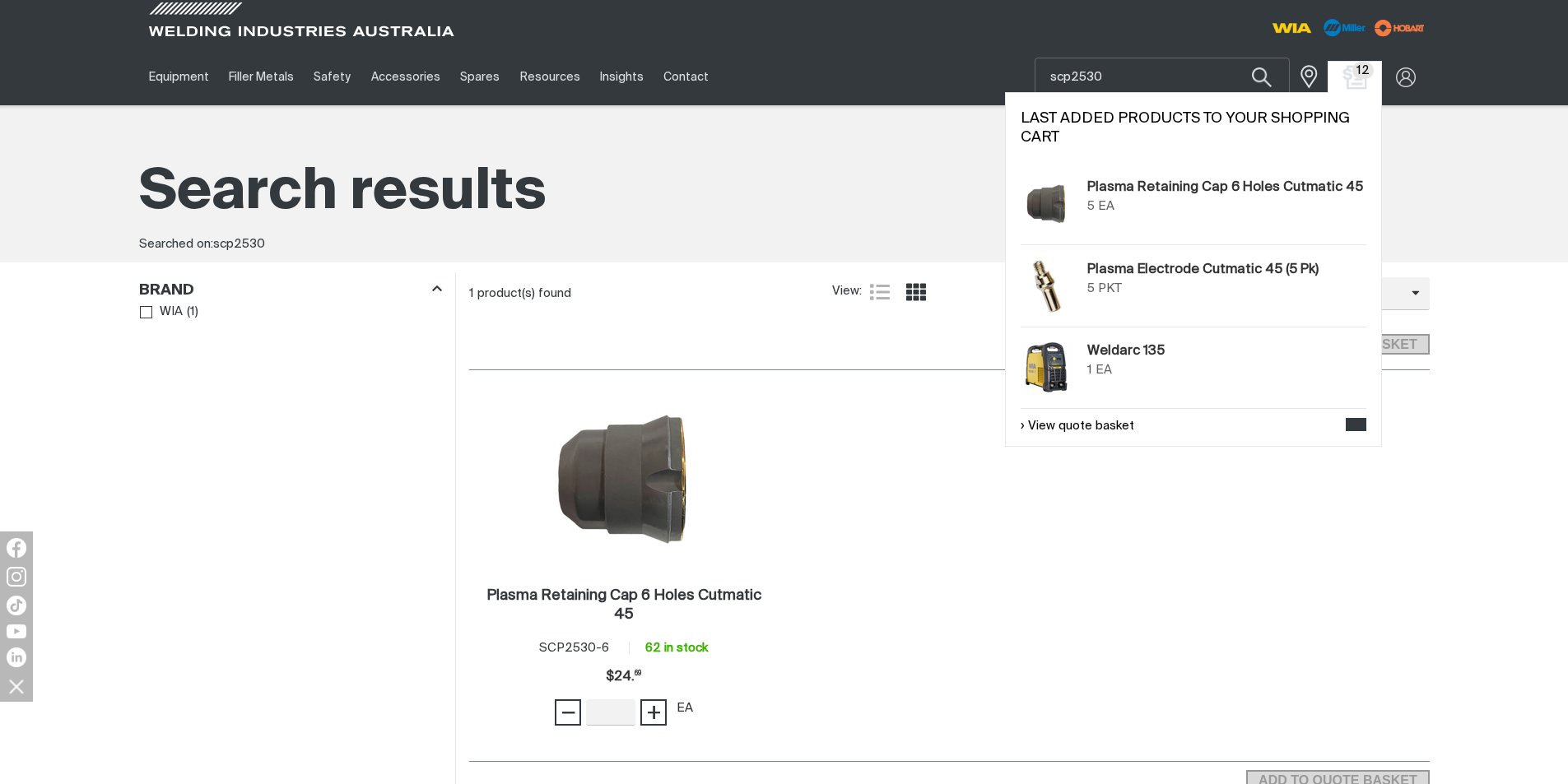
click at [1348, 76] on img "Shopping cart (12 product(s))" at bounding box center [1354, 77] width 24 height 24
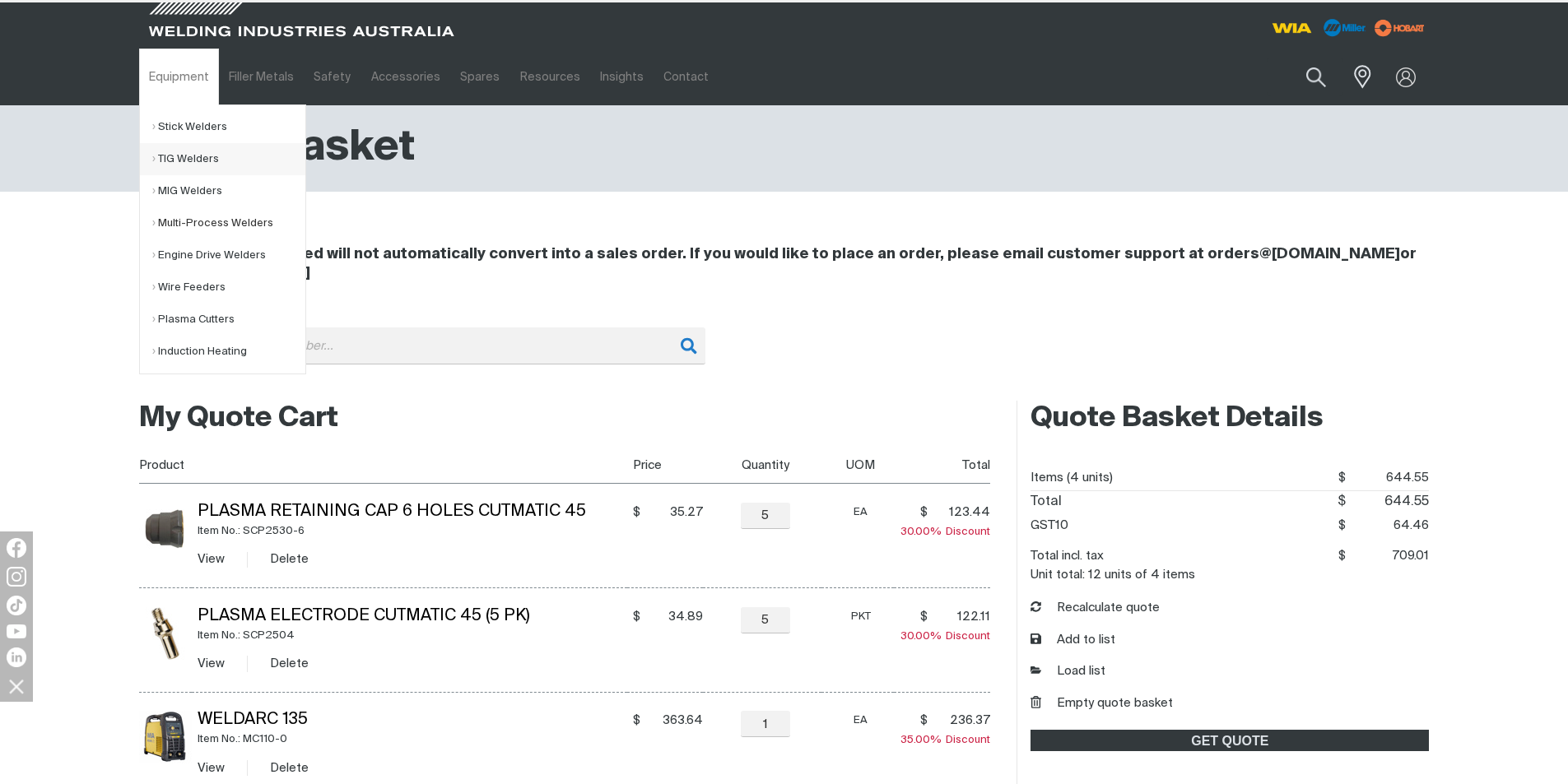
type input "scp2530"
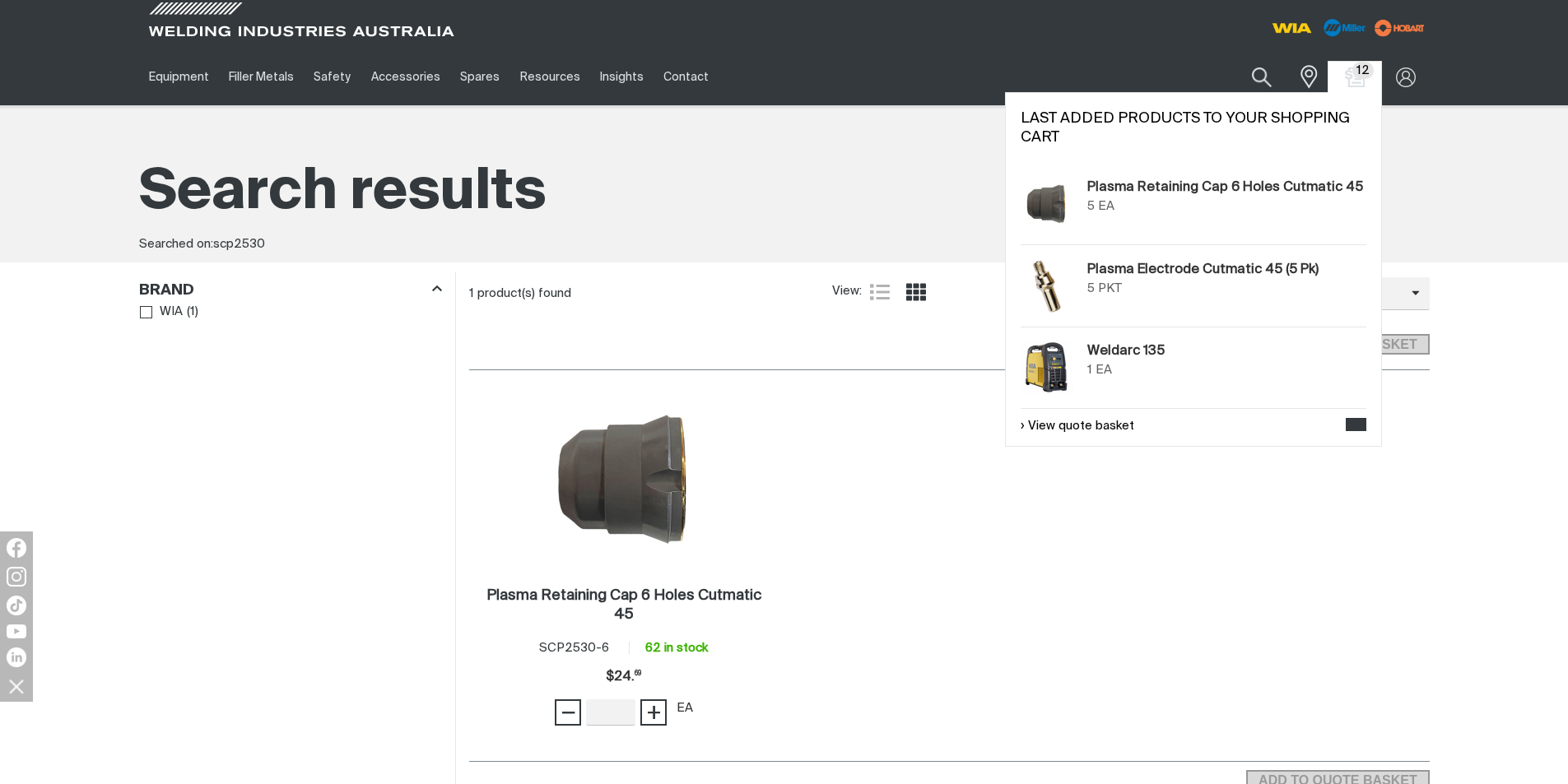
click at [1365, 65] on span "12" at bounding box center [1363, 71] width 22 height 17
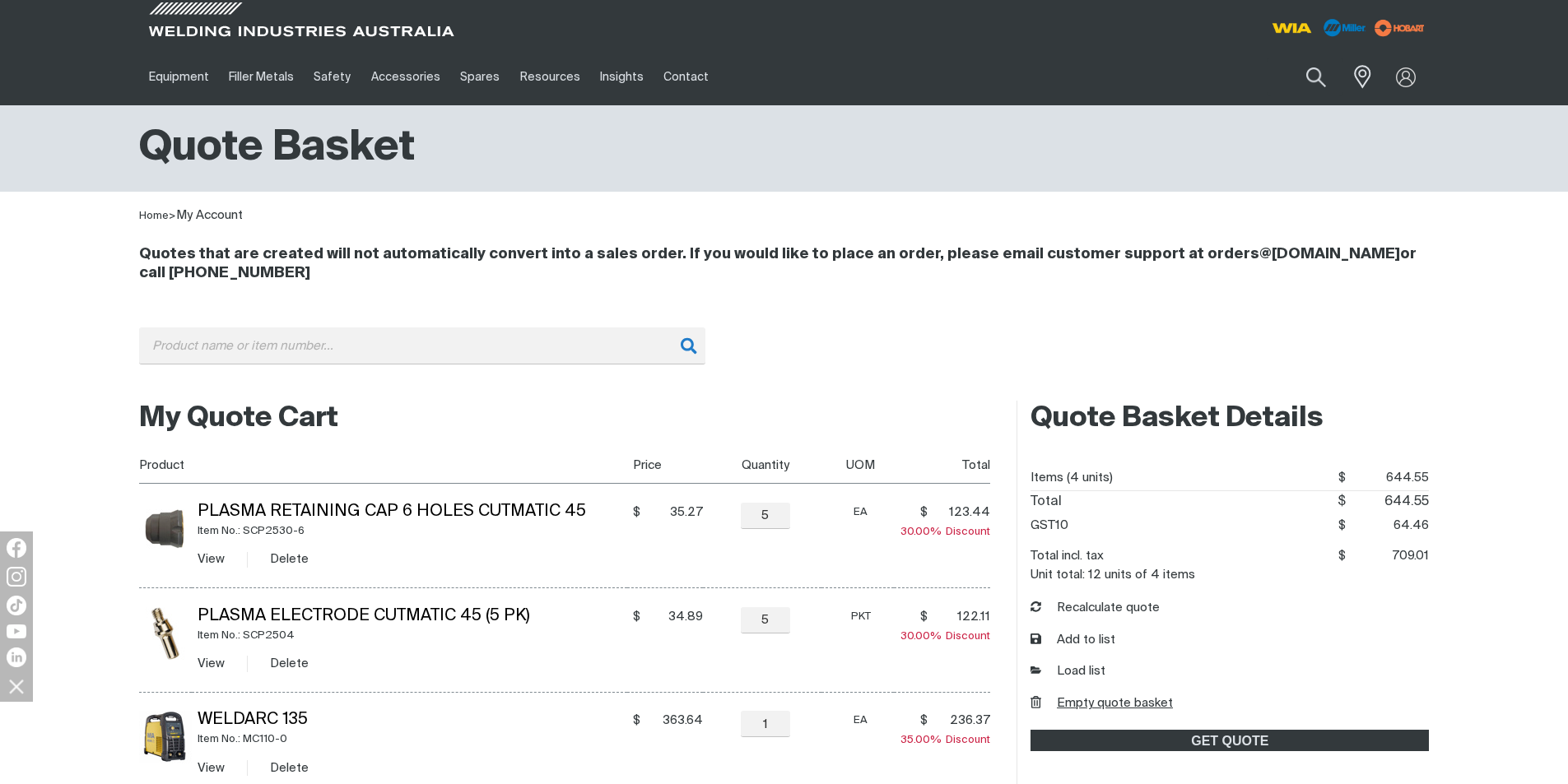
click at [1093, 703] on button "Empty quote basket" at bounding box center [1101, 703] width 142 height 19
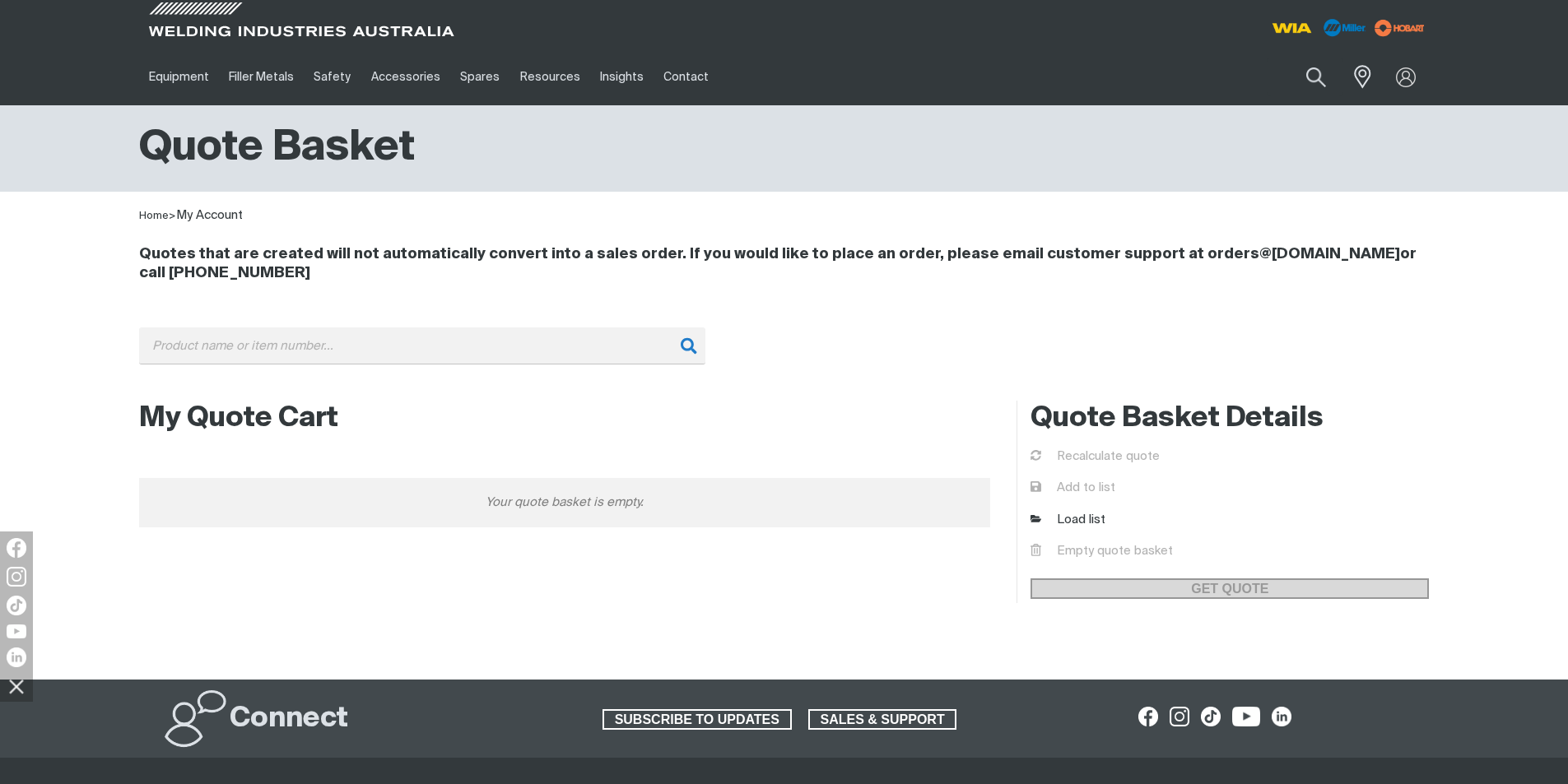
click at [1030, 542] on button "Empty quote basket" at bounding box center [1101, 551] width 142 height 19
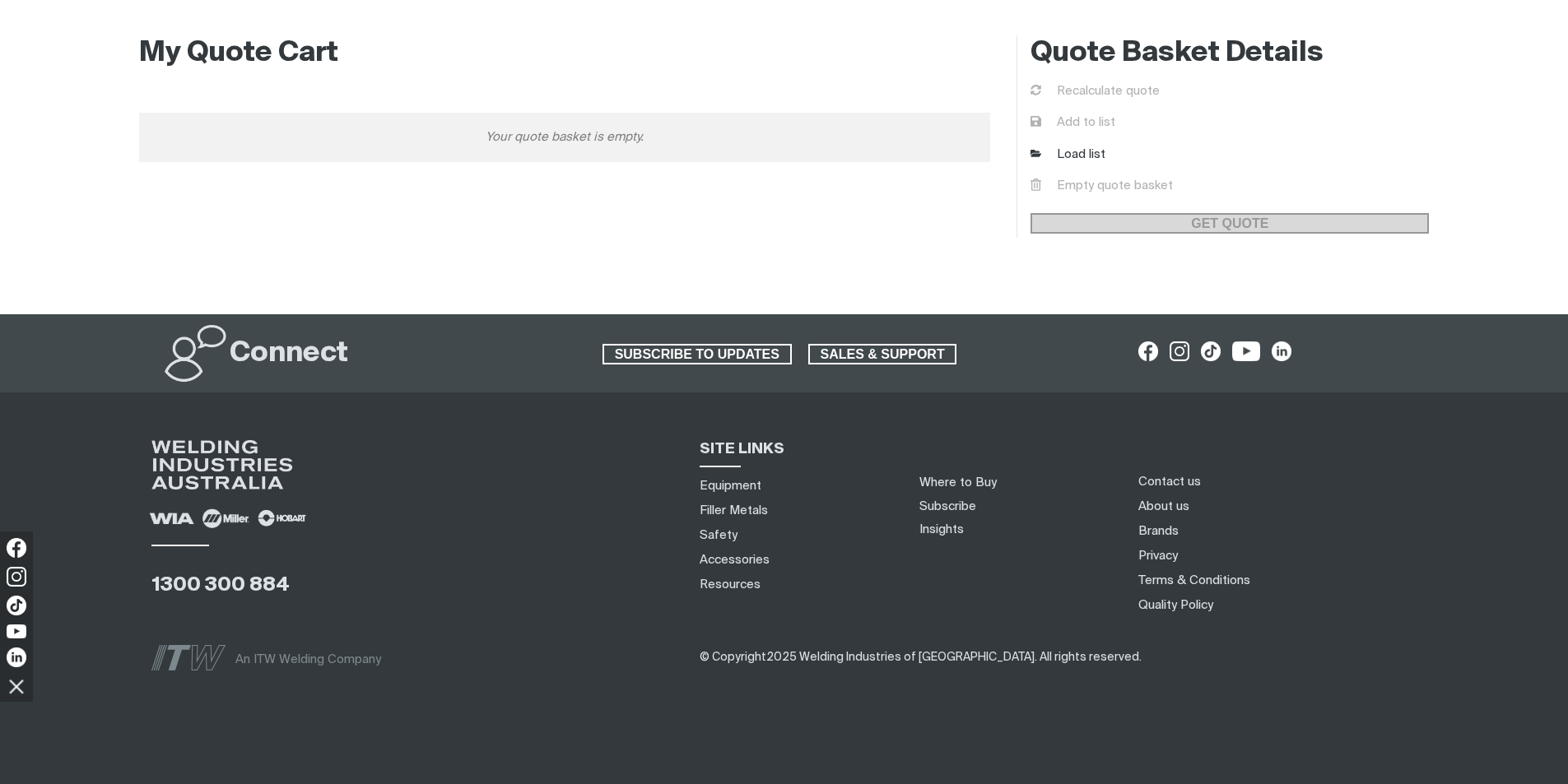
scroll to position [378, 0]
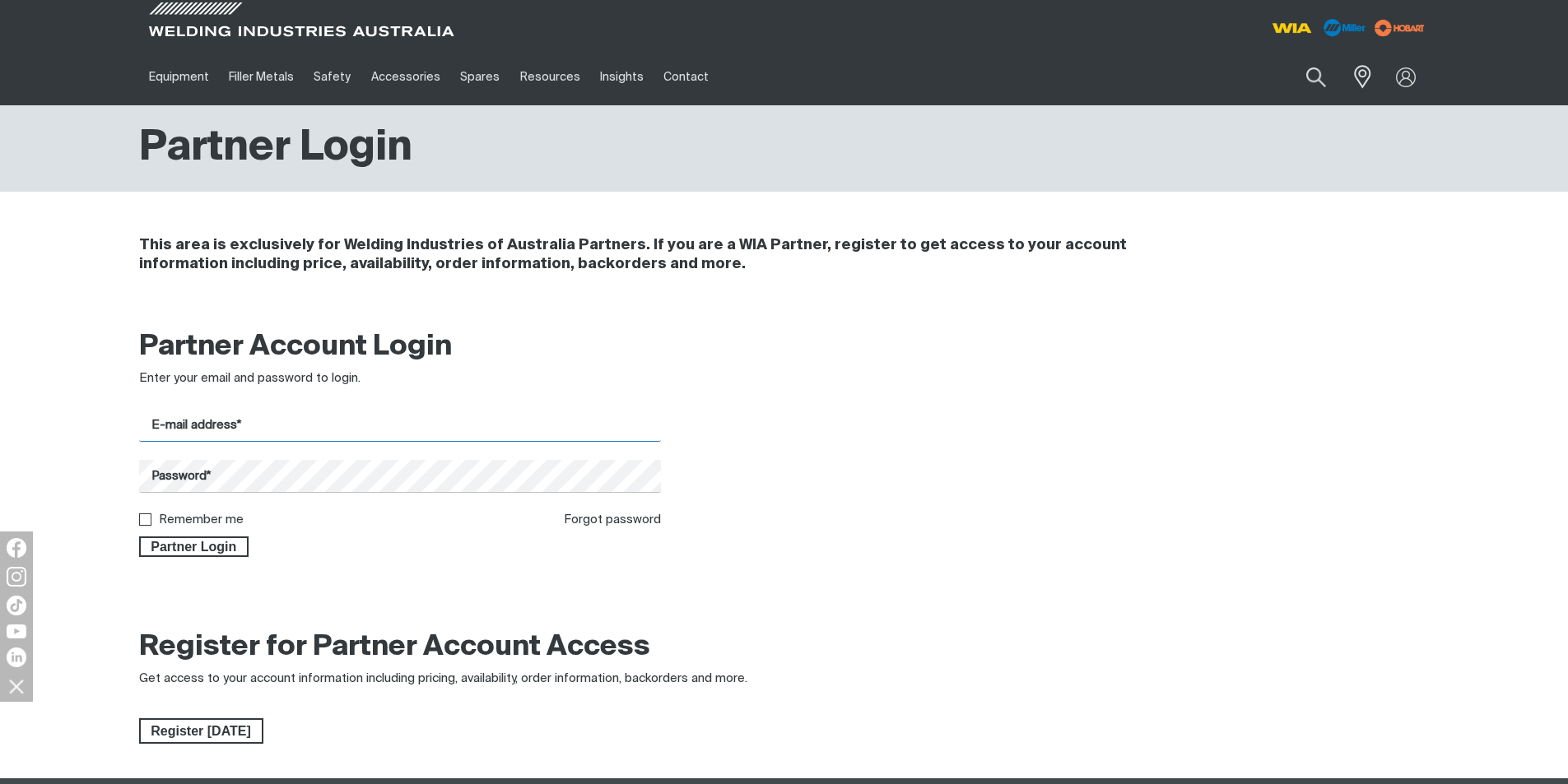
type input "[EMAIL_ADDRESS][DOMAIN_NAME]"
